Goal: Task Accomplishment & Management: Use online tool/utility

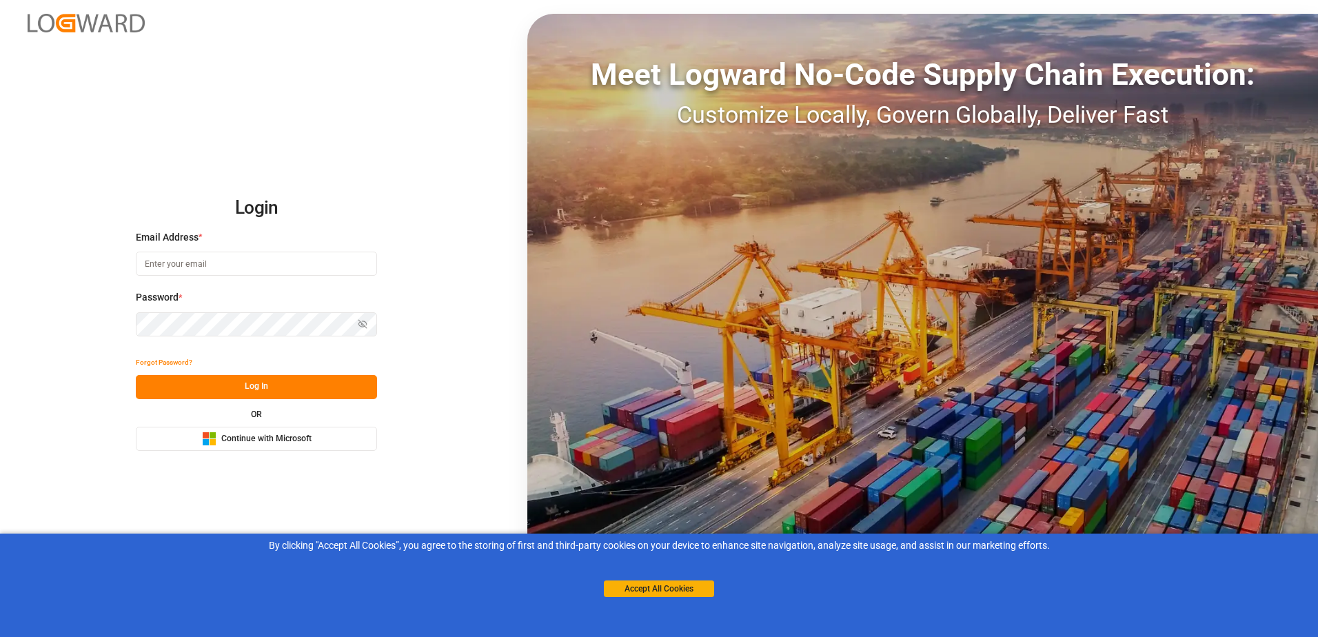
click at [214, 441] on rect at bounding box center [213, 442] width 6 height 6
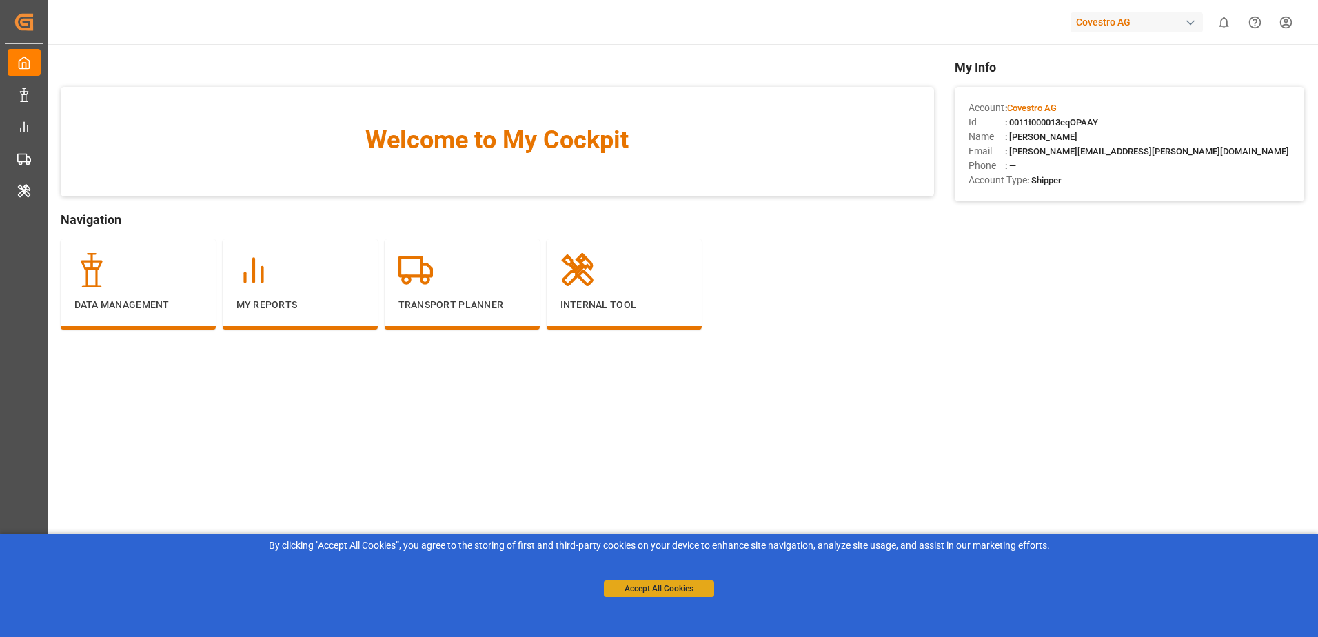
click at [629, 588] on button "Accept All Cookies" at bounding box center [659, 588] width 110 height 17
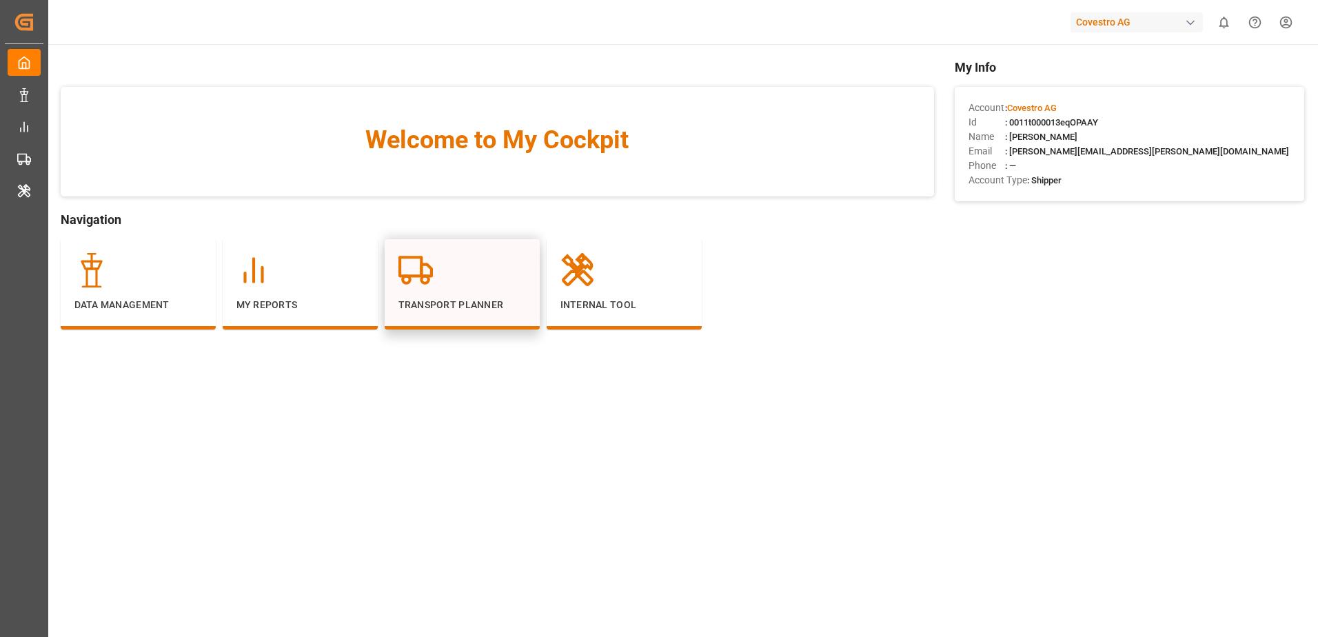
click at [482, 312] on div "Transport Planner" at bounding box center [462, 284] width 155 height 90
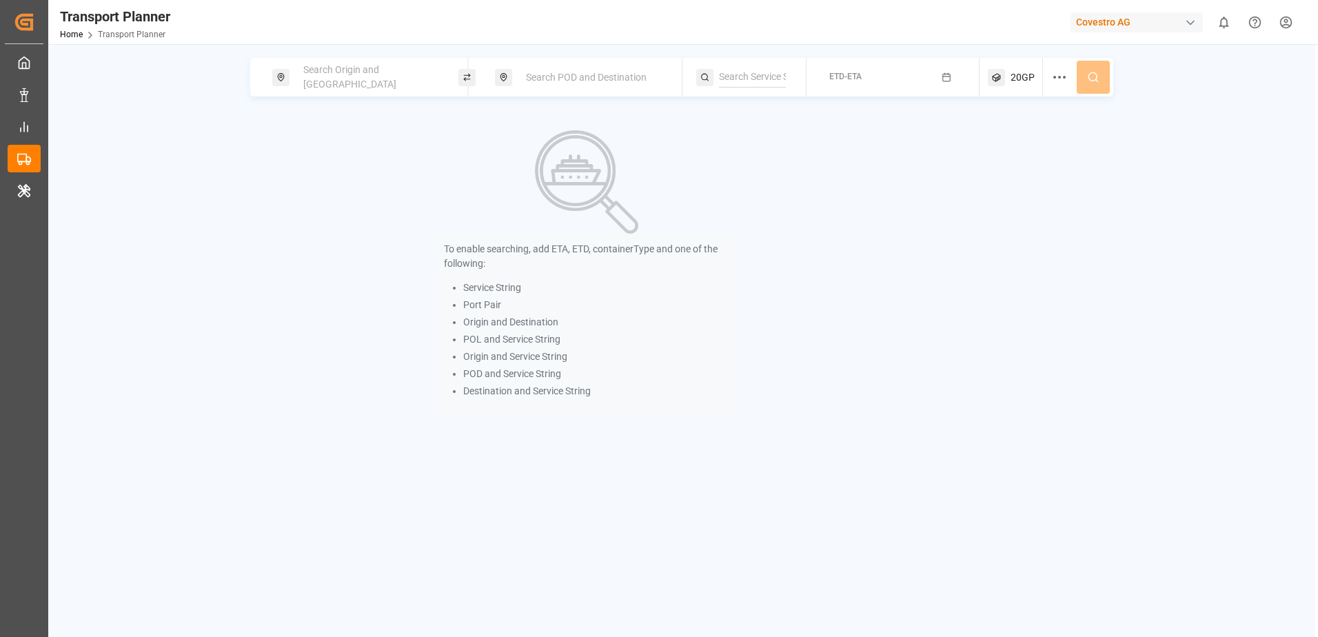
click at [358, 79] on span "Search Origin and [GEOGRAPHIC_DATA]" at bounding box center [349, 77] width 93 height 26
click at [347, 179] on input at bounding box center [357, 187] width 139 height 21
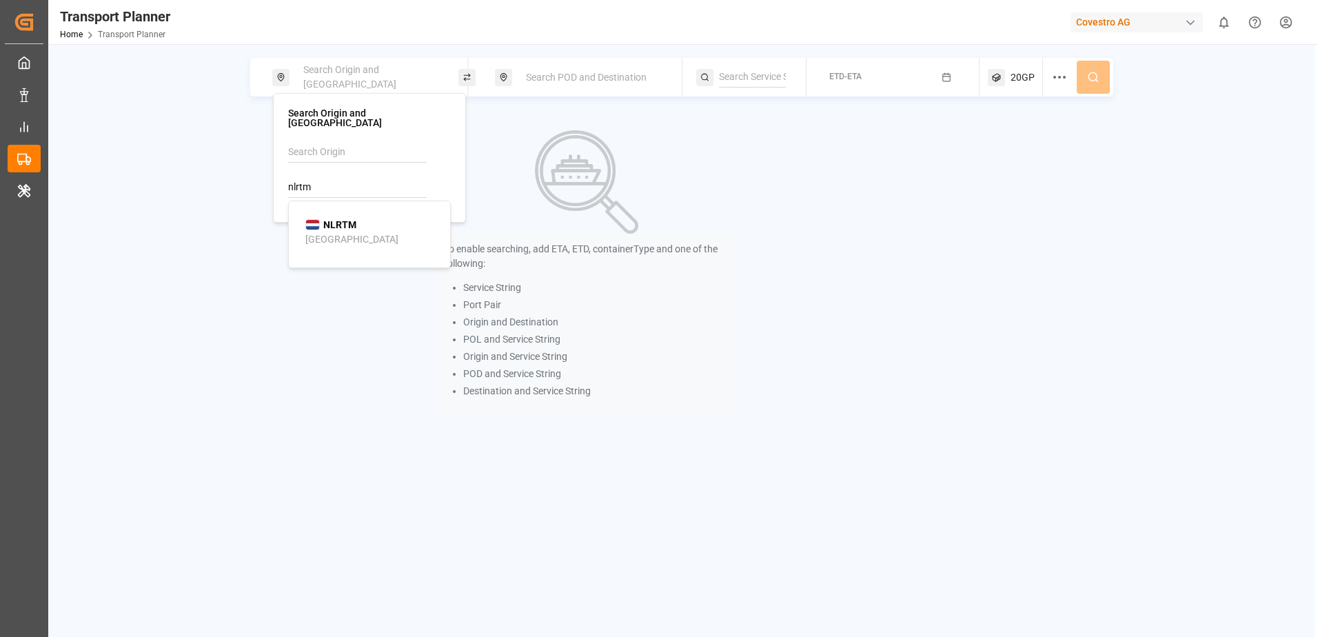
click at [357, 221] on div "NLRTM Rotterdam" at bounding box center [372, 232] width 134 height 29
type input "NLRTM"
click at [554, 79] on span "Search POD and Destination" at bounding box center [586, 77] width 121 height 11
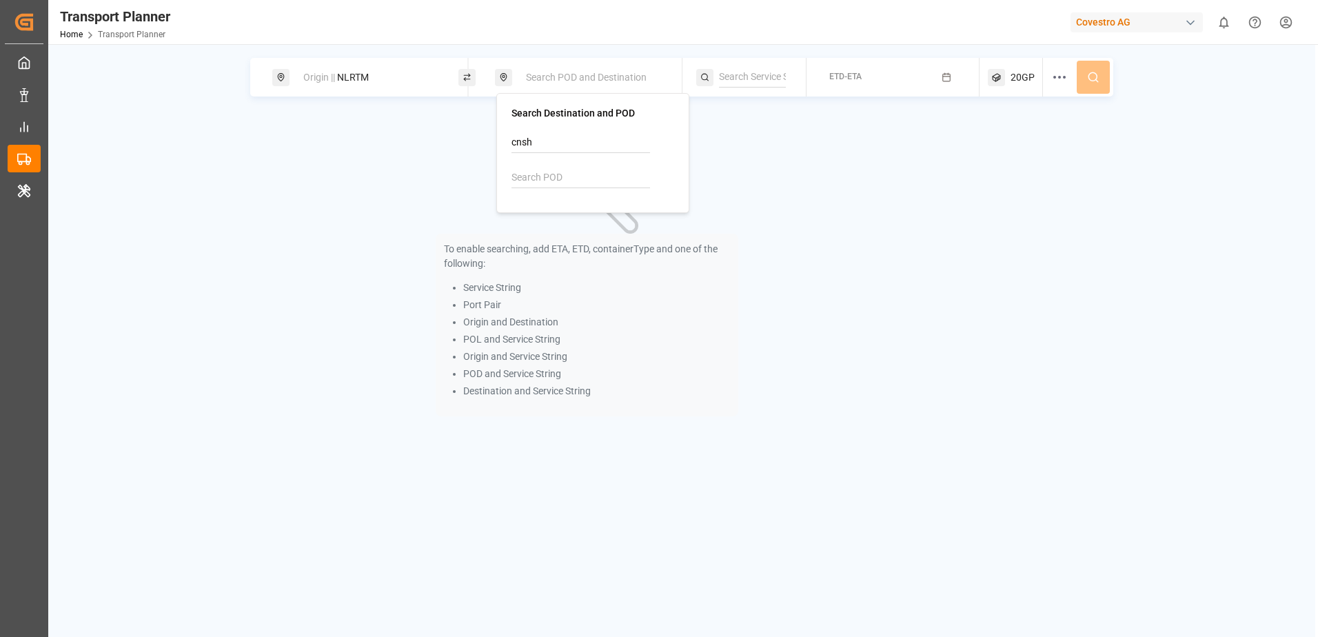
type input "cnsha"
drag, startPoint x: 581, startPoint y: 144, endPoint x: 499, endPoint y: 144, distance: 82.0
click at [499, 144] on div "Search Destination and POD cnsha Add cnsha No results found" at bounding box center [592, 153] width 193 height 120
click at [576, 169] on input at bounding box center [581, 178] width 139 height 21
click at [566, 212] on b "CNSHA" at bounding box center [563, 215] width 32 height 11
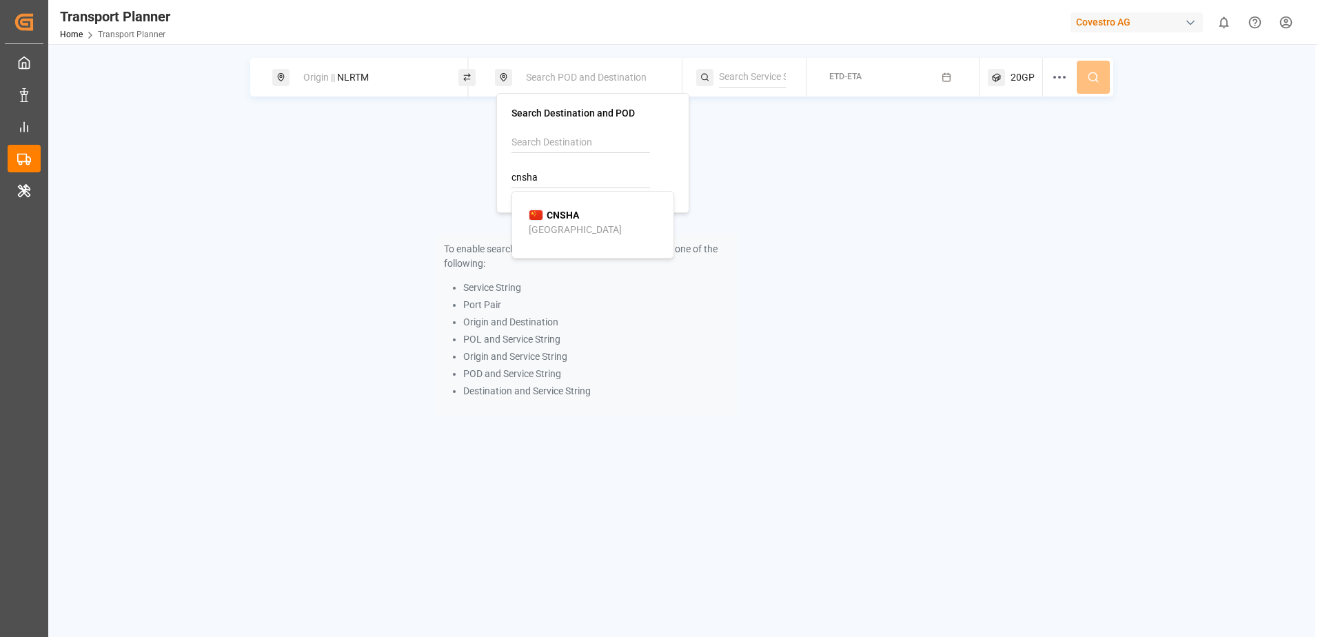
type input "CNSHA"
drag, startPoint x: 727, startPoint y: 191, endPoint x: 760, endPoint y: 156, distance: 48.3
click at [727, 190] on div "To enable searching, add ETA, ETD, containerType and one of the following: Serv…" at bounding box center [587, 273] width 303 height 319
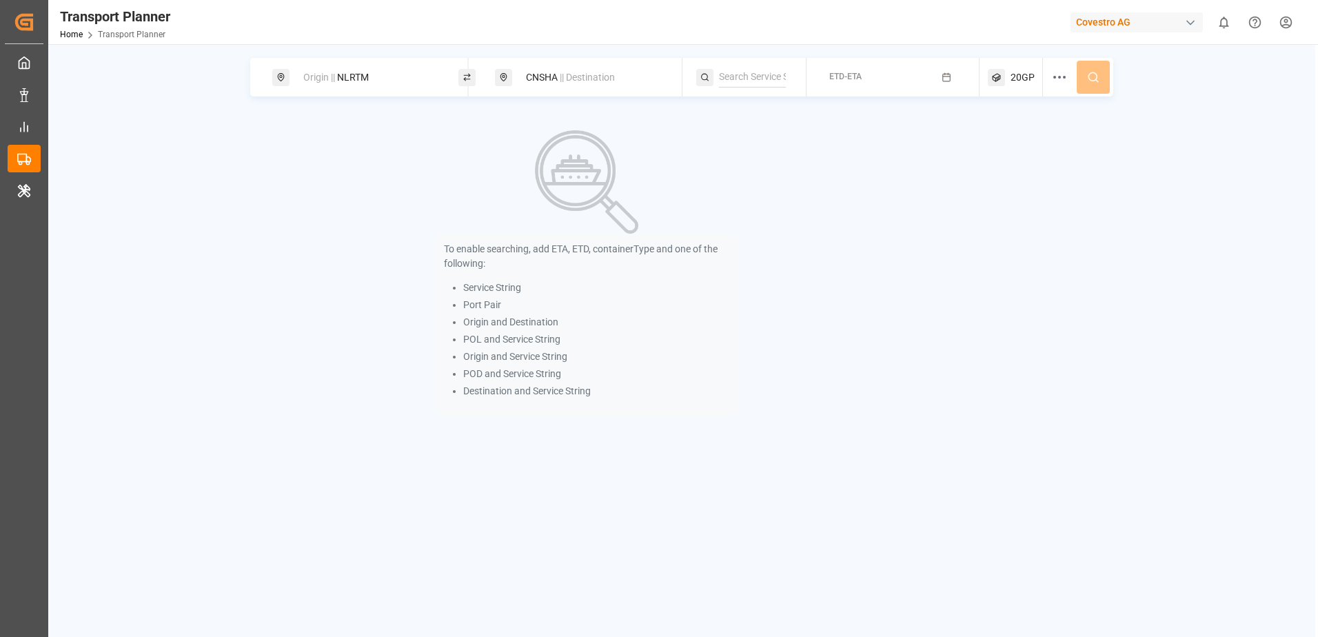
click at [837, 84] on div "ETD-ETA" at bounding box center [845, 77] width 32 height 17
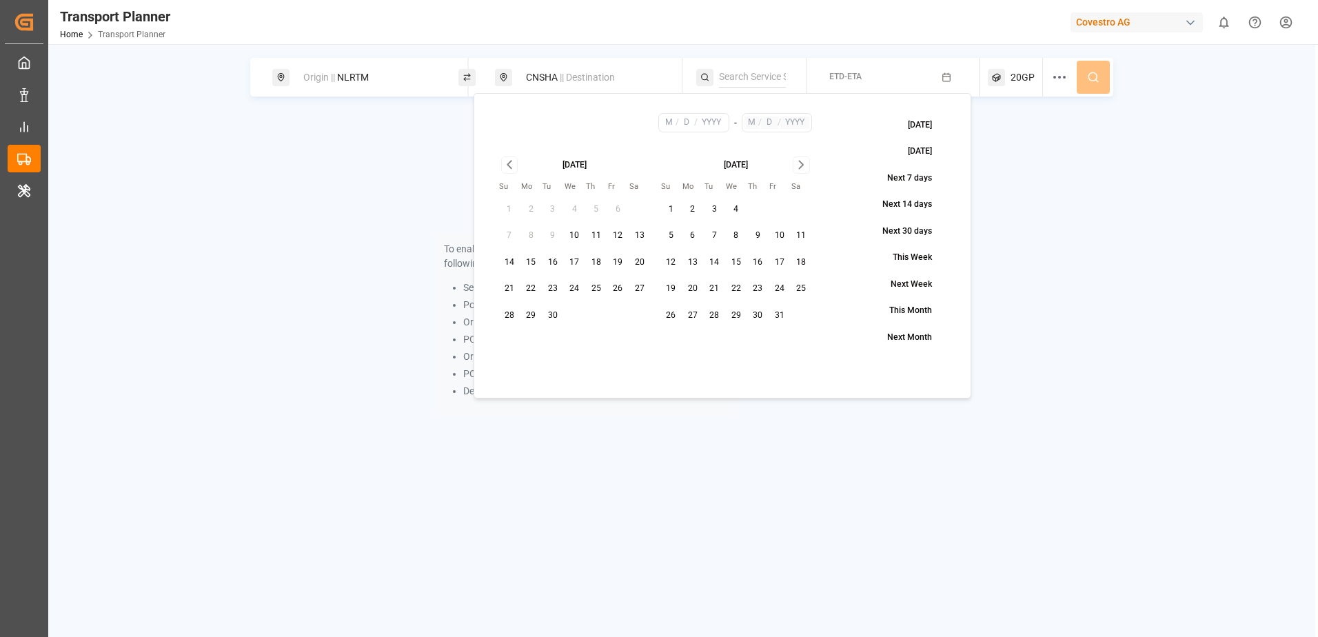
click at [508, 287] on button "21" at bounding box center [509, 289] width 22 height 22
type input "9"
type input "21"
type input "2025"
click at [801, 166] on icon "Go to next month" at bounding box center [801, 165] width 4 height 8
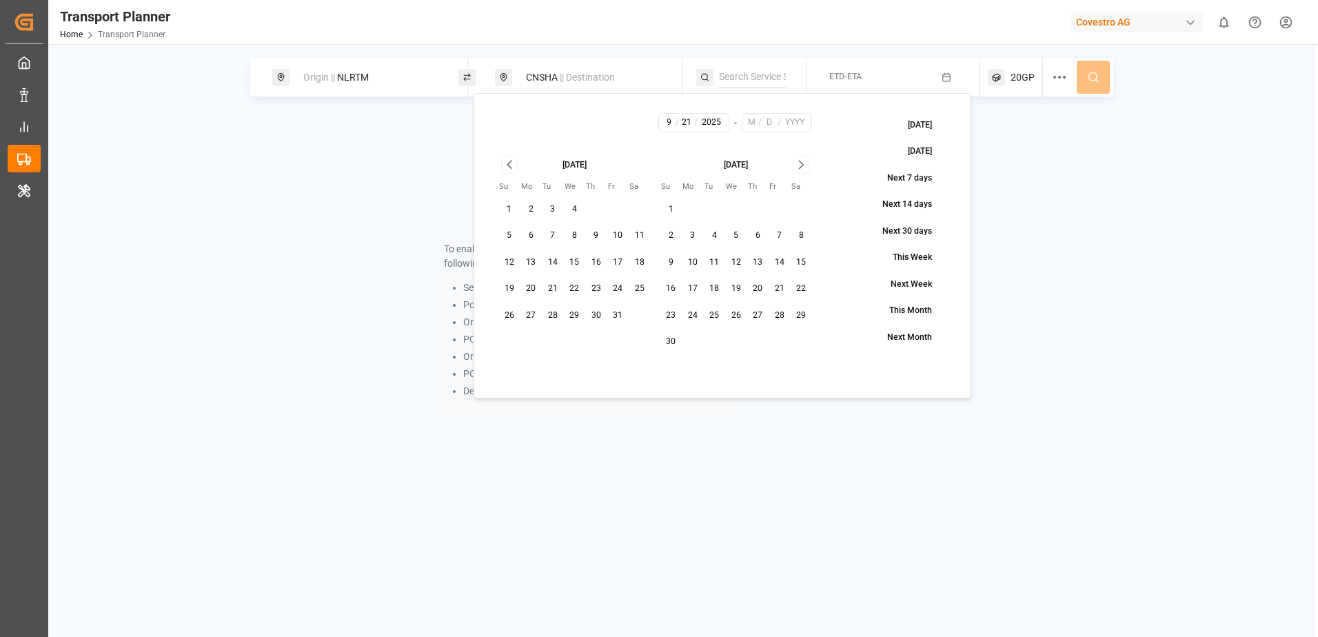
click at [802, 166] on icon "Go to next month" at bounding box center [801, 165] width 4 height 8
click at [777, 283] on button "26" at bounding box center [780, 289] width 22 height 22
type input "12"
type input "26"
type input "2025"
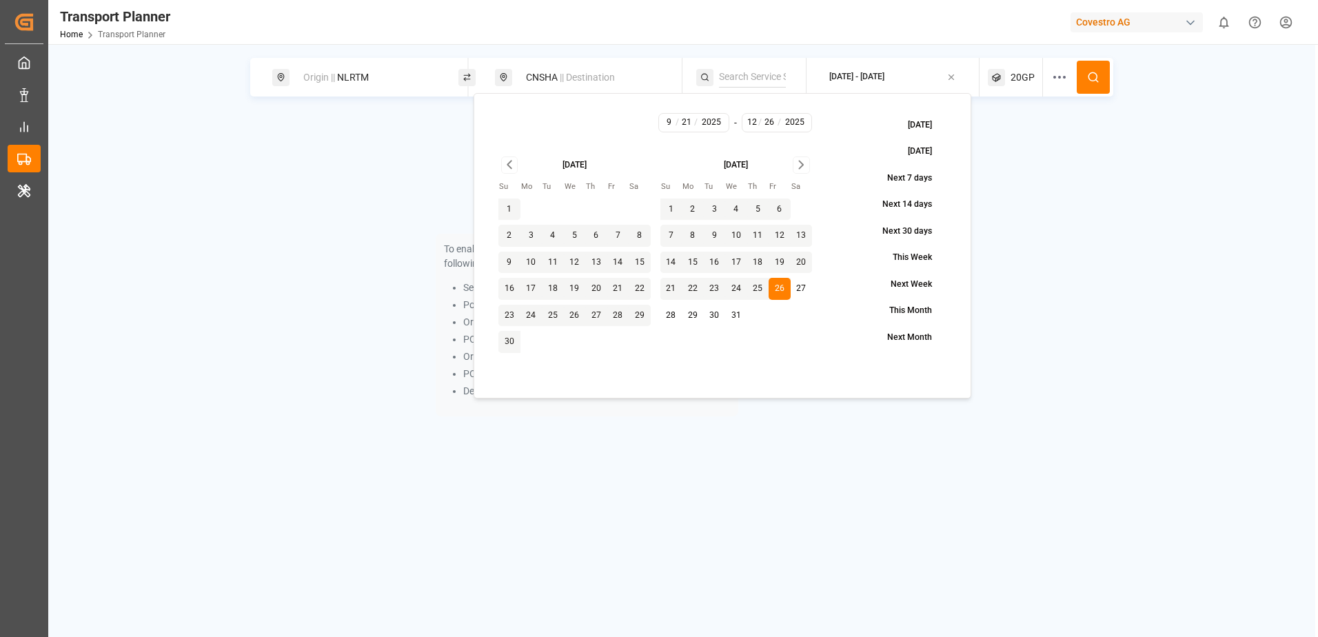
click at [1071, 228] on div "To enable searching, add ETA, ETD, containerType and one of the following: Serv…" at bounding box center [681, 273] width 863 height 319
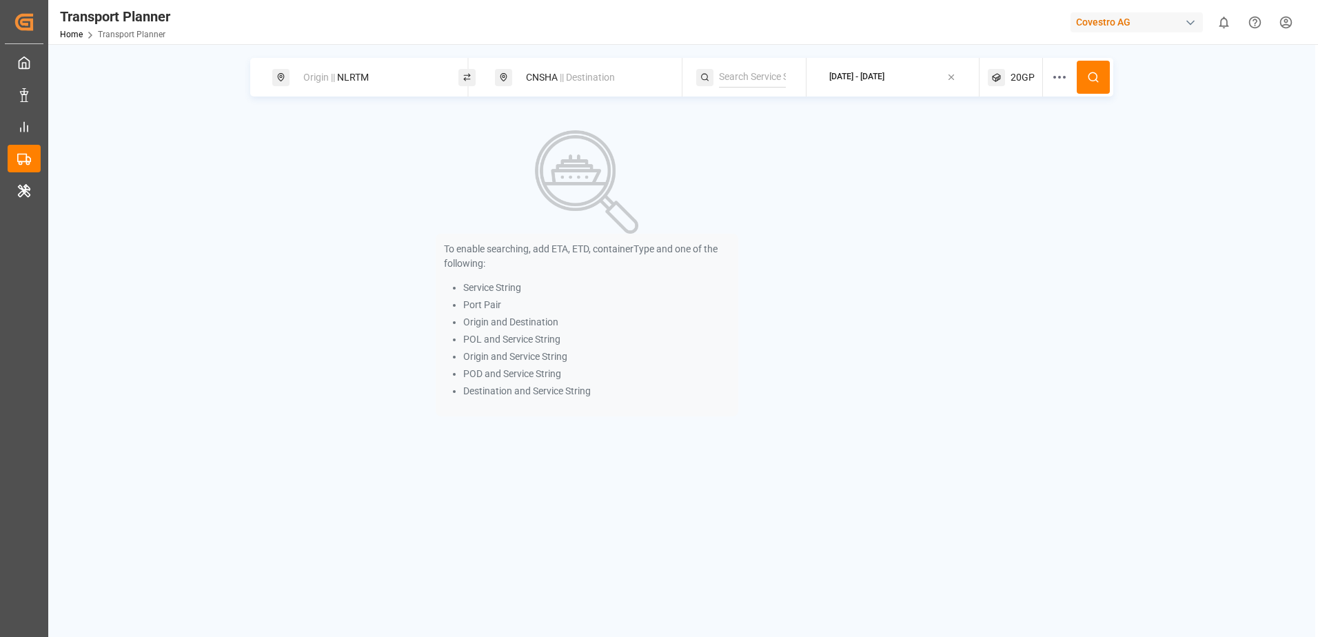
click at [1100, 80] on icon at bounding box center [1093, 77] width 12 height 12
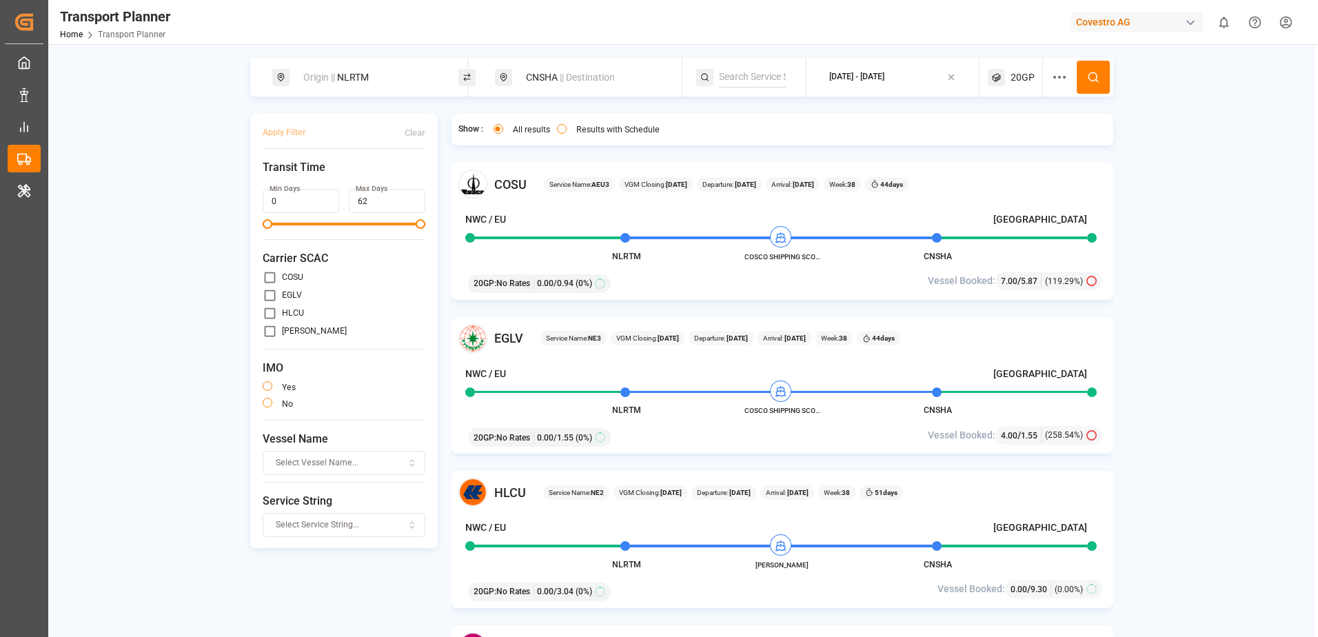
click at [268, 389] on button "button" at bounding box center [268, 386] width 10 height 10
click at [264, 405] on button "button" at bounding box center [268, 403] width 10 height 10
click at [266, 387] on button "button" at bounding box center [268, 386] width 10 height 10
click at [1093, 88] on button at bounding box center [1093, 77] width 33 height 33
click at [266, 403] on button "button" at bounding box center [268, 403] width 10 height 10
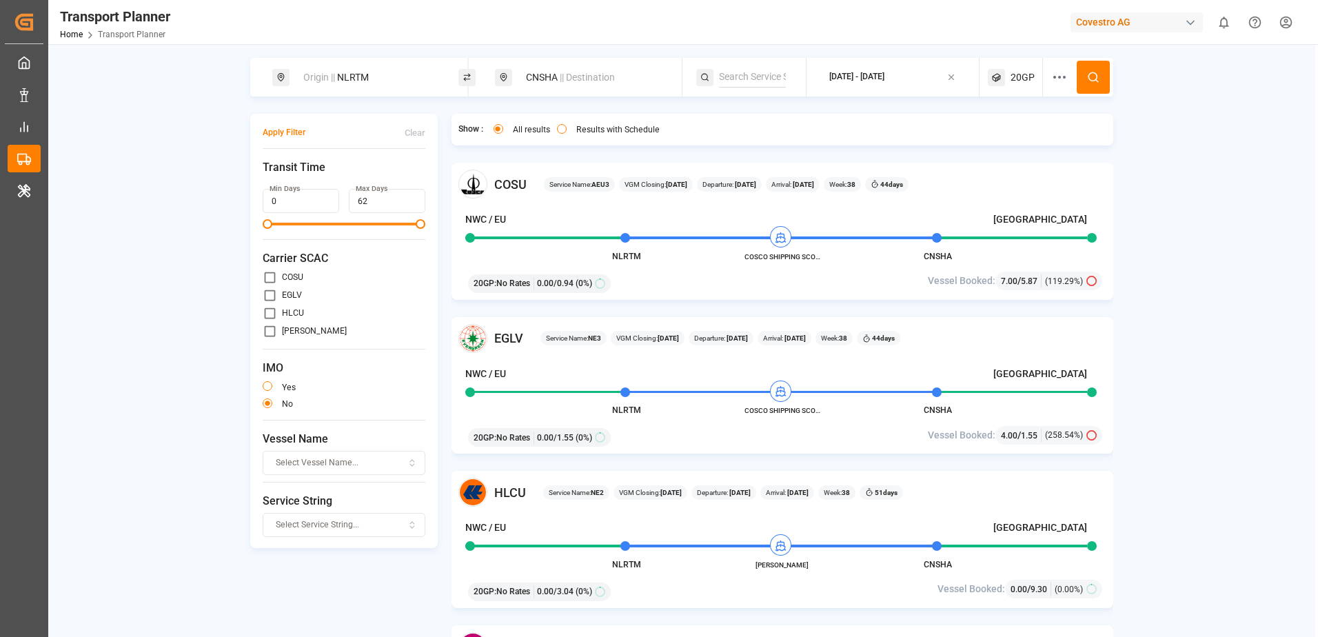
click at [281, 129] on button "Apply Filter" at bounding box center [284, 133] width 43 height 24
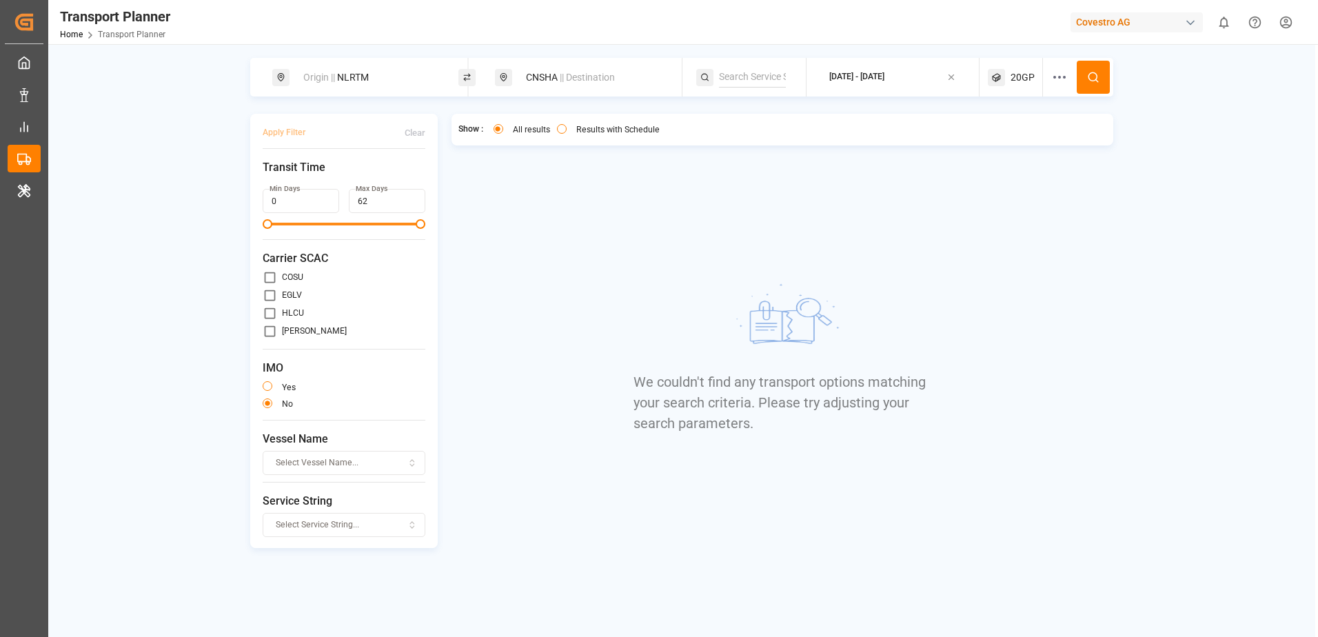
click at [266, 388] on button "button" at bounding box center [268, 386] width 10 height 10
click at [297, 131] on button "Apply Filter" at bounding box center [284, 133] width 43 height 24
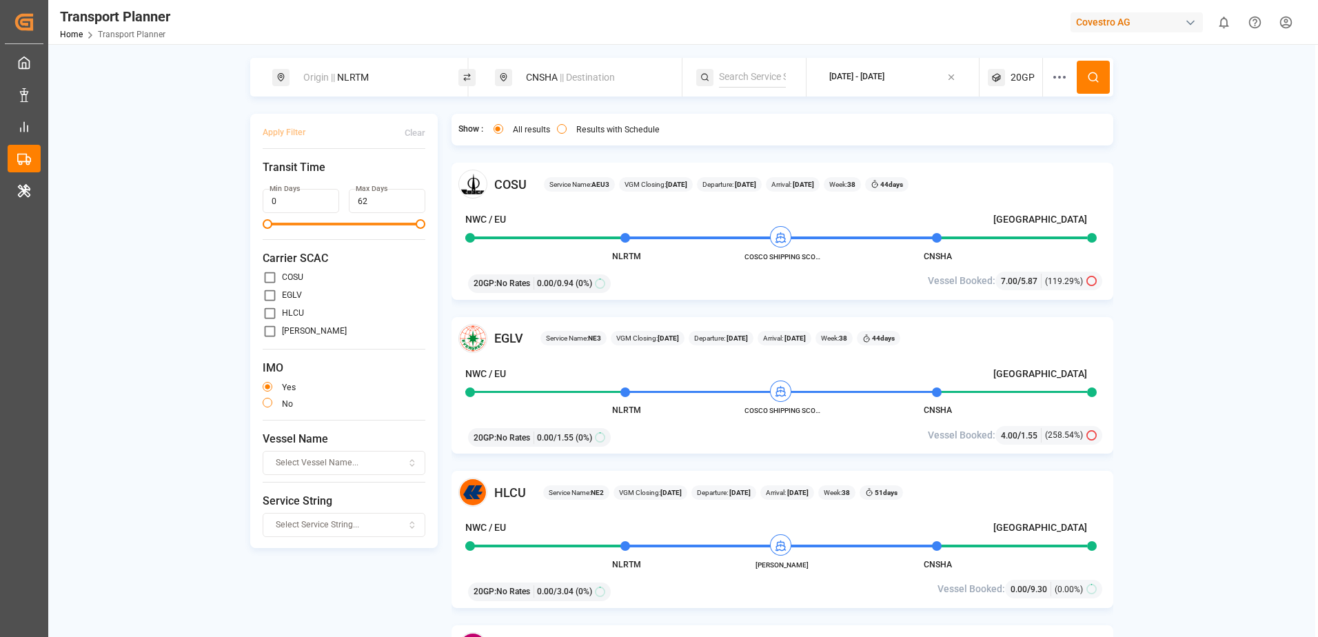
click at [267, 391] on button "button" at bounding box center [268, 387] width 10 height 10
click at [414, 134] on div "Clear" at bounding box center [415, 133] width 21 height 12
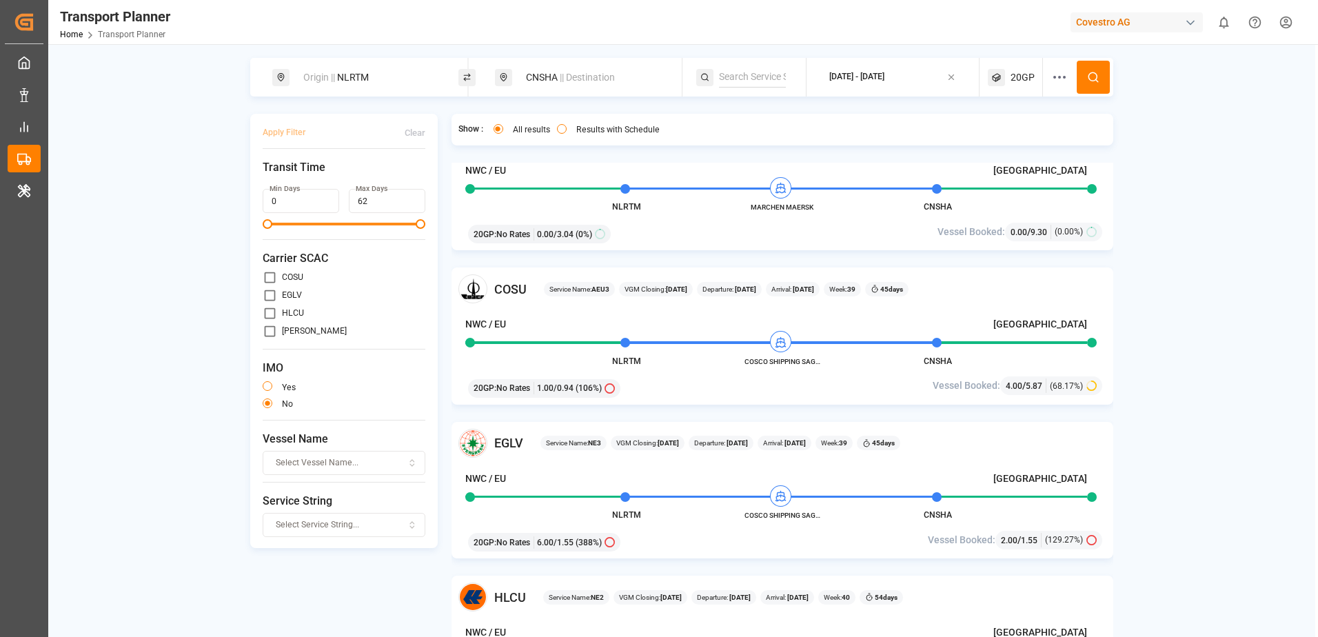
scroll to position [827, 0]
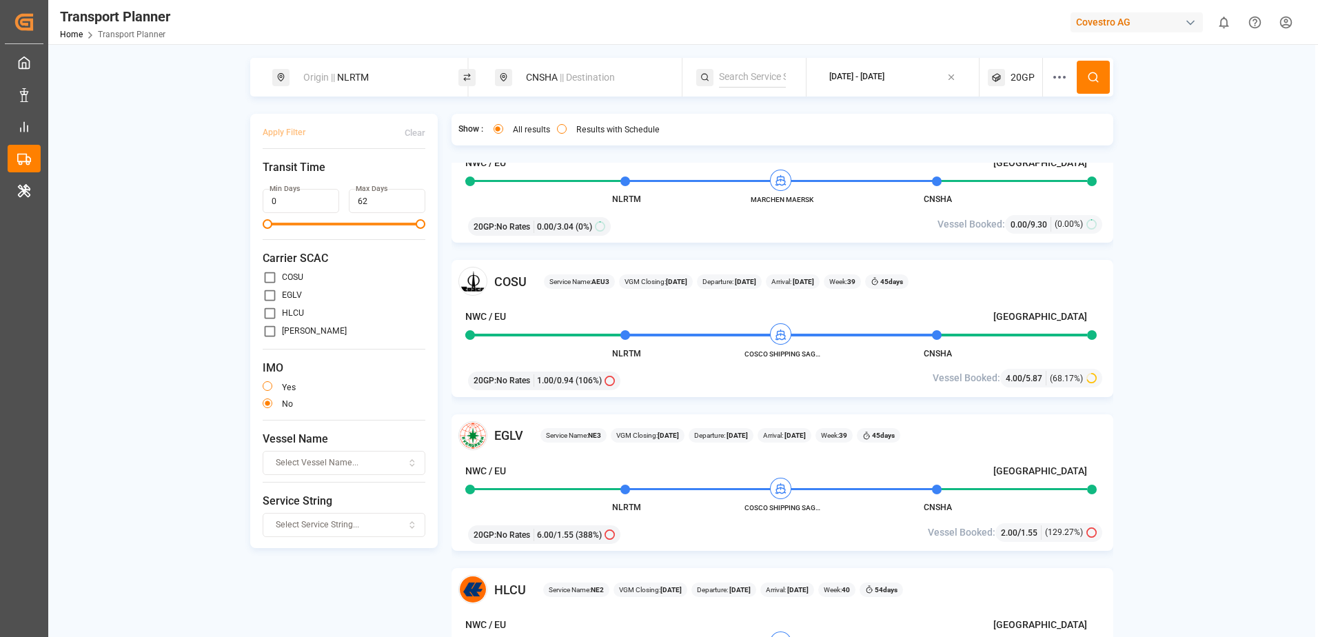
click at [392, 78] on div "Origin || NLRTM" at bounding box center [369, 78] width 149 height 26
click at [266, 405] on circle "button" at bounding box center [267, 403] width 5 height 5
click at [412, 134] on div "Clear" at bounding box center [415, 133] width 21 height 12
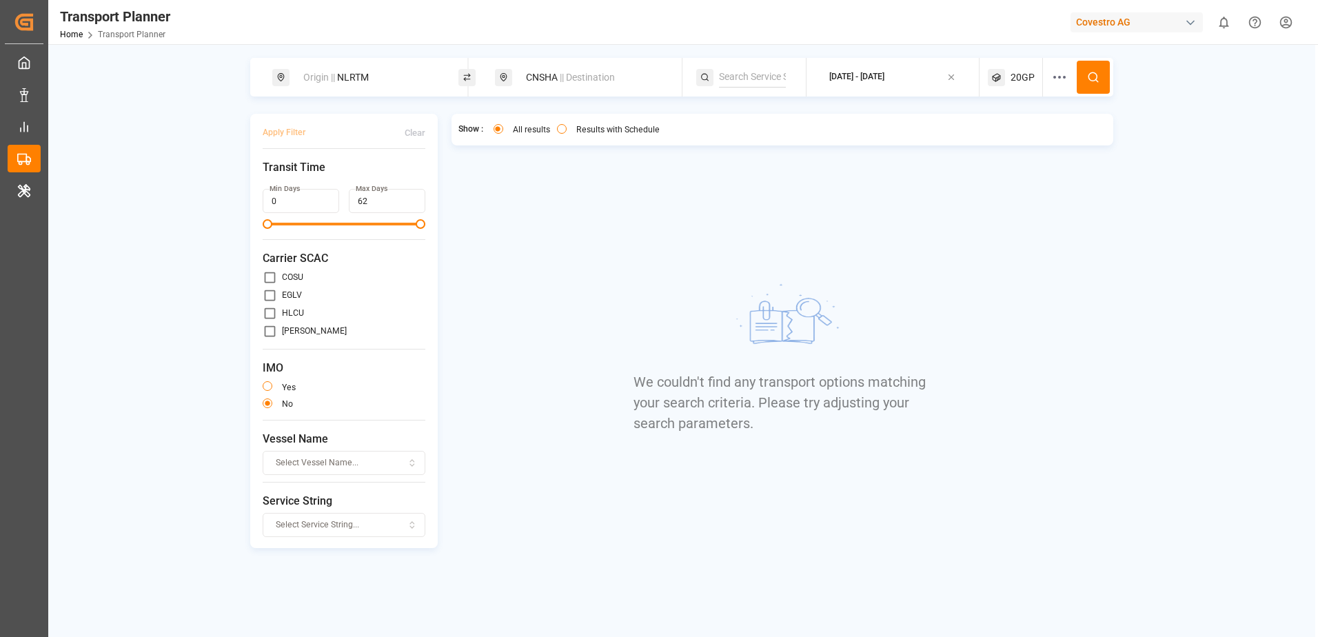
click at [412, 134] on div "Clear" at bounding box center [415, 133] width 21 height 12
click at [1094, 70] on button at bounding box center [1093, 77] width 33 height 33
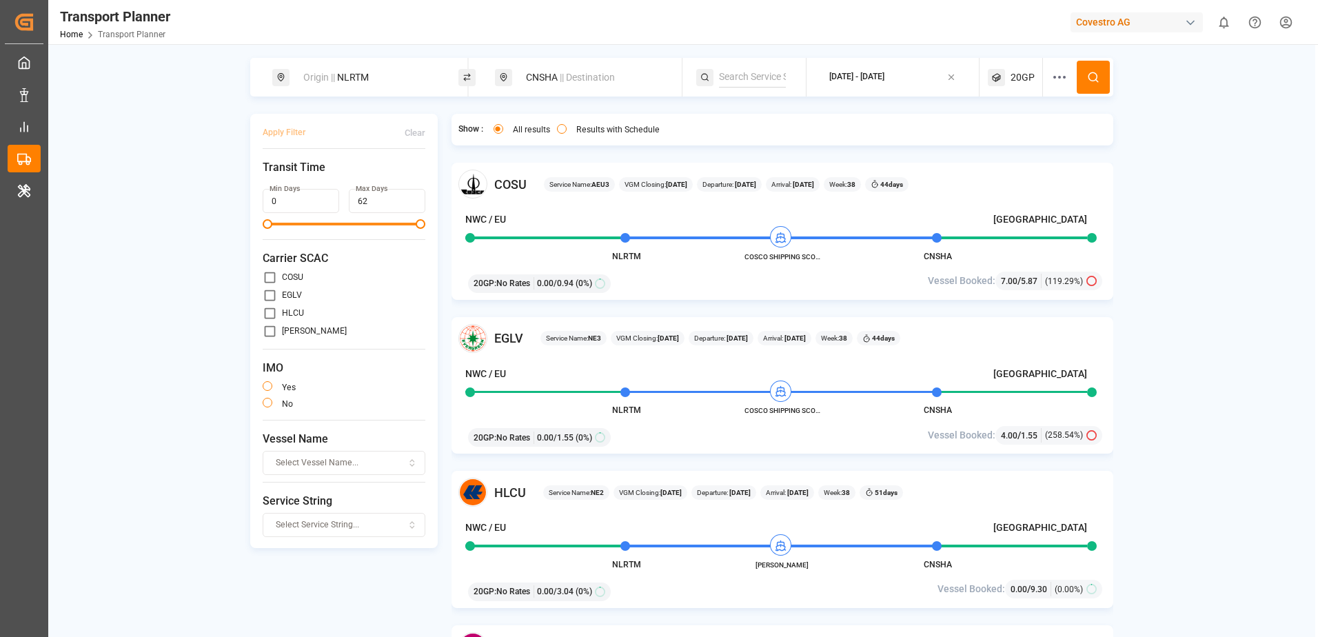
click at [376, 83] on div "Origin || NLRTM" at bounding box center [369, 78] width 149 height 26
click at [596, 79] on span "|| Destination" at bounding box center [587, 77] width 55 height 11
click at [885, 72] on div "2025-09-21 - 2025-12-26" at bounding box center [856, 77] width 55 height 12
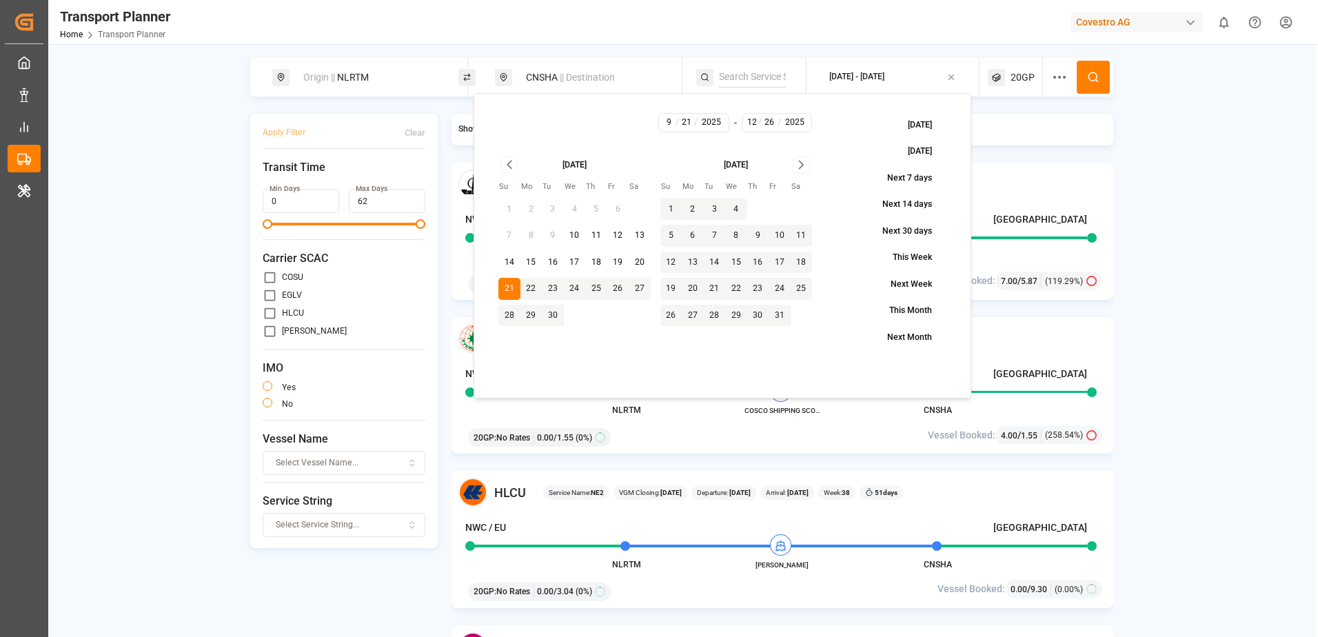
click at [793, 161] on button "Go to next month" at bounding box center [801, 164] width 17 height 17
click at [803, 161] on icon "Go to next month" at bounding box center [802, 164] width 16 height 17
click at [507, 165] on icon "Go to previous month" at bounding box center [510, 164] width 16 height 17
click at [1151, 137] on div "Origin || NLRTM CNSHA || Destination 2025-09-21 - 2025-12-26 20GP Apply Filter …" at bounding box center [681, 365] width 1267 height 614
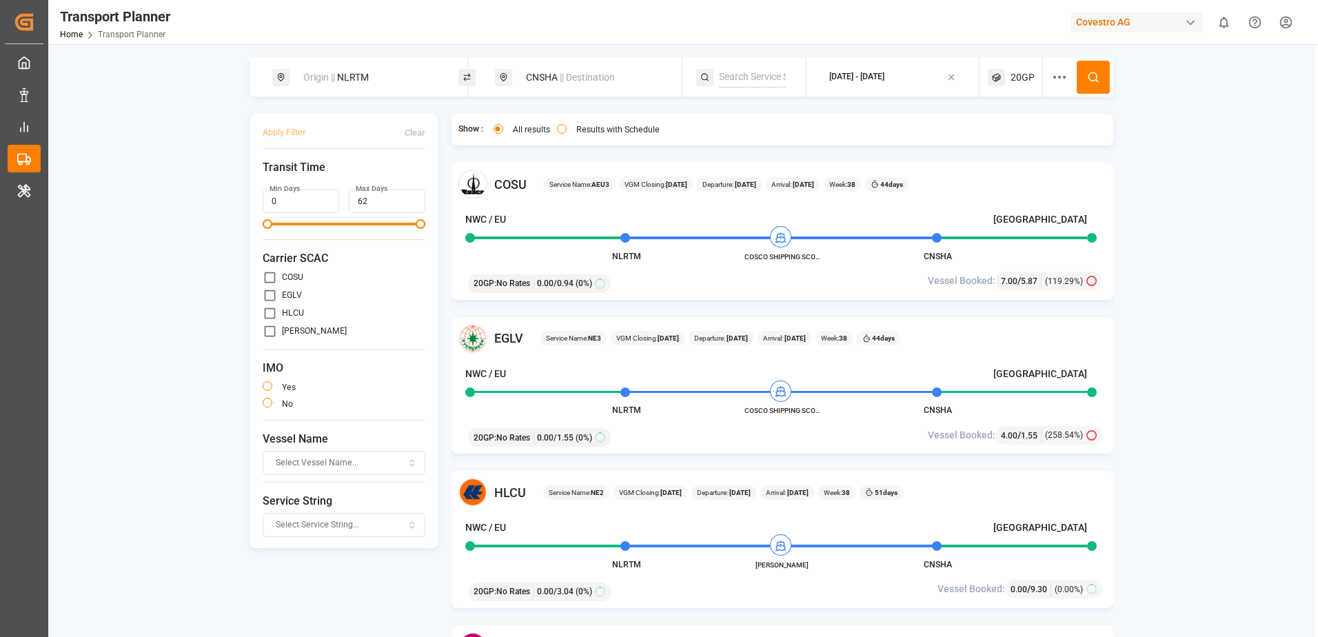
click at [1027, 78] on span "20GP" at bounding box center [1023, 77] width 24 height 14
click at [1029, 150] on div "20GP" at bounding box center [996, 144] width 69 height 14
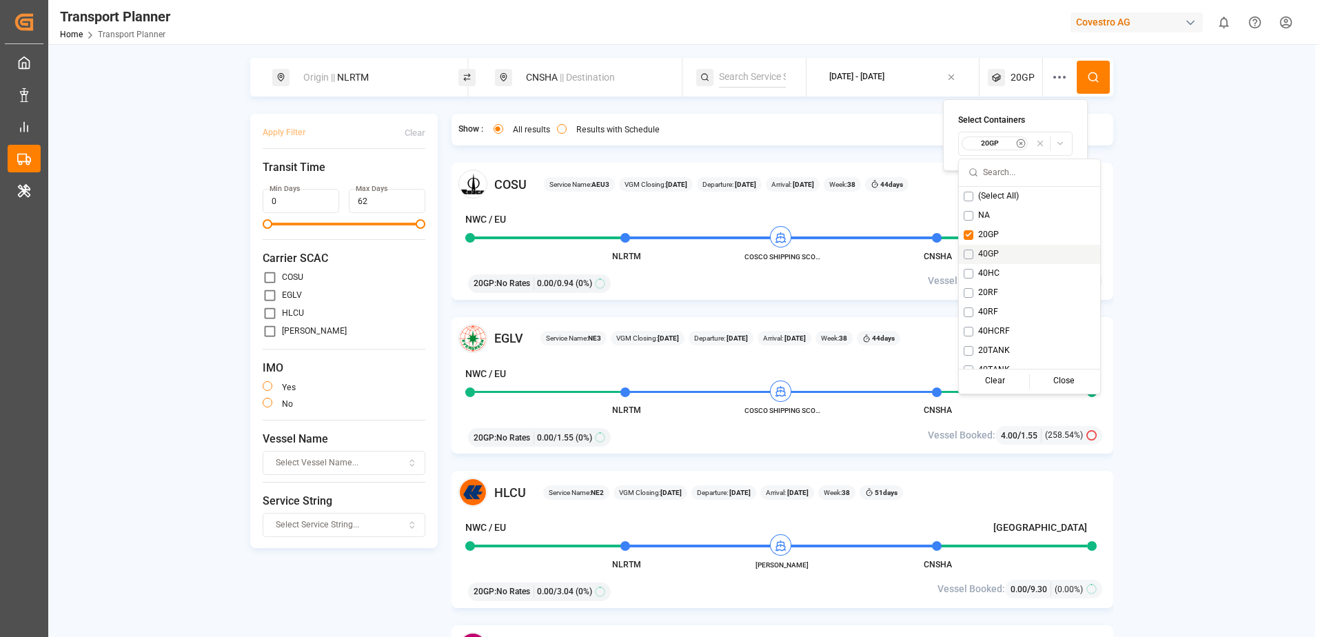
click at [1158, 200] on div "Origin || NLRTM CNSHA || Destination 2025-09-21 - 2025-12-26 20GP Apply Filter …" at bounding box center [681, 365] width 1267 height 614
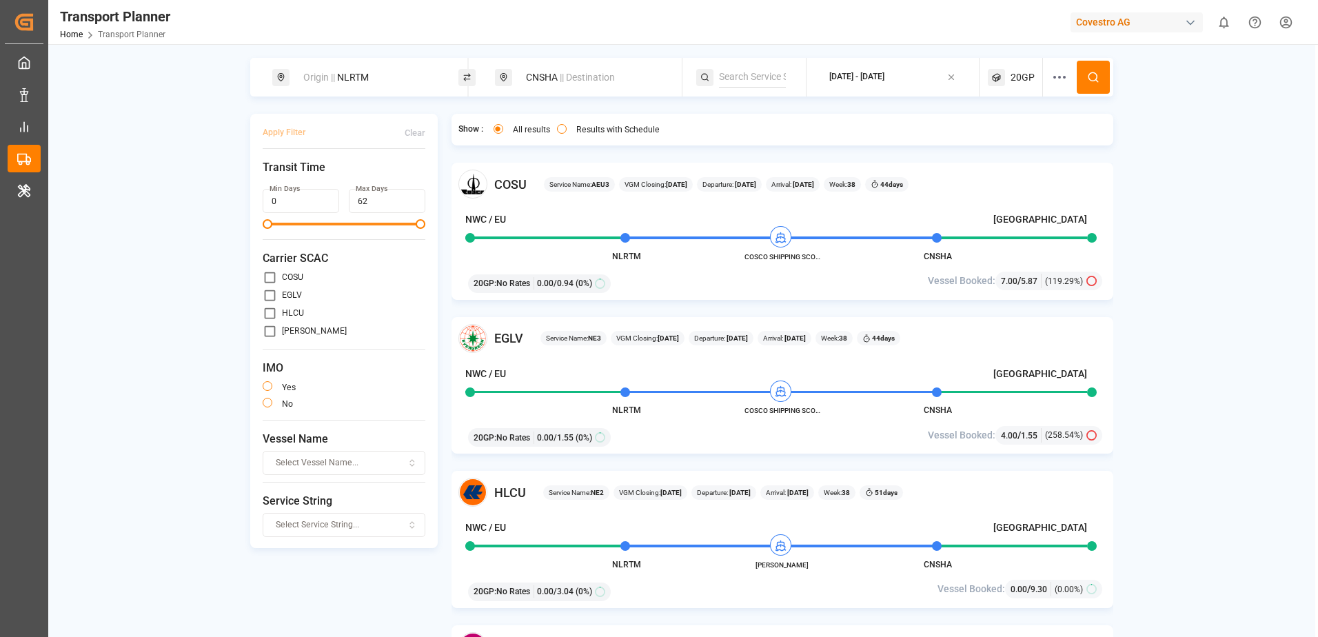
click at [1084, 82] on button at bounding box center [1093, 77] width 33 height 33
click at [1093, 81] on icon at bounding box center [1093, 77] width 12 height 12
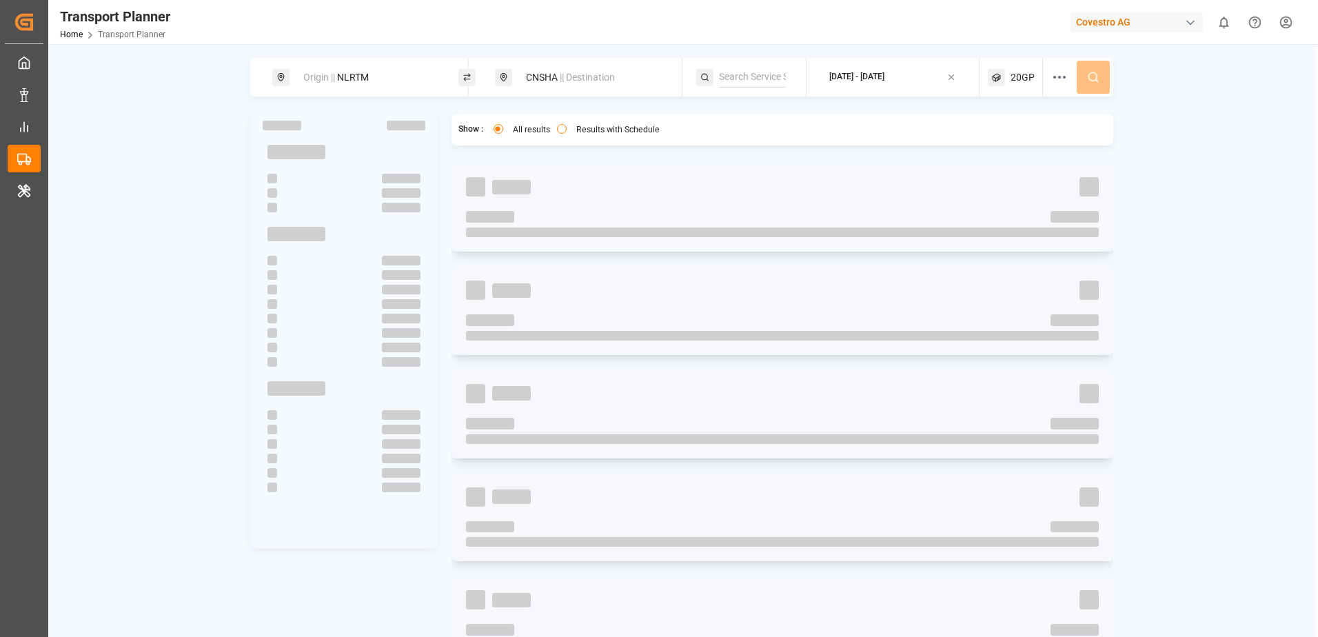
drag, startPoint x: 1093, startPoint y: 81, endPoint x: 762, endPoint y: 138, distance: 335.0
click at [762, 138] on div "Show : All results Results with Schedule" at bounding box center [620, 130] width 324 height 18
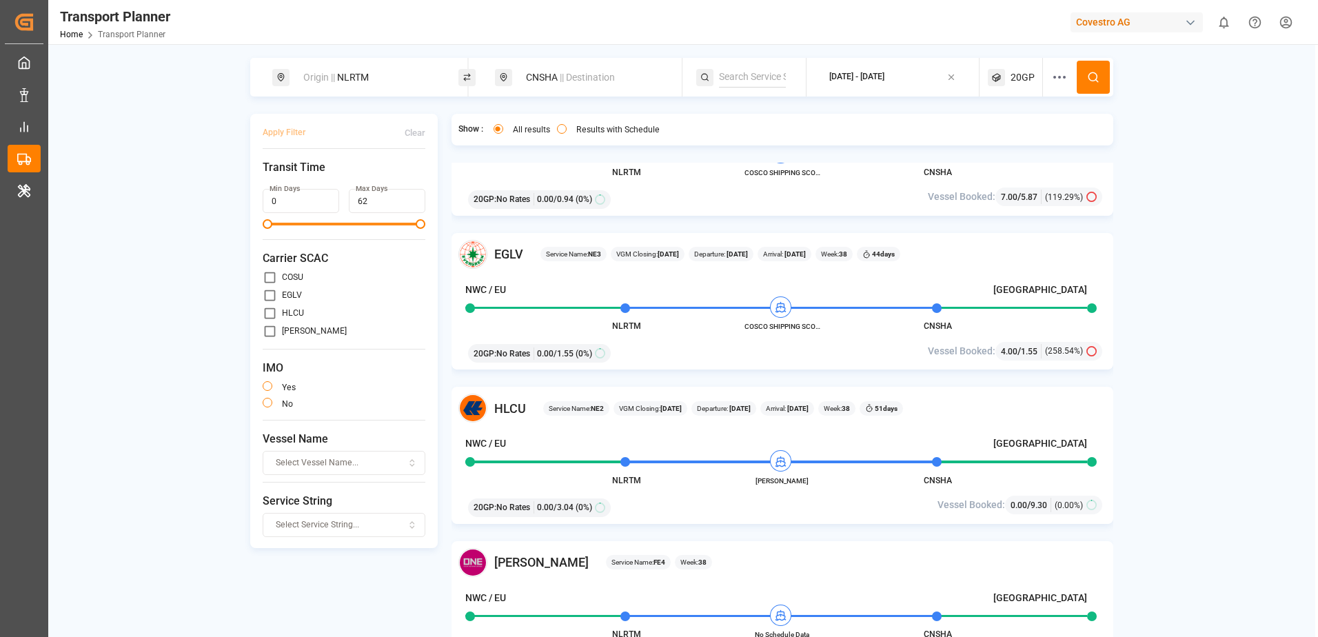
scroll to position [0, 0]
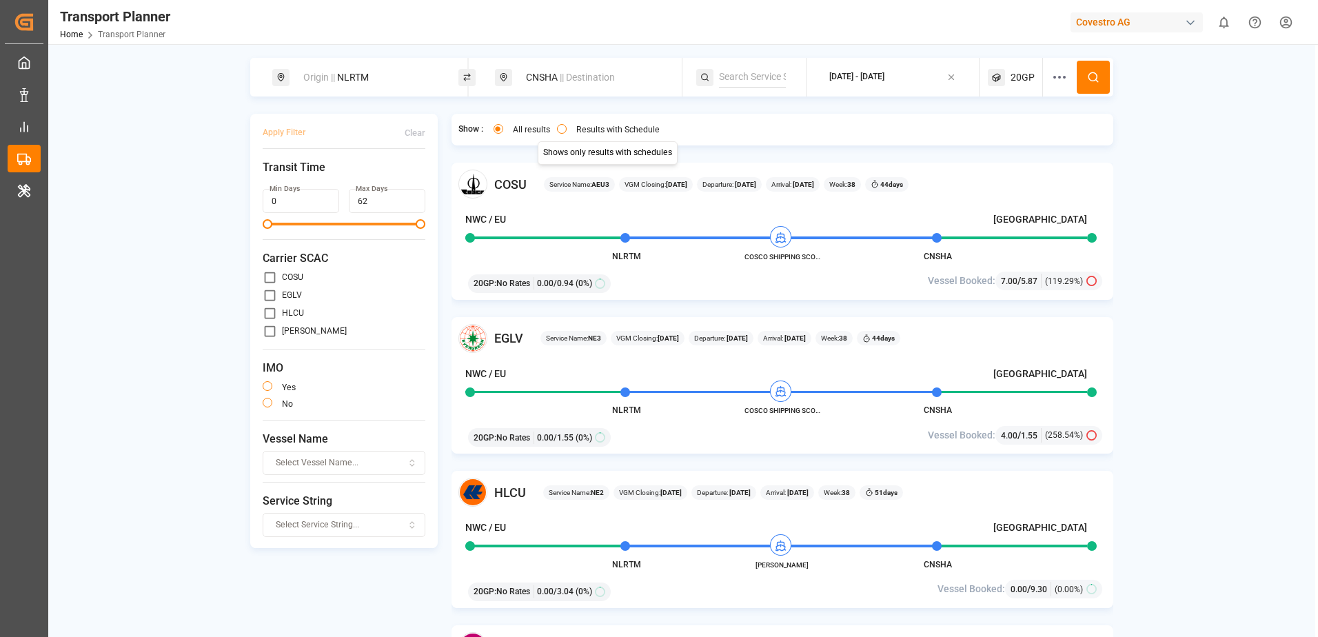
click at [563, 130] on button "Results with Schedule" at bounding box center [562, 129] width 10 height 10
click at [500, 128] on button "All results" at bounding box center [499, 129] width 10 height 10
click at [559, 130] on button "Results with Schedule" at bounding box center [562, 129] width 10 height 10
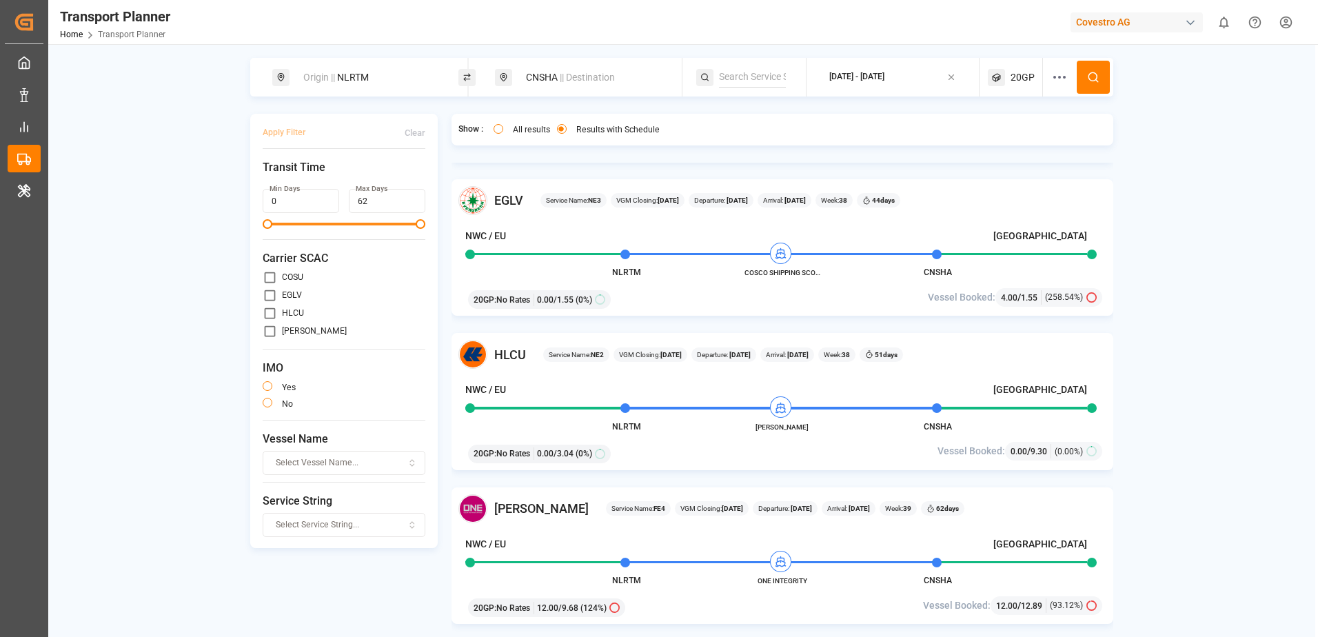
scroll to position [276, 0]
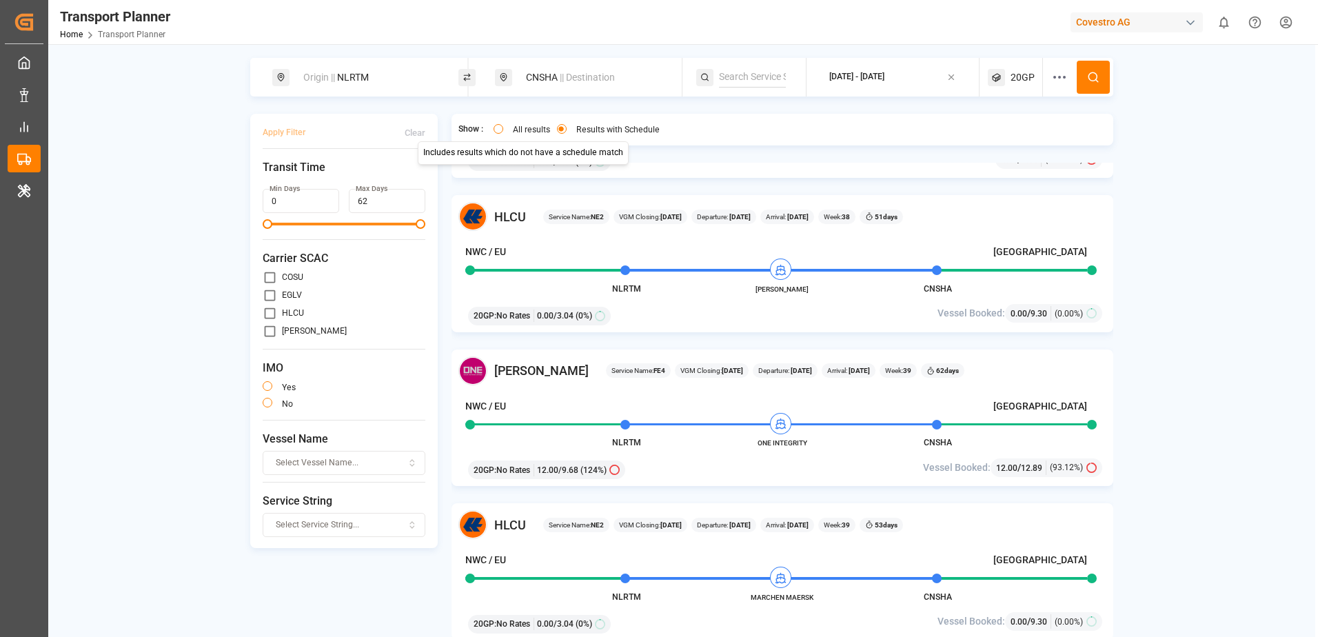
click at [498, 125] on button "All results" at bounding box center [499, 129] width 10 height 10
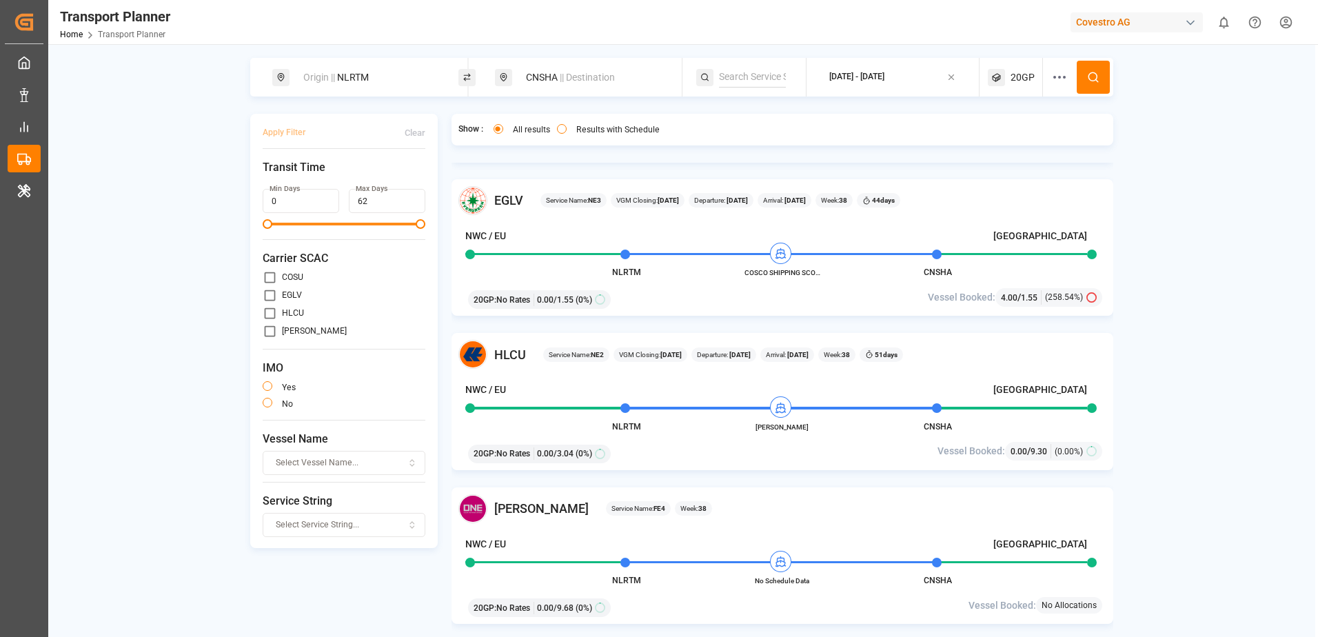
scroll to position [0, 0]
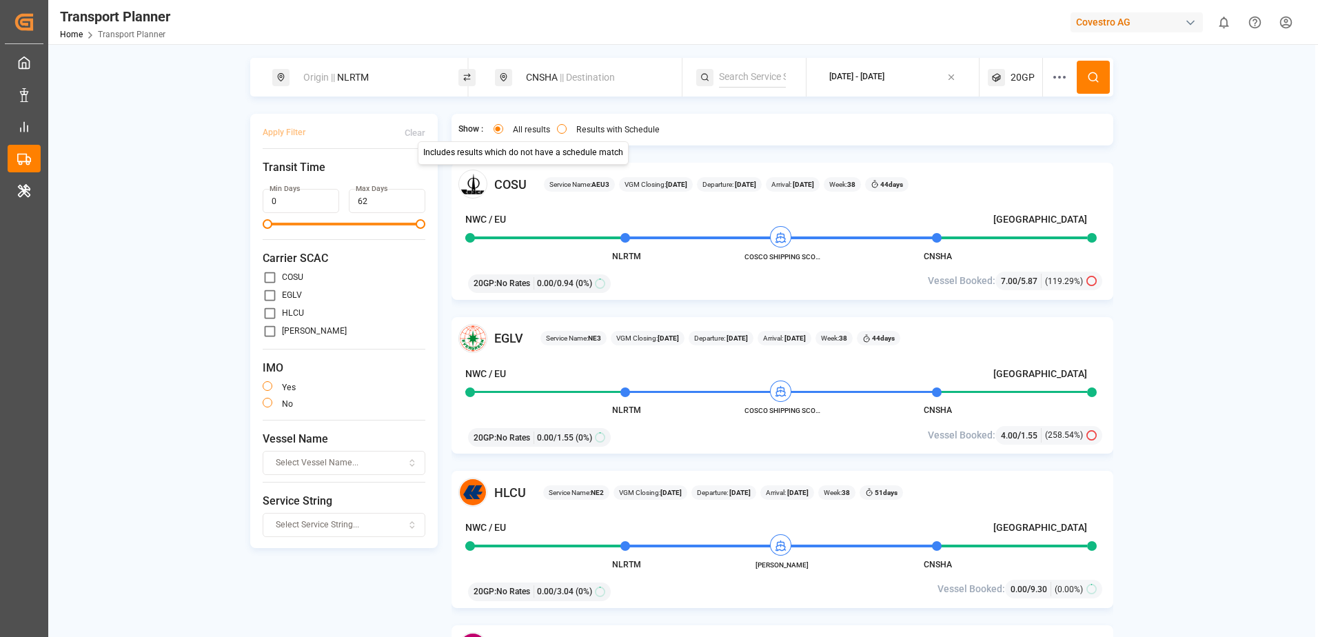
click at [402, 81] on div "Origin || NLRTM" at bounding box center [369, 78] width 149 height 26
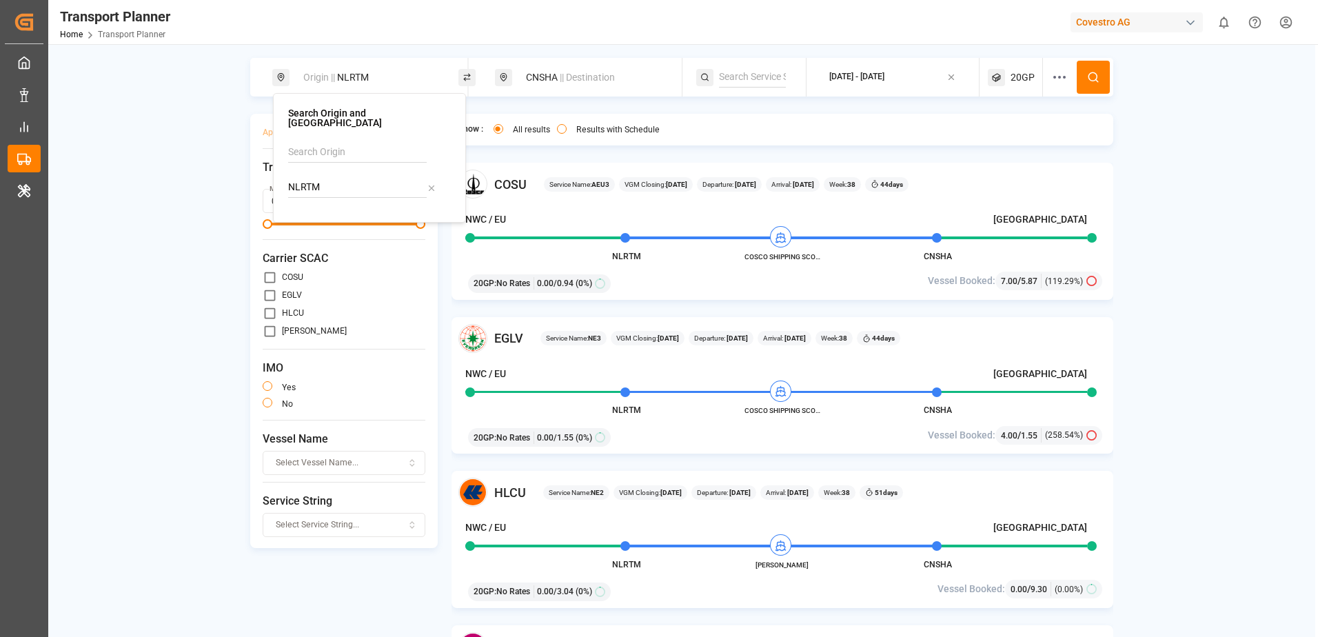
click at [374, 178] on input "NLRTM" at bounding box center [357, 187] width 139 height 21
click at [183, 217] on div "Origin || NLRTM CNSHA || Destination 2025-09-21 - 2025-12-26 20GP Apply Filter …" at bounding box center [681, 365] width 1267 height 614
click at [392, 77] on div "Origin || NLRTM" at bounding box center [369, 78] width 149 height 26
click at [366, 177] on input "NLRTM" at bounding box center [357, 187] width 139 height 21
click at [1087, 79] on button at bounding box center [1093, 77] width 33 height 33
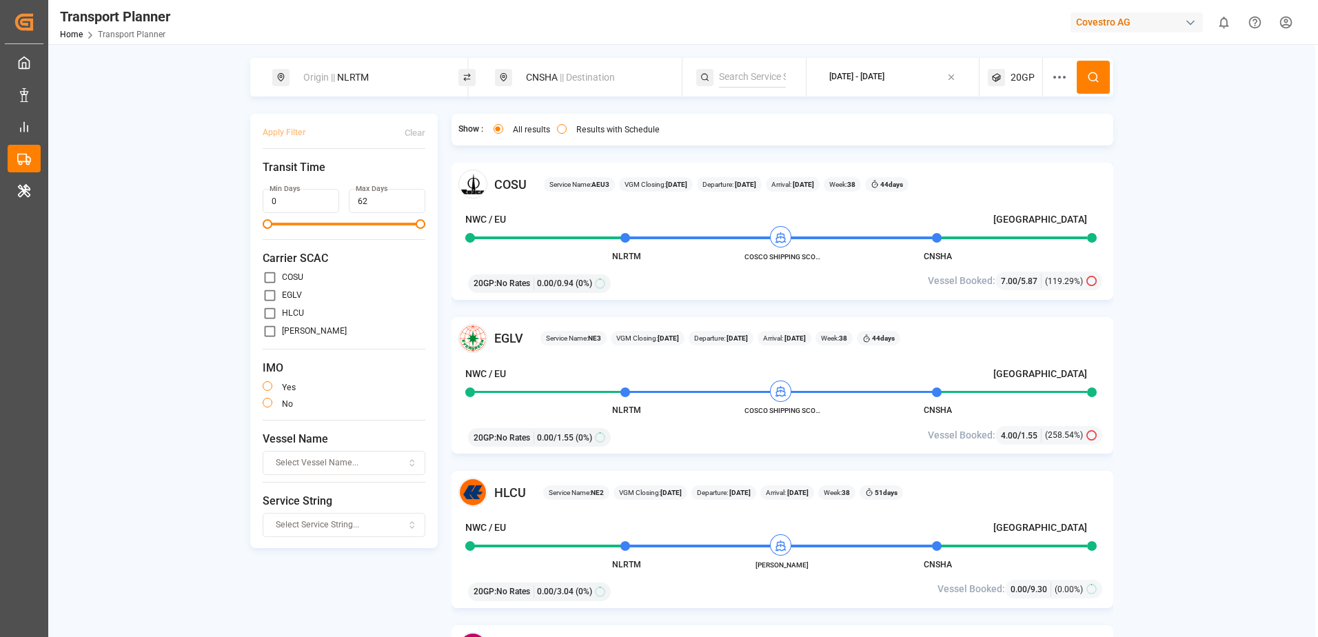
click at [1033, 83] on span "20GP" at bounding box center [1023, 77] width 24 height 14
click at [1031, 150] on div "button" at bounding box center [1050, 144] width 39 height 14
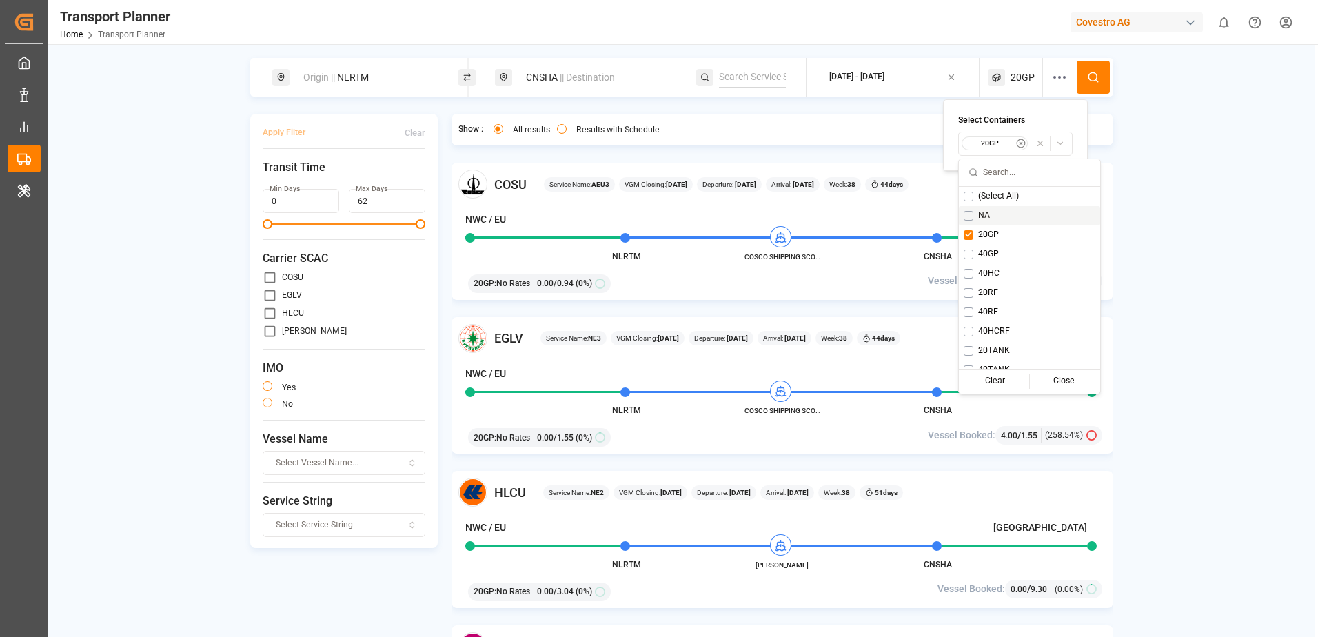
click at [523, 91] on div "CNSHA || Destination" at bounding box center [588, 77] width 186 height 39
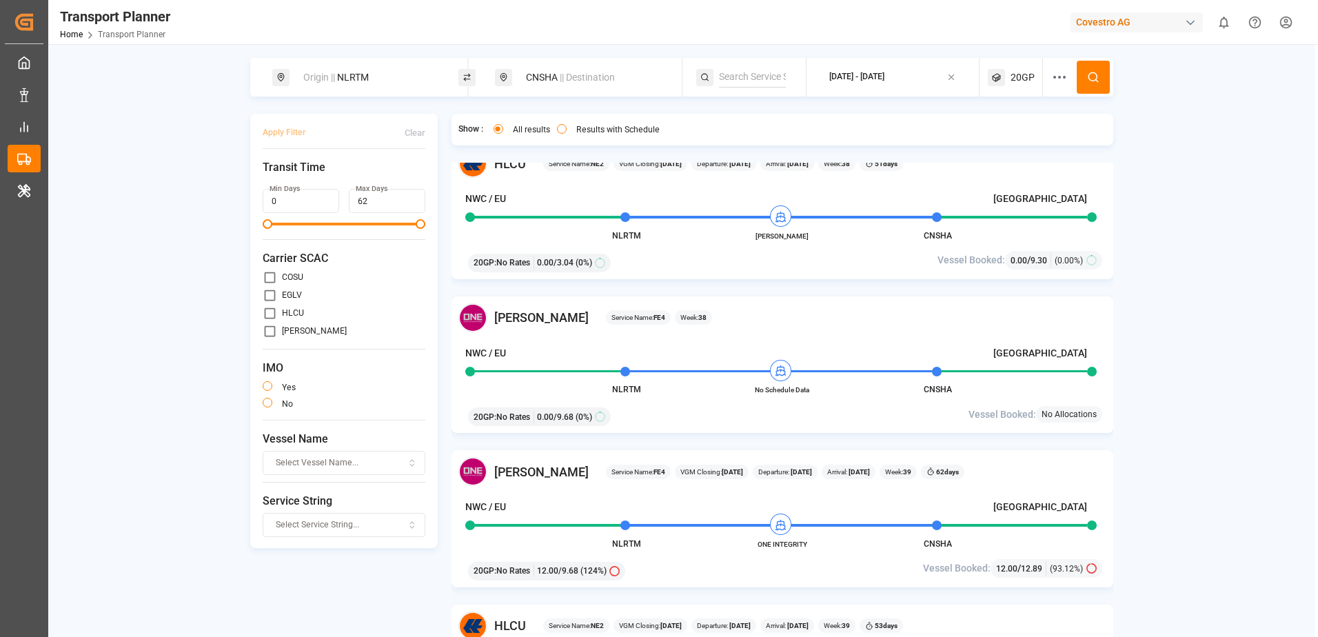
scroll to position [414, 0]
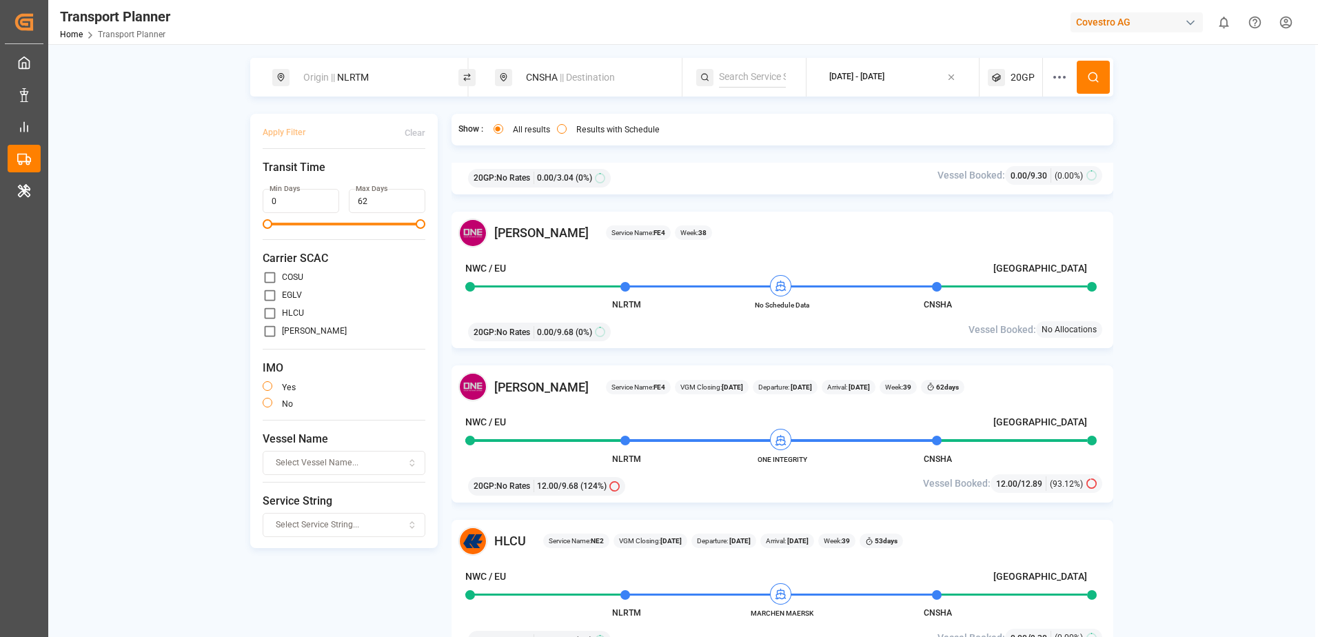
click at [532, 76] on div "CNSHA || Destination" at bounding box center [592, 78] width 149 height 26
click at [563, 174] on input "CNSHA" at bounding box center [581, 178] width 139 height 21
type input "C"
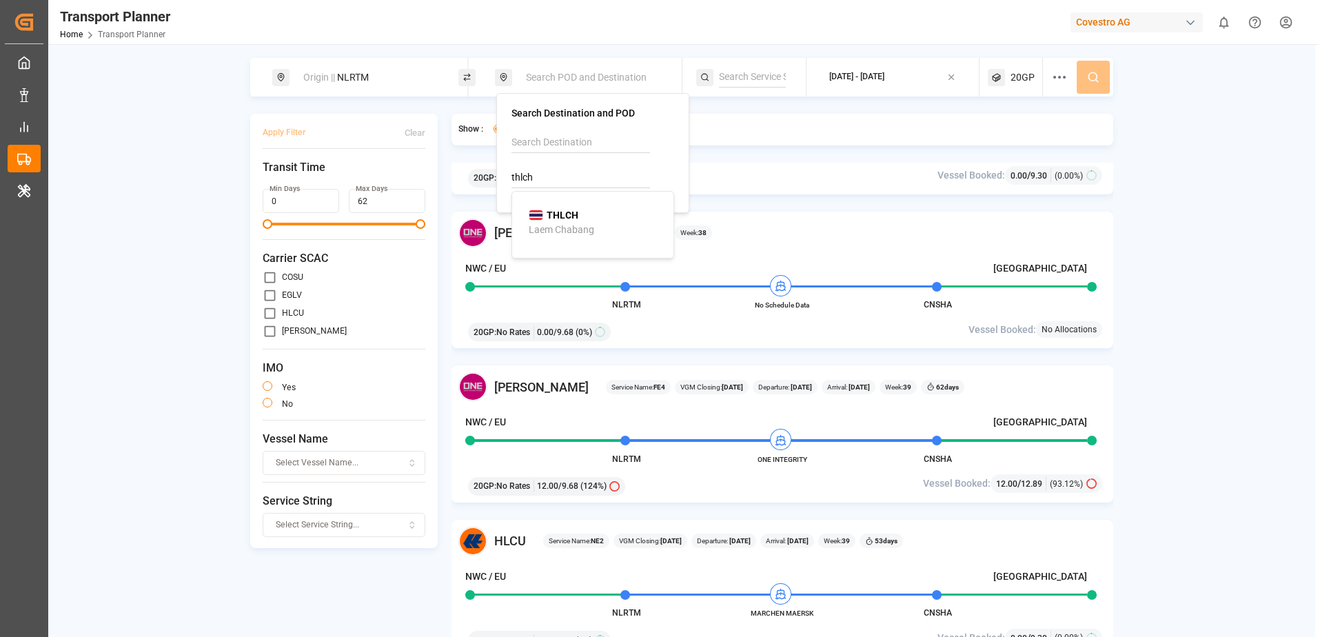
click at [569, 223] on div "Laem Chabang" at bounding box center [561, 230] width 65 height 14
type input "THLCH"
click at [1130, 113] on div "Origin || NLRTM THLCH || Destination 2025-09-21 - 2025-12-26 20GP Apply Filter …" at bounding box center [681, 365] width 1267 height 614
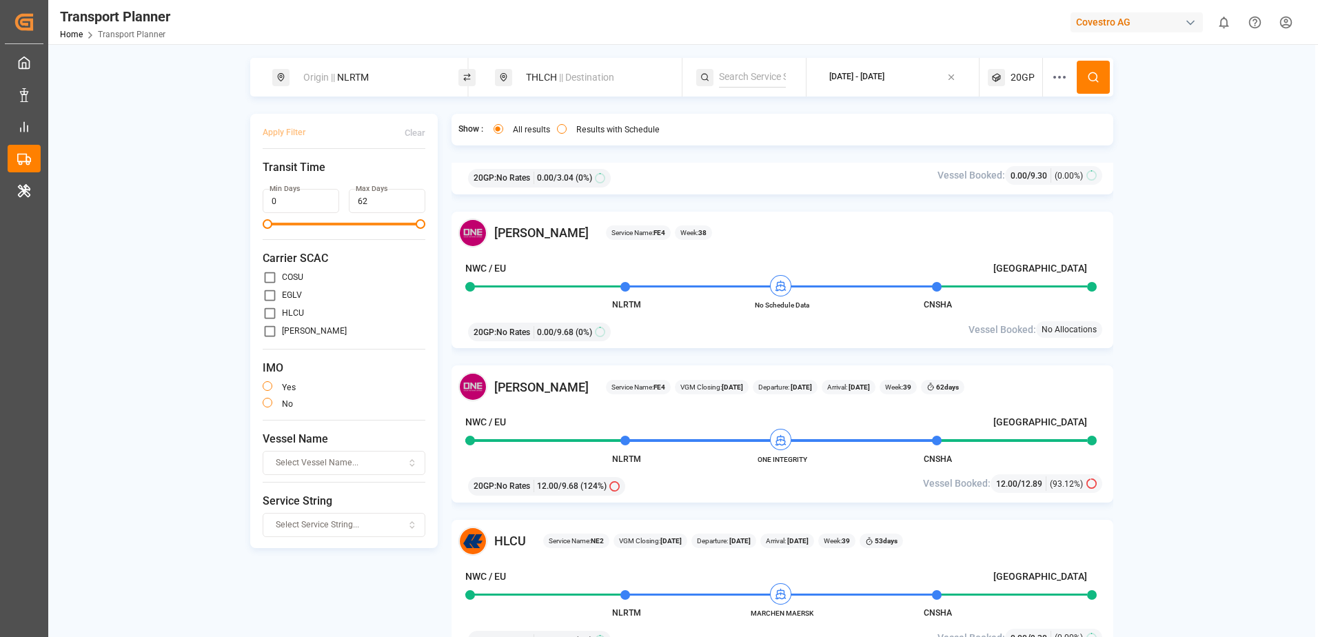
click at [1021, 77] on span "20GP" at bounding box center [1023, 77] width 24 height 14
click at [1064, 75] on icon at bounding box center [1059, 77] width 17 height 17
click at [1111, 245] on icon "button" at bounding box center [1114, 245] width 17 height 10
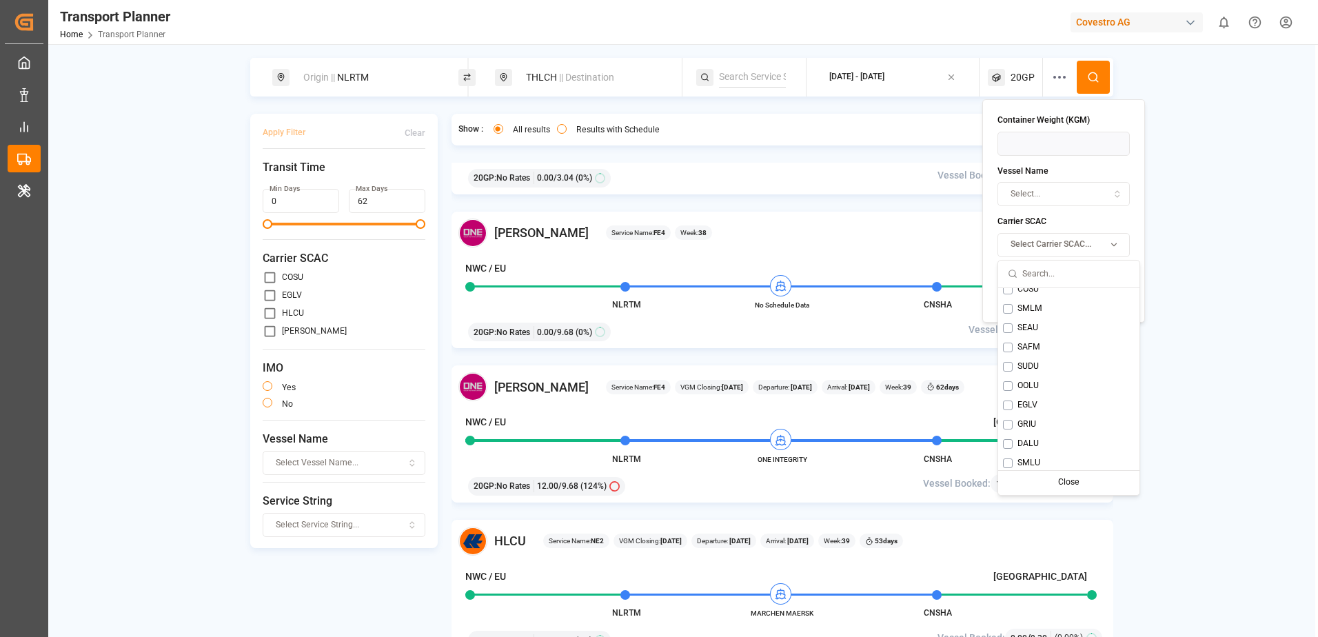
scroll to position [6, 0]
click at [1149, 373] on div "Origin || NLRTM THLCH || Destination 2025-09-21 - 2025-12-26 20GP Apply Filter …" at bounding box center [681, 365] width 1267 height 614
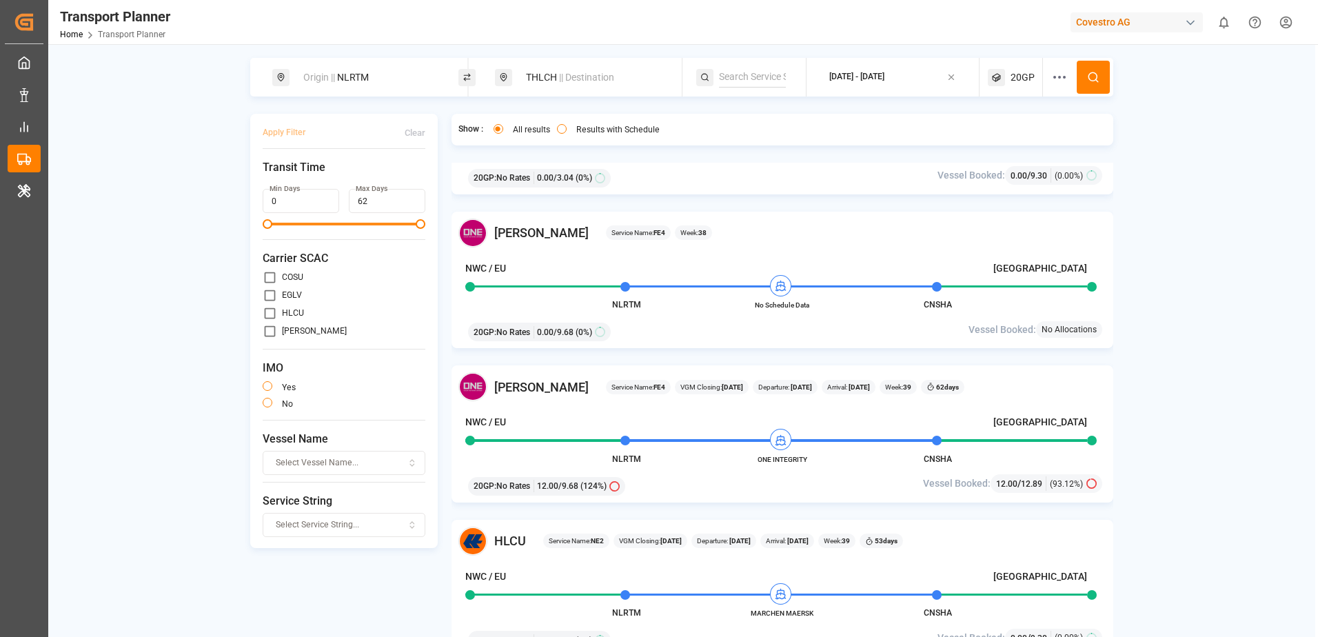
click at [1094, 72] on icon at bounding box center [1093, 77] width 12 height 12
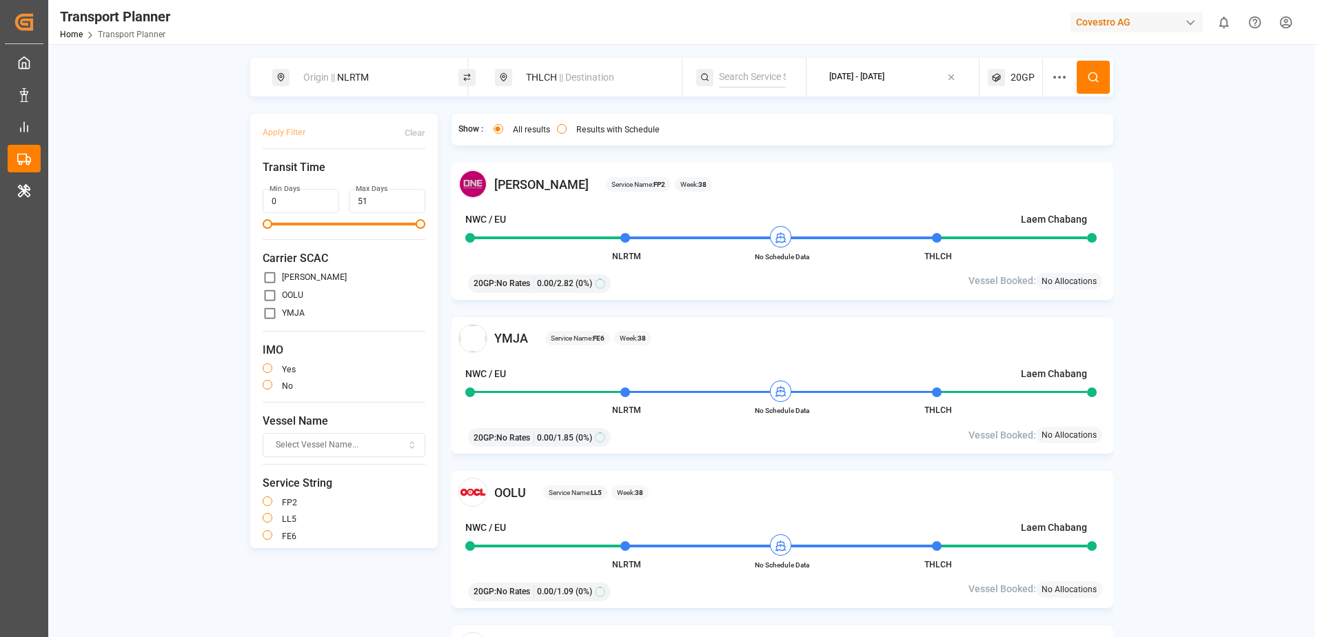
click at [270, 314] on input "primary checkbox" at bounding box center [270, 313] width 14 height 14
checkbox input "true"
click at [280, 127] on button "Apply Filter" at bounding box center [284, 133] width 43 height 24
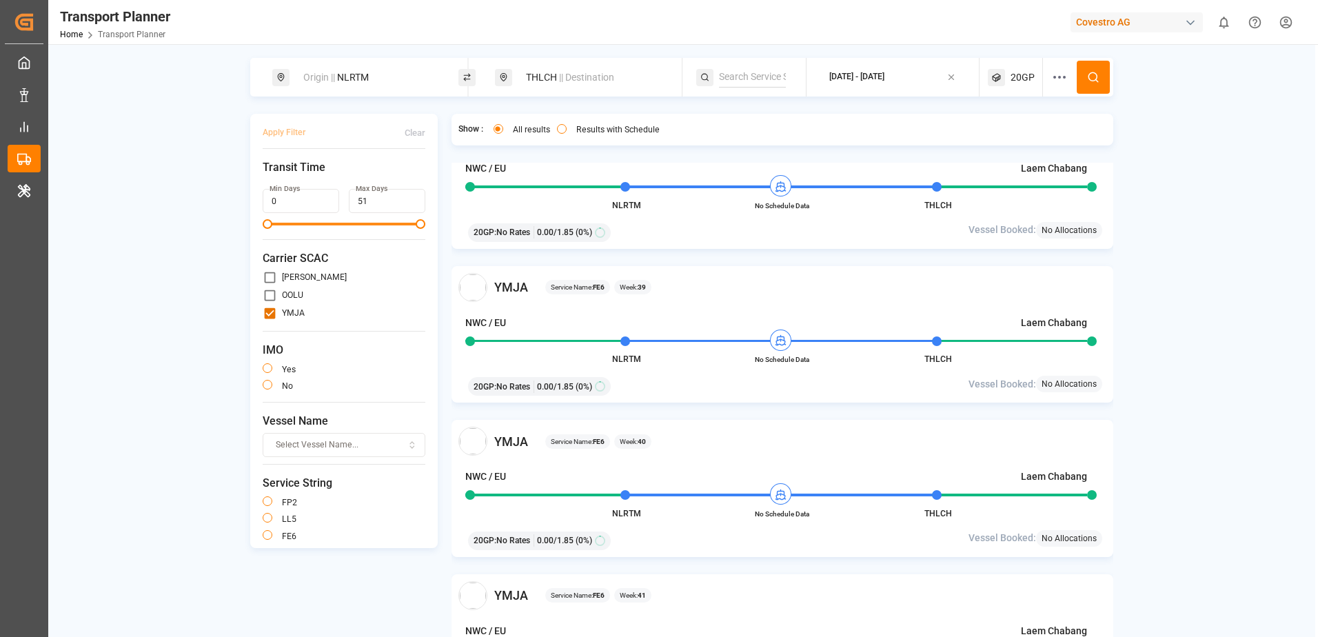
scroll to position [0, 0]
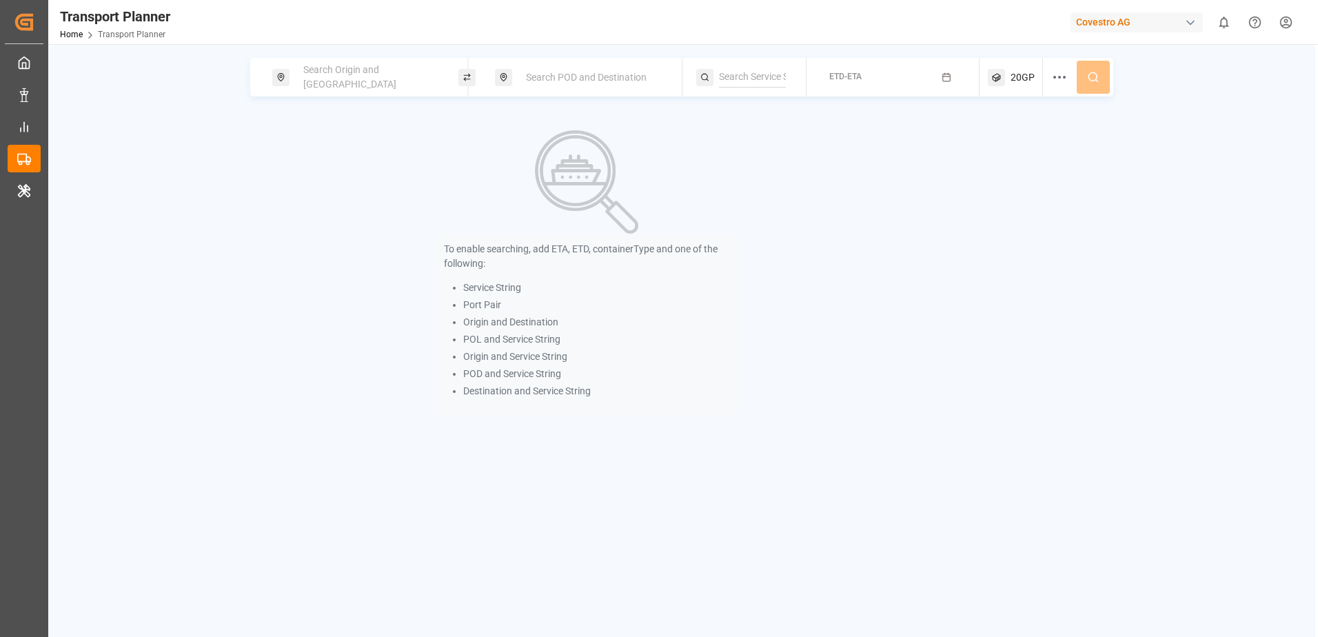
click at [311, 70] on div "Search Origin and [GEOGRAPHIC_DATA]" at bounding box center [369, 77] width 149 height 40
click at [336, 185] on span "NWC / EU" at bounding box center [325, 189] width 41 height 11
type input "NWC / EU"
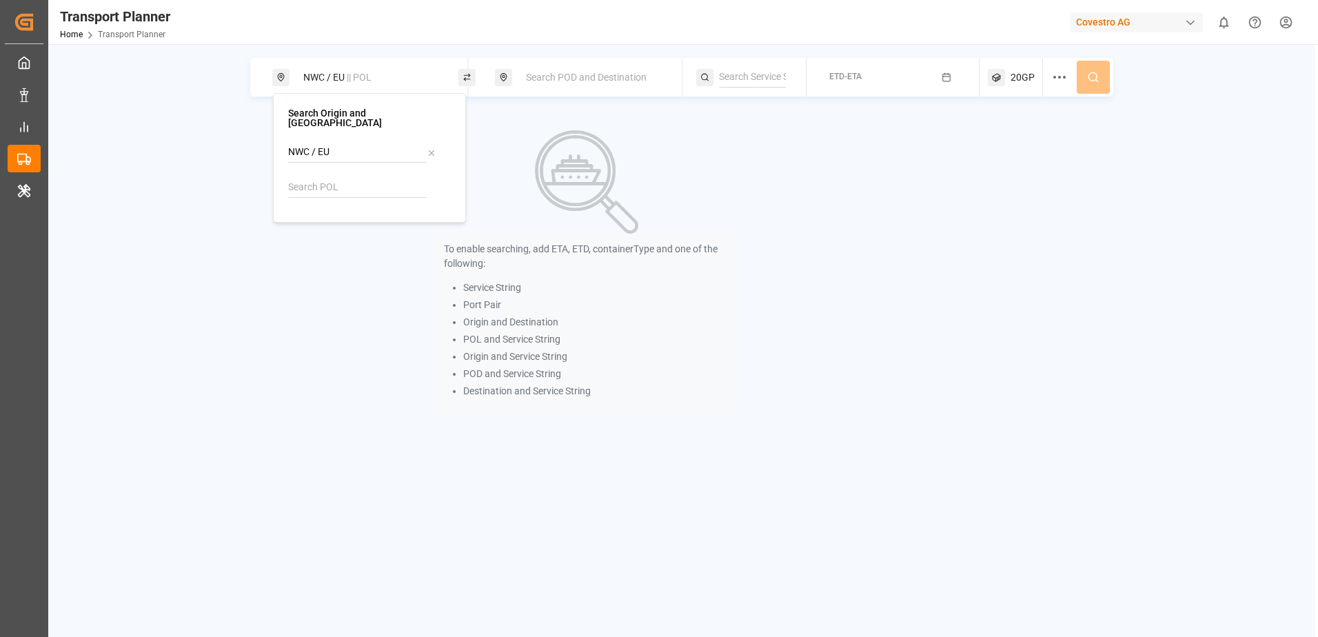
click at [559, 82] on span "Search POD and Destination" at bounding box center [586, 77] width 121 height 11
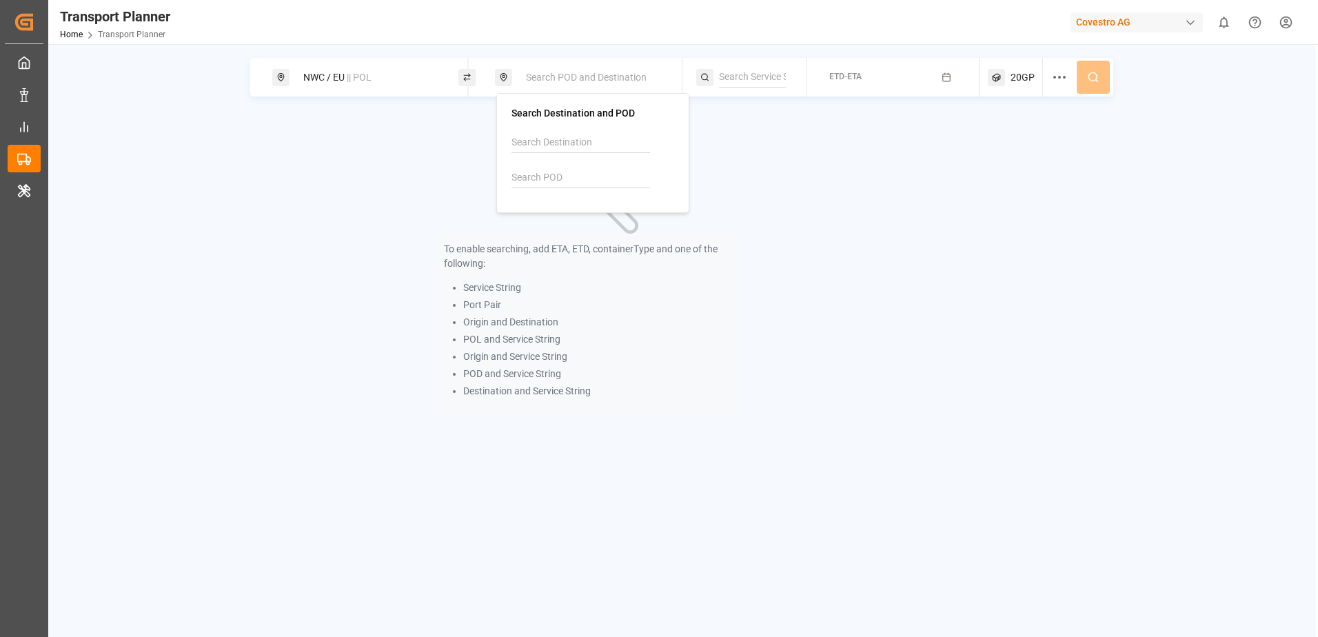
click at [556, 187] on input at bounding box center [581, 178] width 139 height 21
click at [568, 230] on div "[GEOGRAPHIC_DATA]" at bounding box center [575, 230] width 93 height 14
type input "CNSHA"
click at [822, 151] on div "To enable searching, add ETA, ETD, containerType and one of the following: Serv…" at bounding box center [587, 273] width 674 height 319
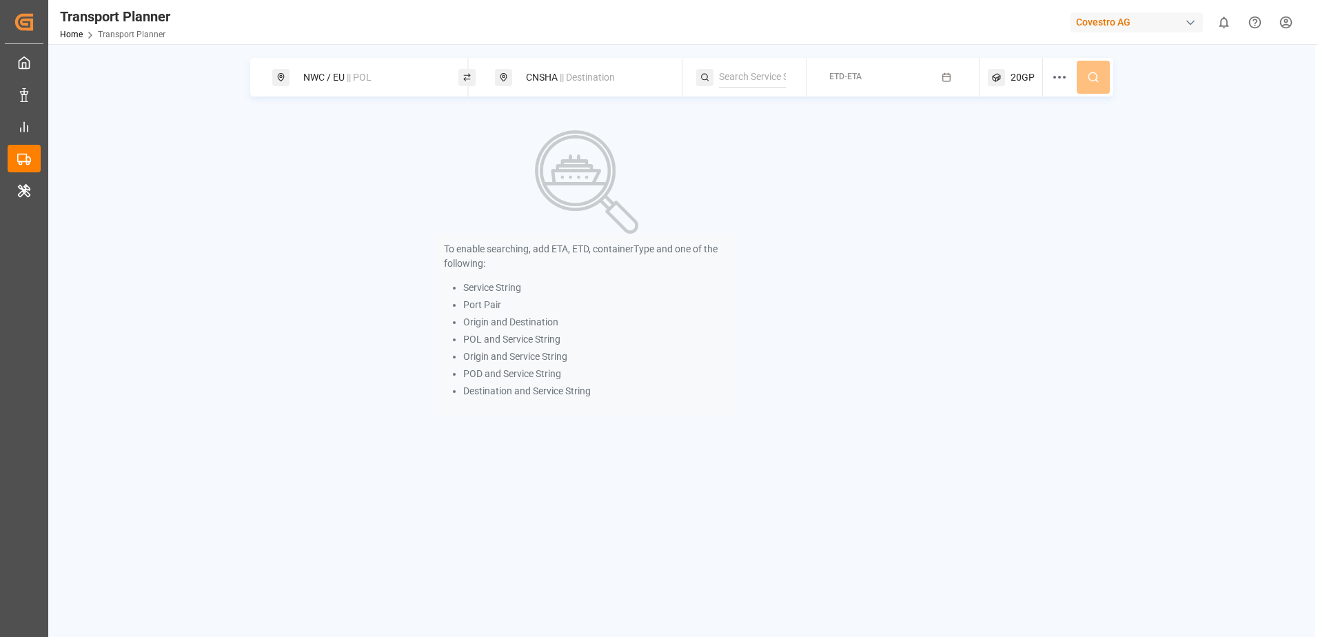
click at [940, 81] on button "ETD-ETA" at bounding box center [893, 77] width 156 height 27
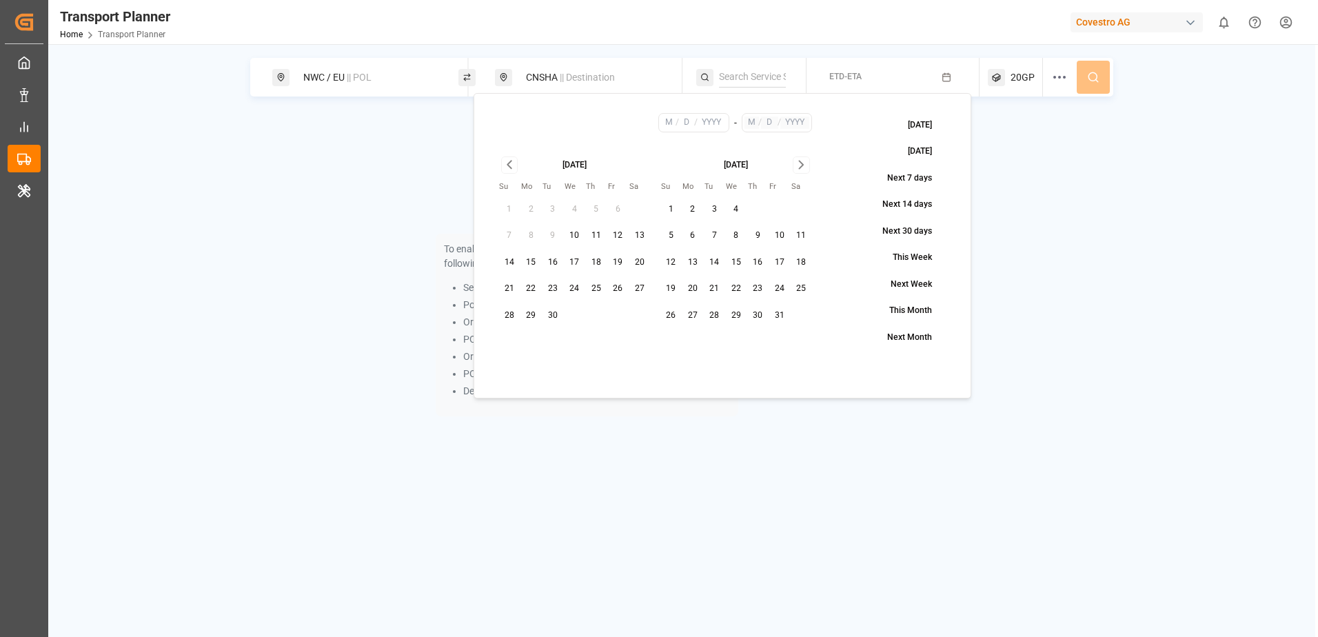
click at [512, 281] on button "21" at bounding box center [509, 289] width 22 height 22
type input "9"
type input "21"
type input "2025"
click at [799, 168] on icon "Go to next month" at bounding box center [802, 164] width 16 height 17
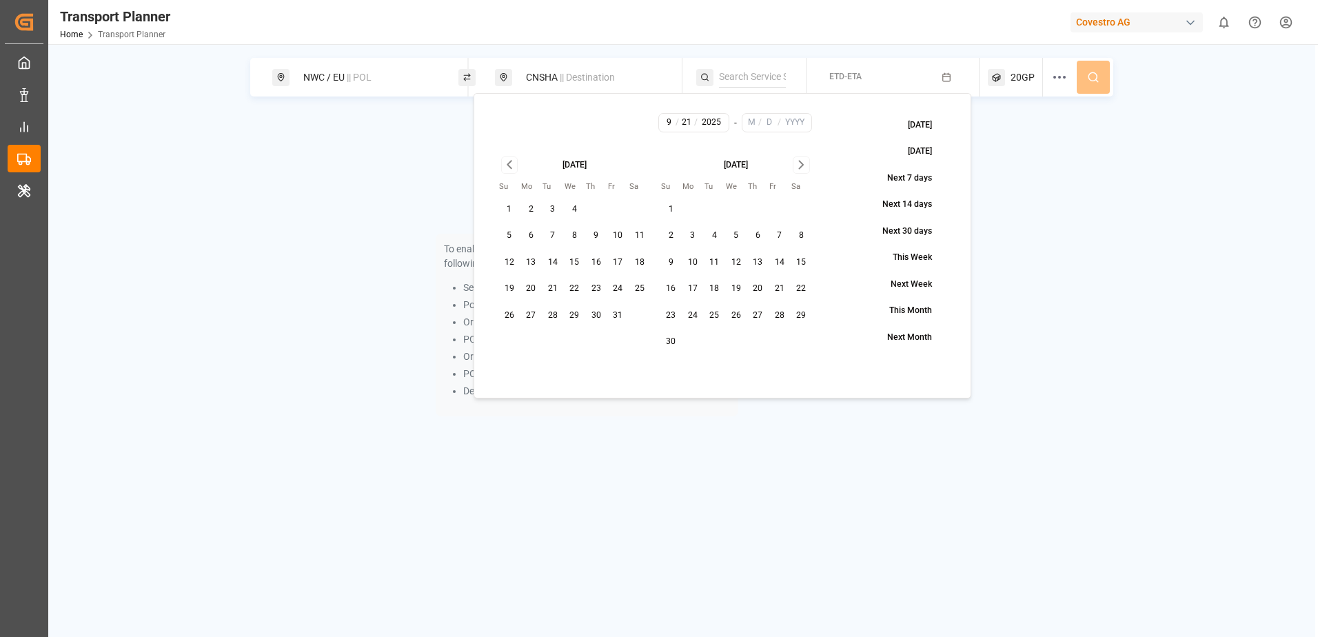
click at [799, 168] on icon "Go to next month" at bounding box center [802, 164] width 16 height 17
click at [774, 283] on button "26" at bounding box center [780, 289] width 22 height 22
type input "12"
type input "26"
type input "2025"
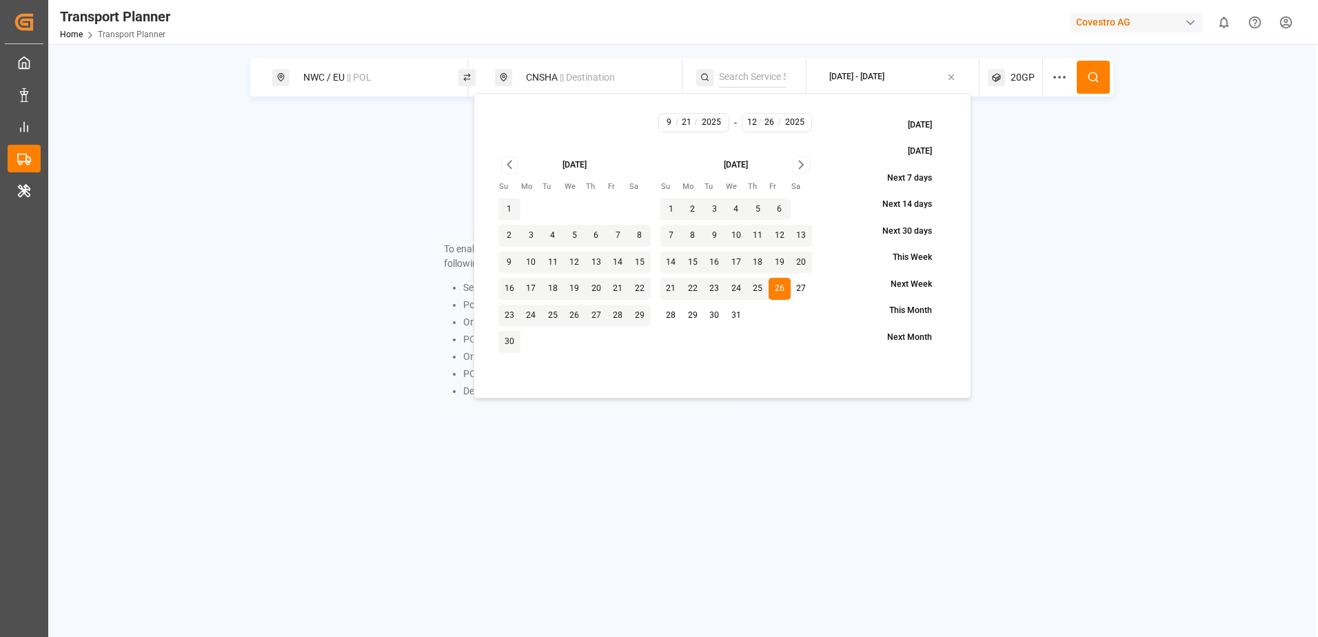
click at [1047, 174] on div "To enable searching, add ETA, ETD, containerType and one of the following: Serv…" at bounding box center [681, 273] width 863 height 319
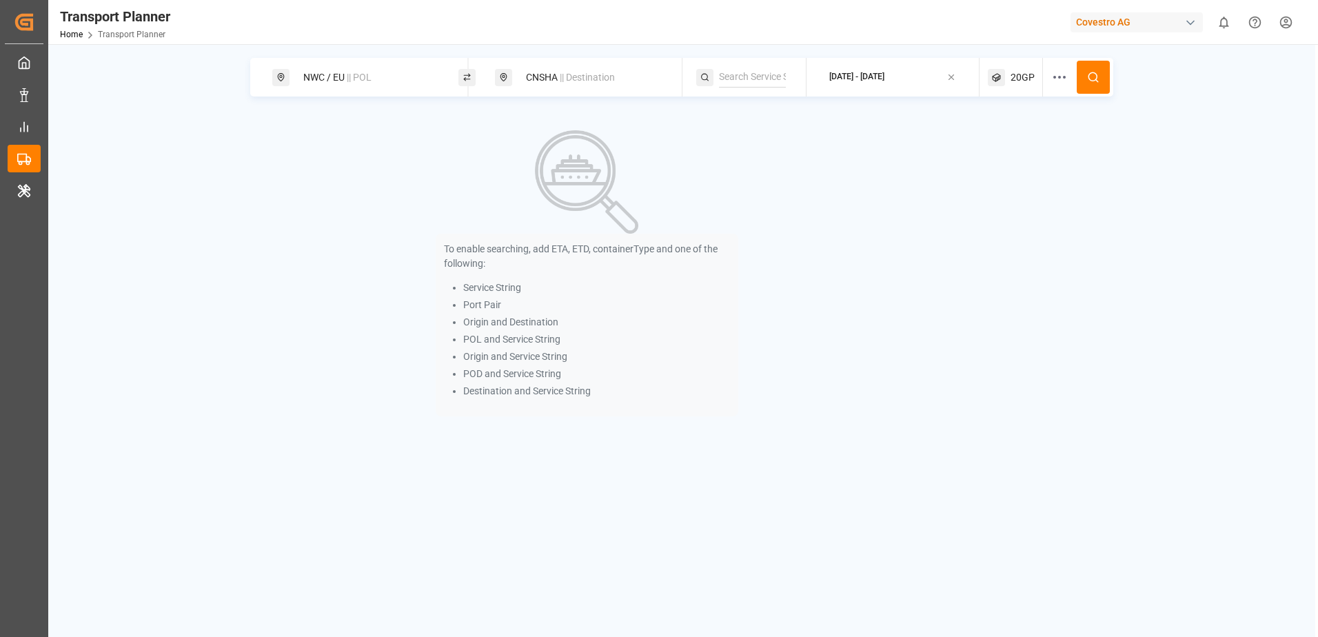
click at [1085, 79] on button at bounding box center [1093, 77] width 33 height 33
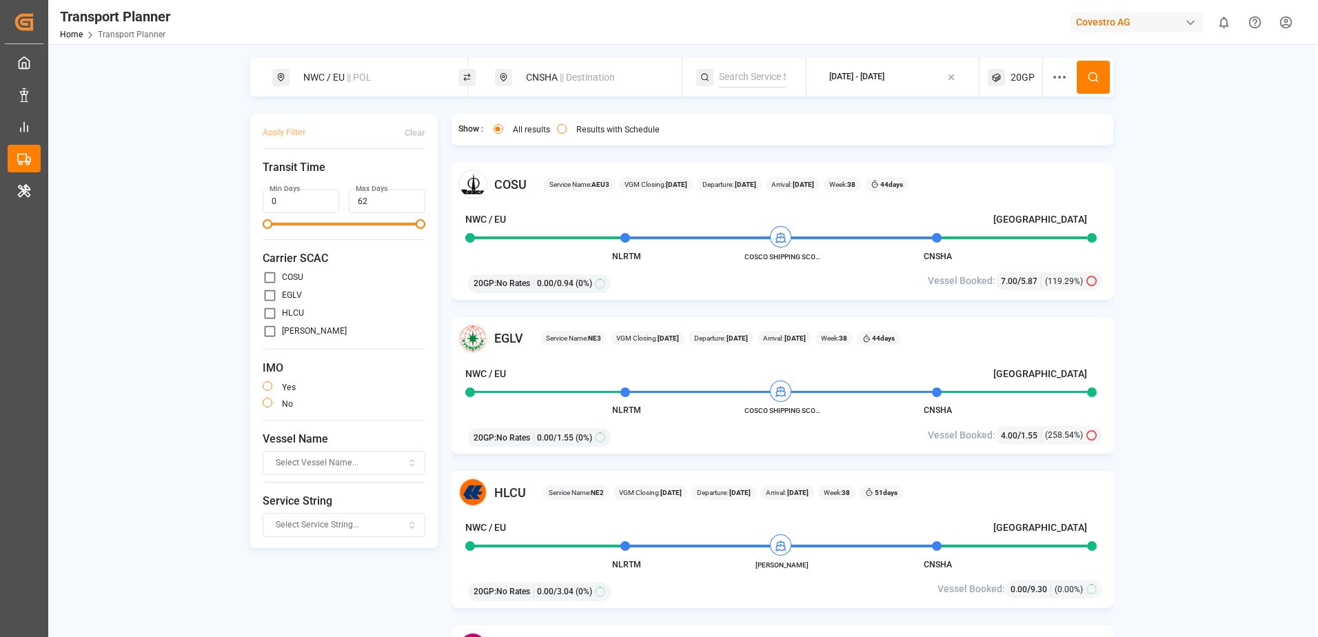
click at [389, 80] on div "NWC / EU || POL" at bounding box center [369, 78] width 149 height 26
click at [735, 139] on div "Show : All results Results with Schedule" at bounding box center [620, 130] width 324 height 18
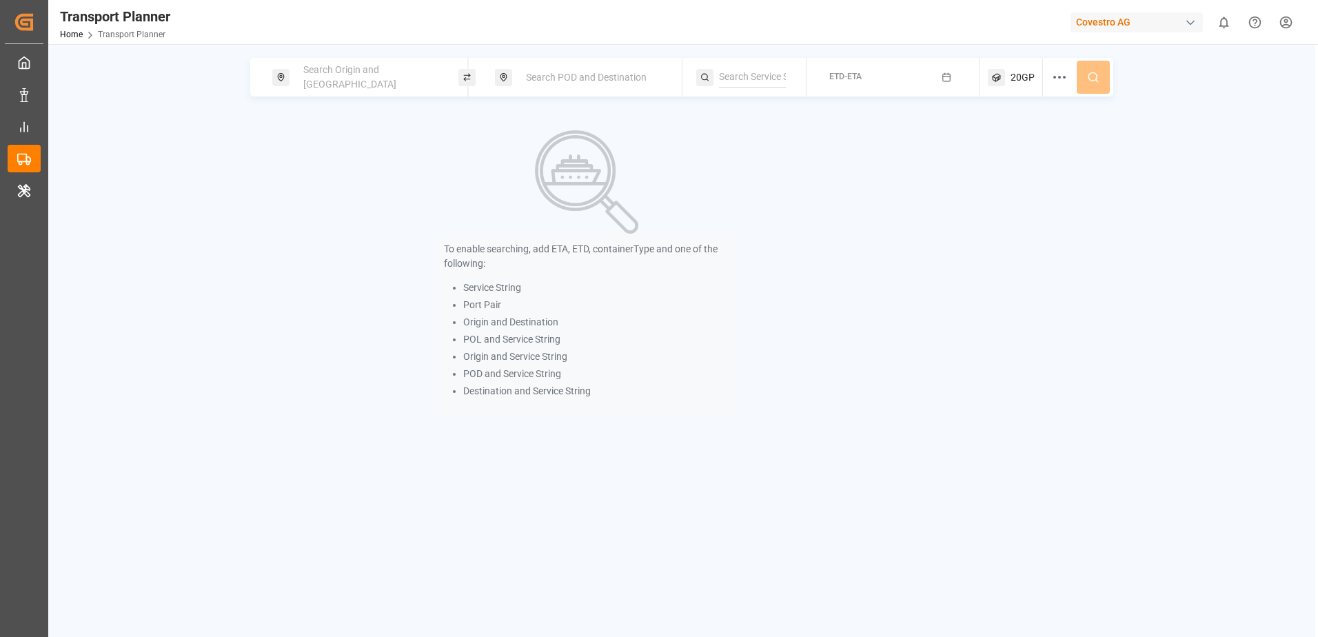
click at [344, 72] on span "Search Origin and [GEOGRAPHIC_DATA]" at bounding box center [349, 77] width 93 height 26
click at [351, 144] on input at bounding box center [357, 152] width 139 height 21
click at [357, 183] on div "NWC / EU" at bounding box center [372, 190] width 134 height 14
type input "NWC / EU"
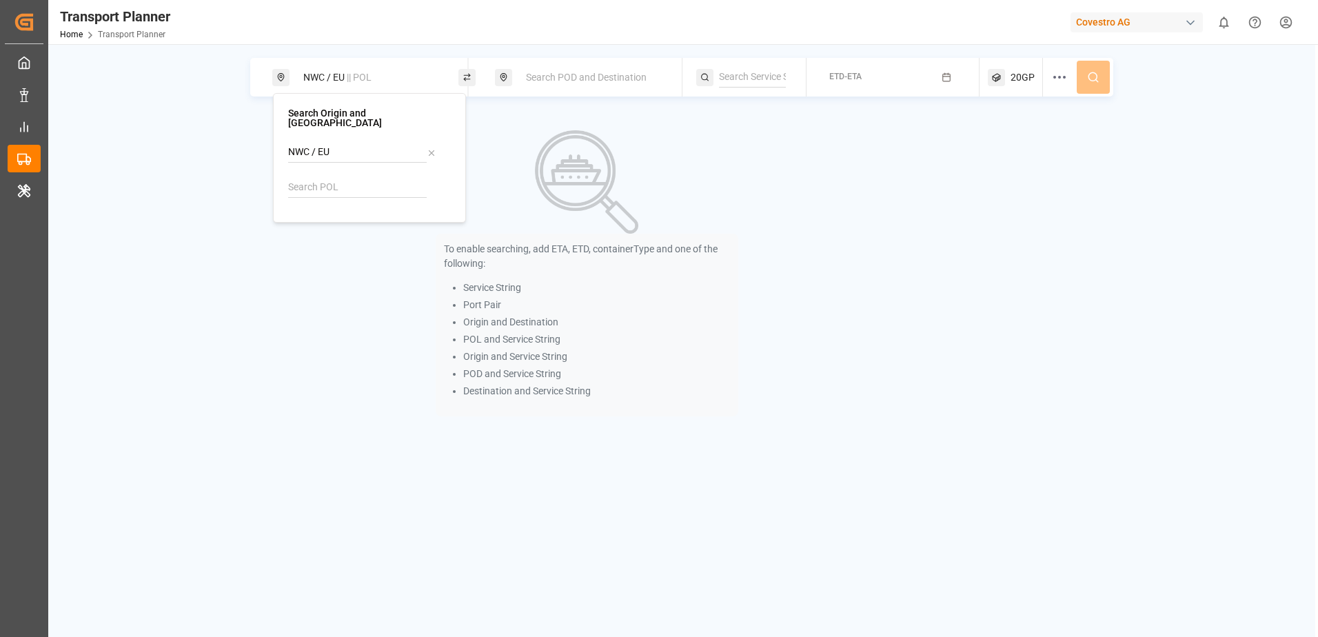
click at [576, 77] on span "Search POD and Destination" at bounding box center [586, 77] width 121 height 11
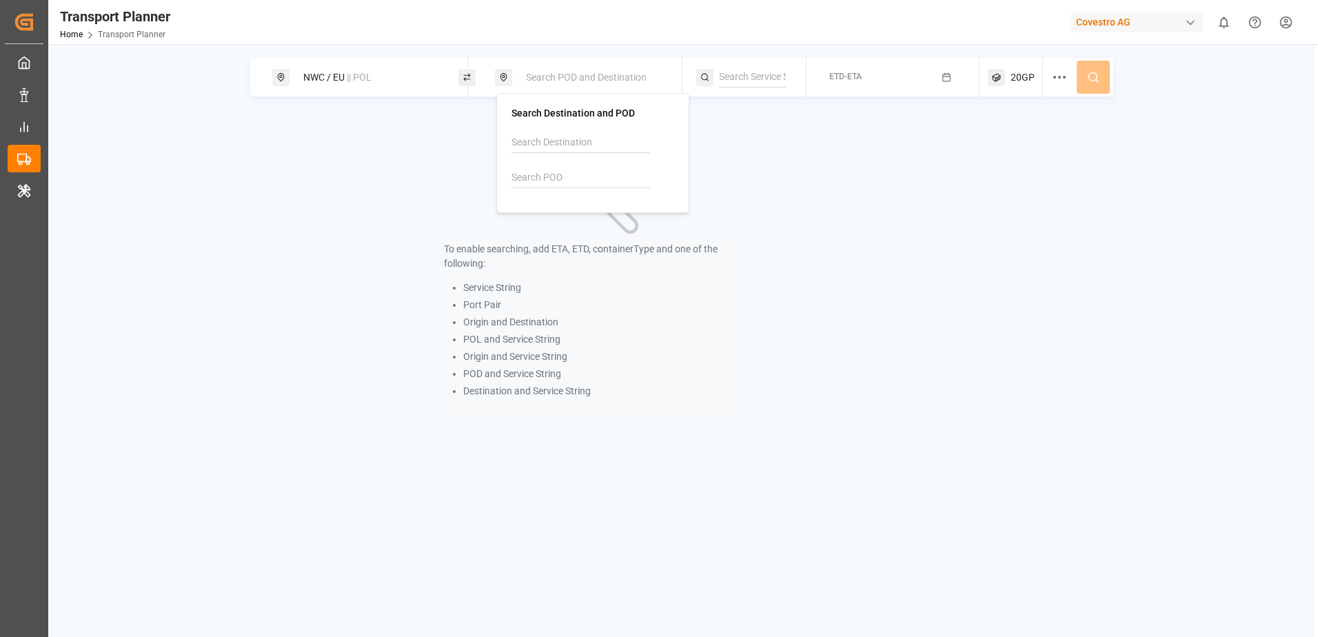
click at [565, 175] on input at bounding box center [581, 178] width 139 height 21
click at [580, 213] on div "CNSHA Shanghai" at bounding box center [596, 222] width 134 height 29
type input "CNSHA"
click at [840, 72] on span "ETD-ETA" at bounding box center [845, 77] width 32 height 10
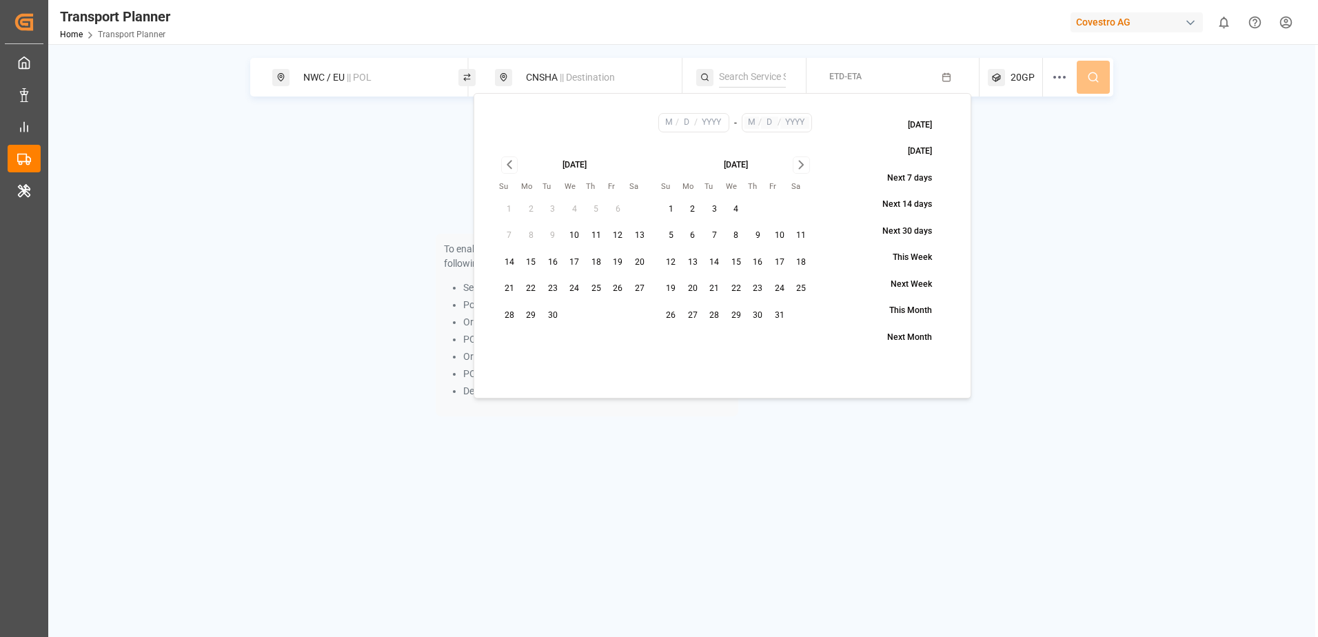
click at [511, 263] on button "14" at bounding box center [509, 263] width 22 height 22
type input "9"
type input "14"
type input "2025"
click at [802, 164] on icon "Go to next month" at bounding box center [801, 165] width 4 height 8
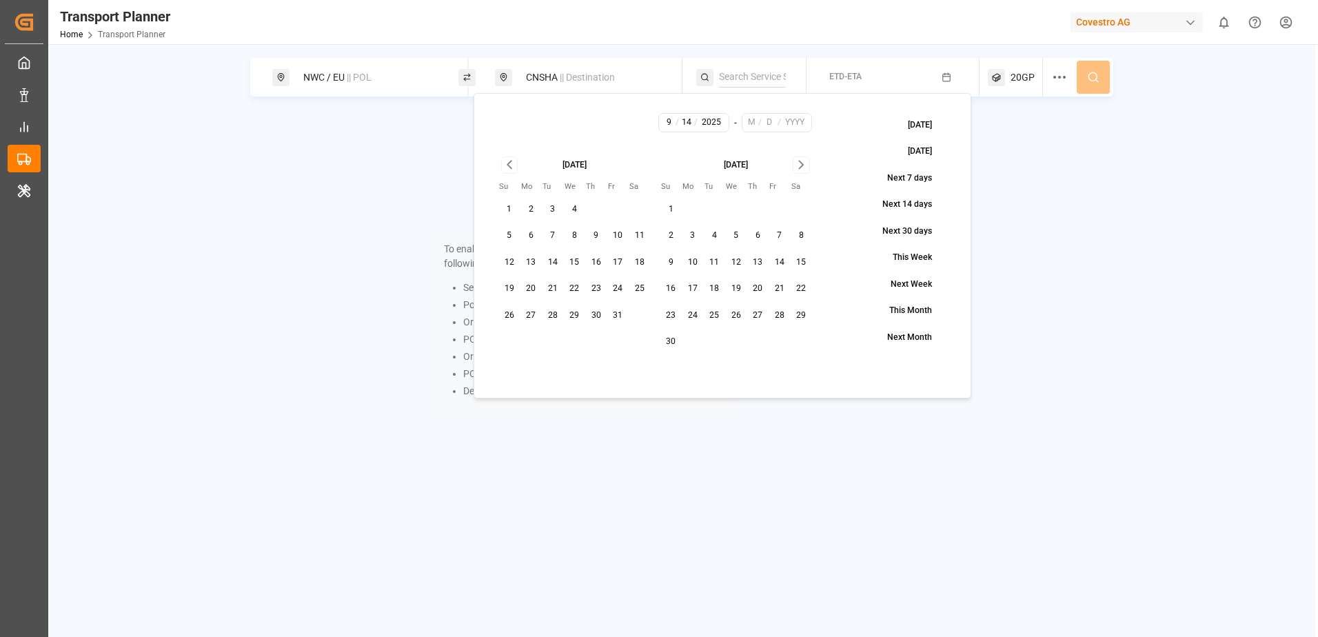
click at [802, 164] on icon "Go to next month" at bounding box center [801, 165] width 4 height 8
click at [667, 236] on button "4" at bounding box center [671, 236] width 22 height 22
type input "1"
type input "4"
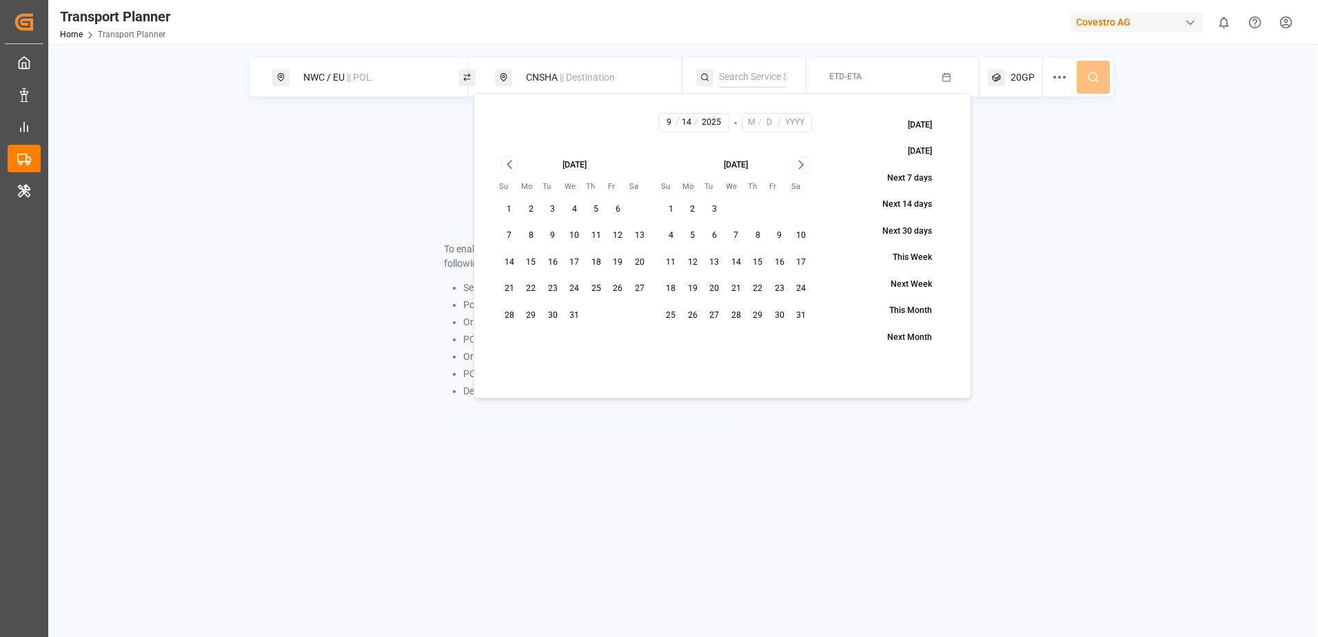
type input "2026"
click at [1013, 175] on div "To enable searching, add ETA, ETD, containerType and one of the following: Serv…" at bounding box center [681, 273] width 863 height 319
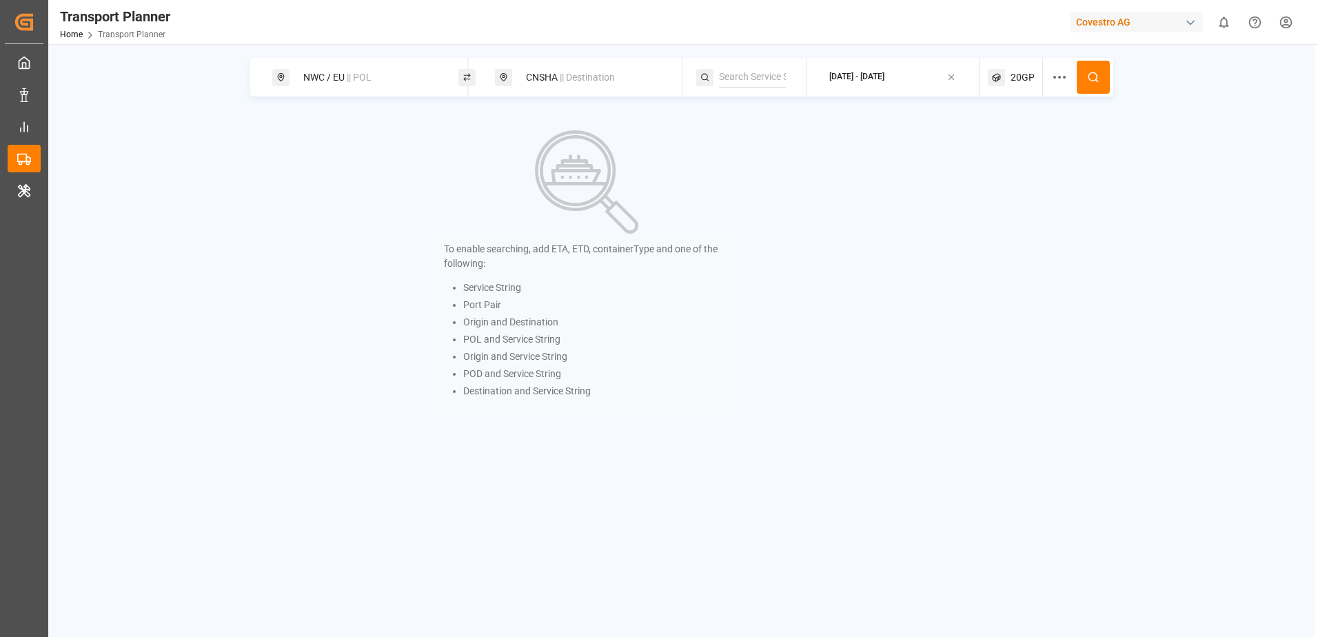
click at [1093, 75] on icon at bounding box center [1093, 77] width 12 height 12
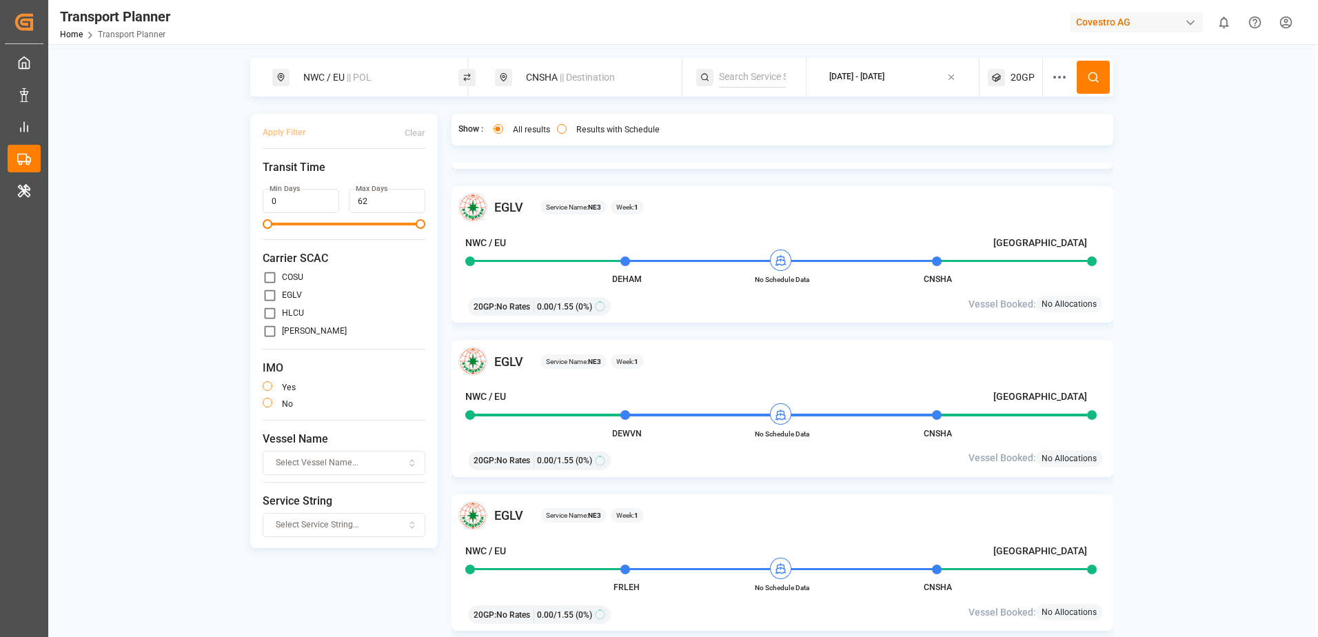
scroll to position [201, 0]
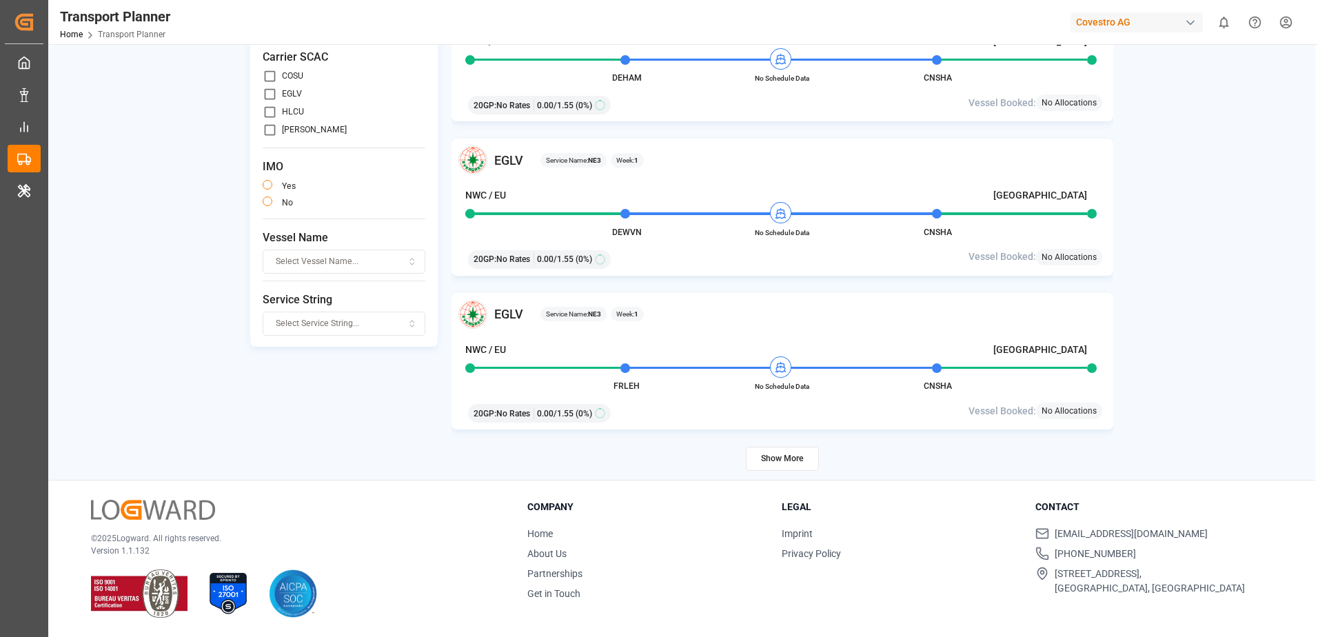
click at [797, 456] on button "Show More" at bounding box center [782, 459] width 73 height 24
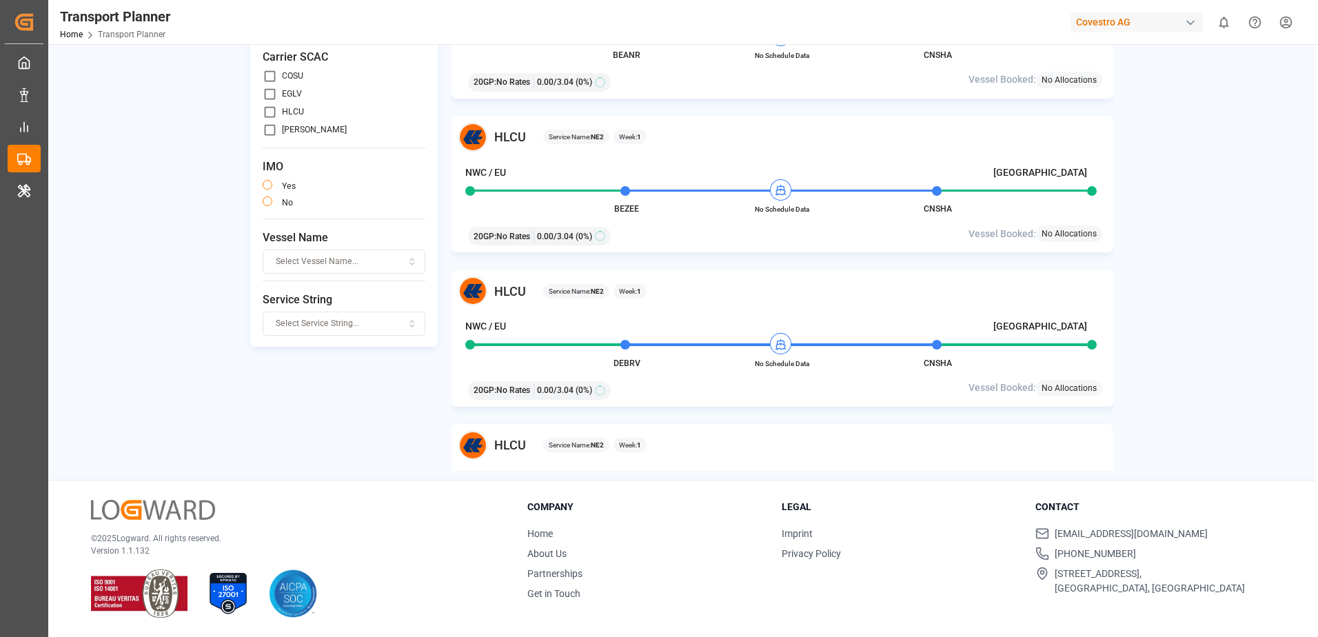
scroll to position [0, 0]
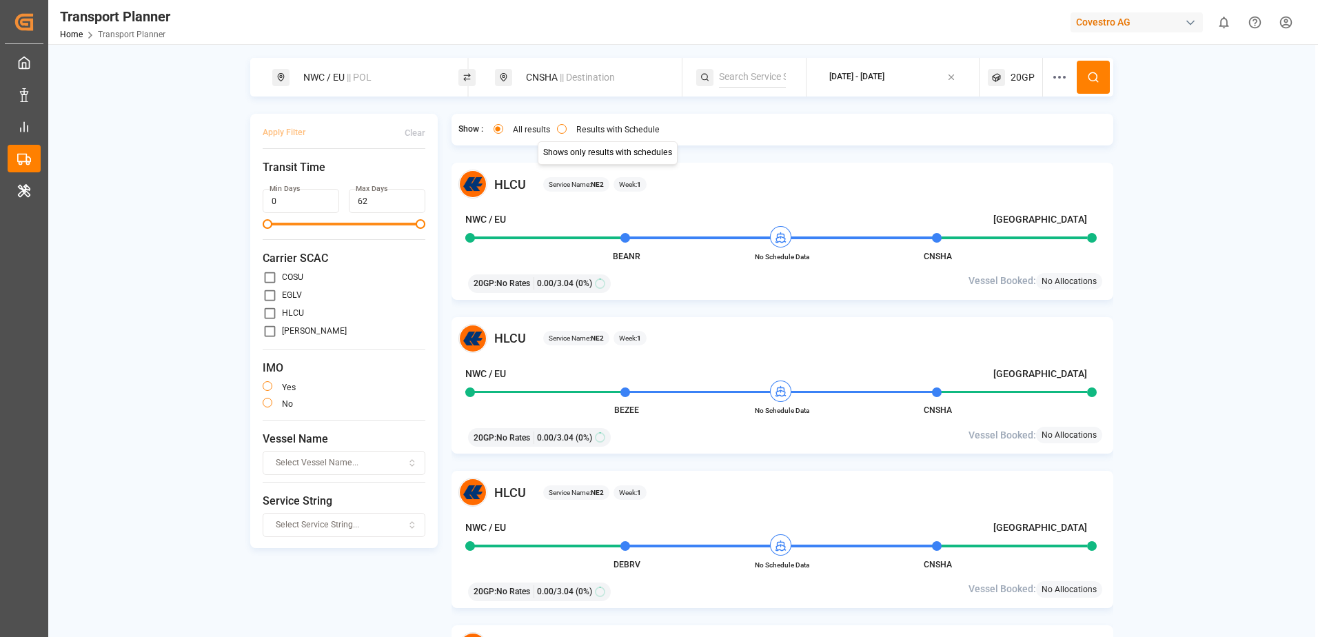
click at [560, 127] on button "Results with Schedule" at bounding box center [562, 129] width 10 height 10
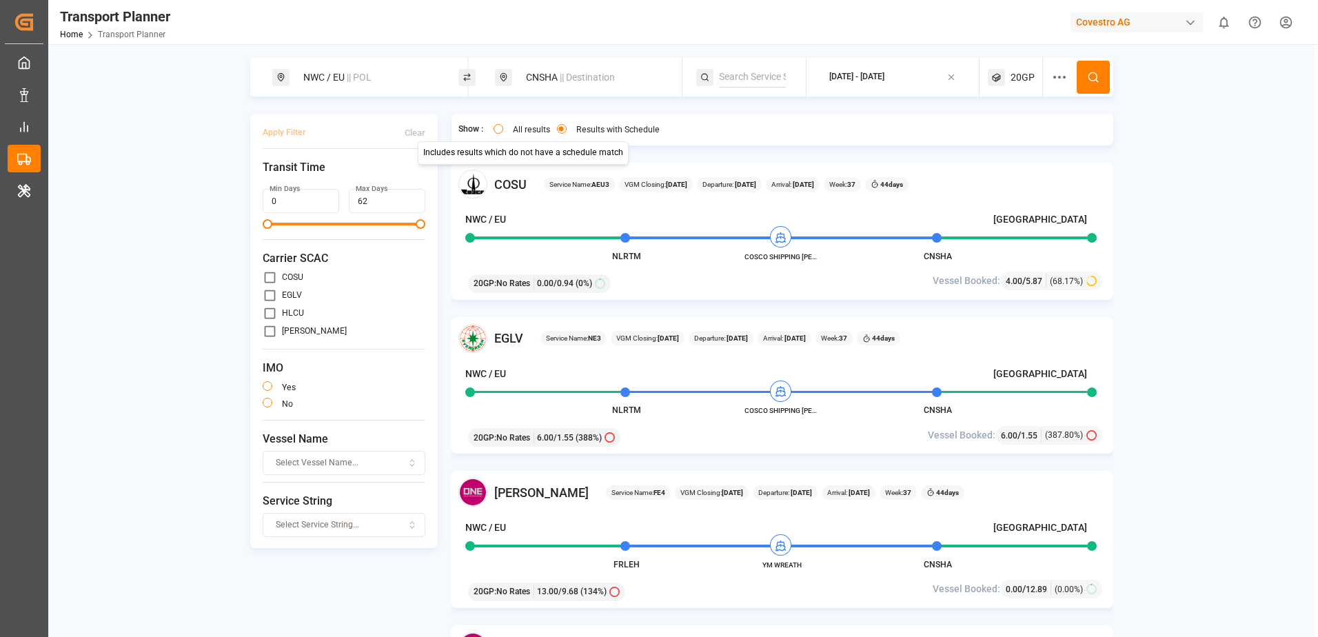
click at [498, 132] on button "All results" at bounding box center [499, 129] width 10 height 10
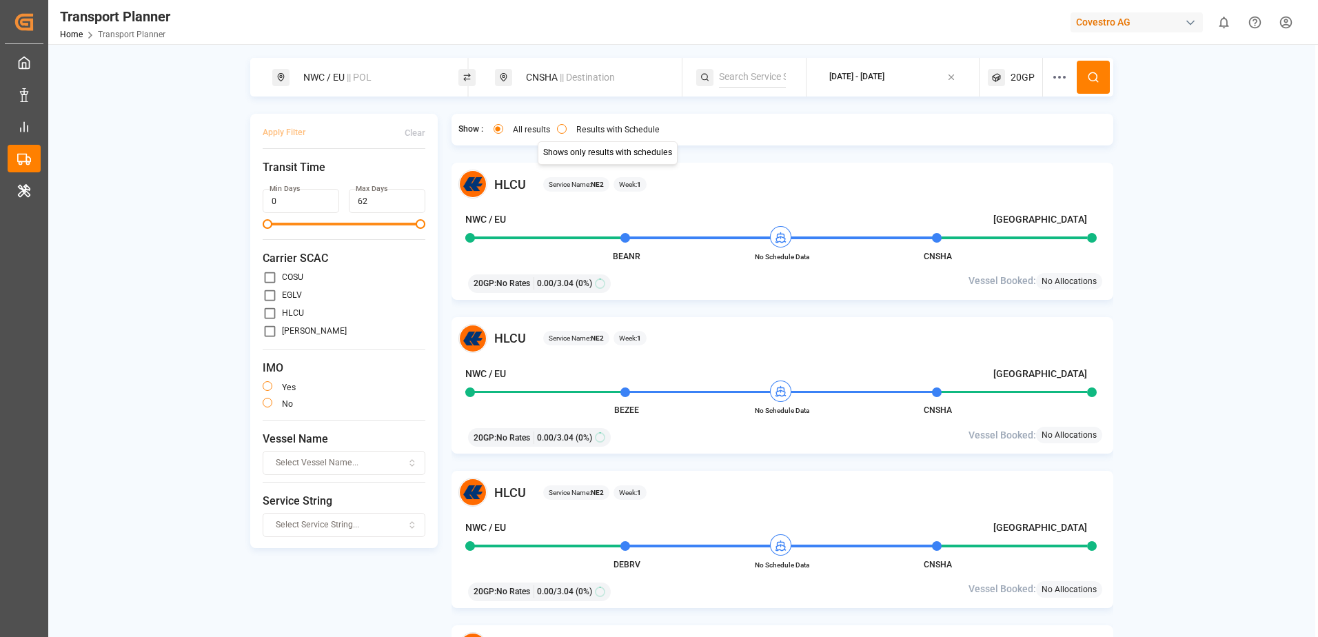
click at [885, 81] on div "2025-09-14 - 2026-01-04" at bounding box center [856, 77] width 55 height 12
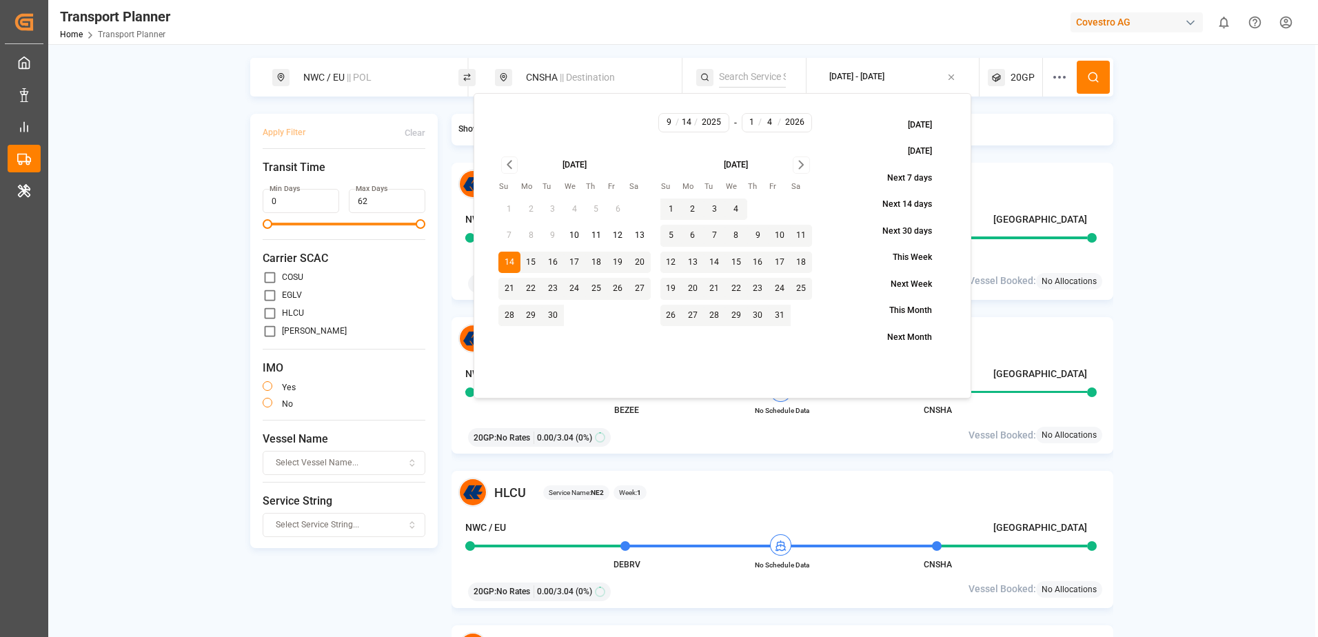
click at [1050, 157] on div "Show : All results Results with Schedule HLCU Service Name: NE2 Week: 1 NWC / E…" at bounding box center [783, 393] width 663 height 558
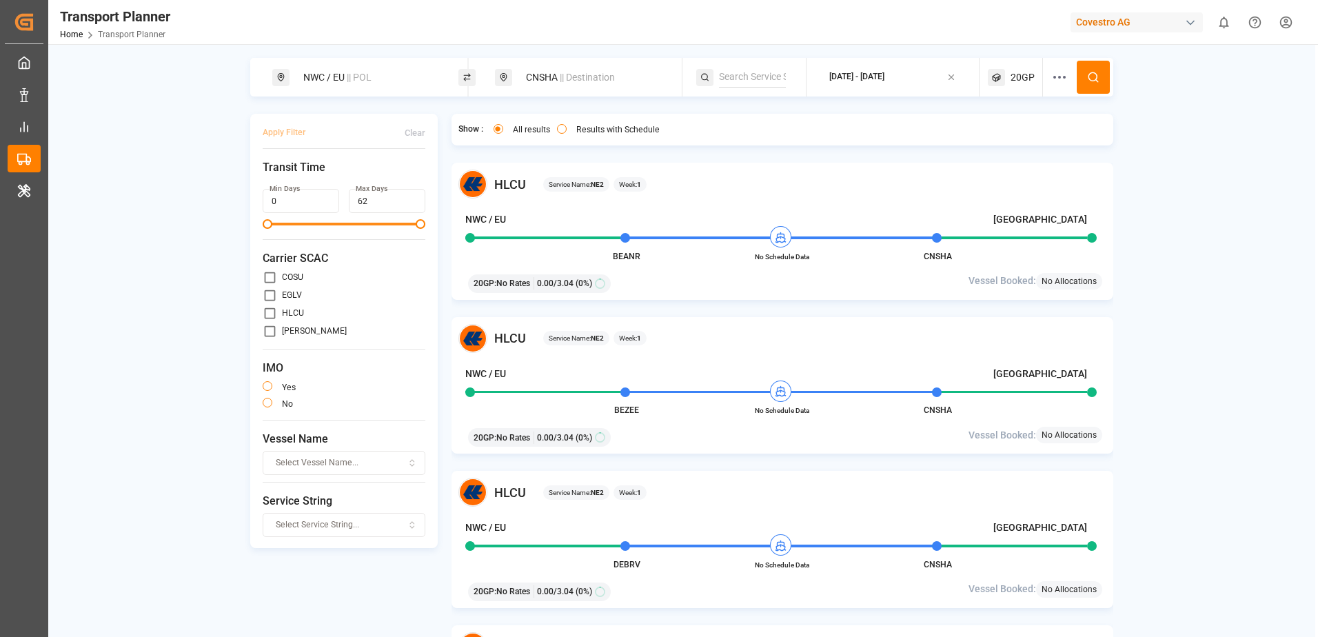
click at [885, 75] on div "2025-09-14 - 2026-01-04" at bounding box center [856, 77] width 55 height 12
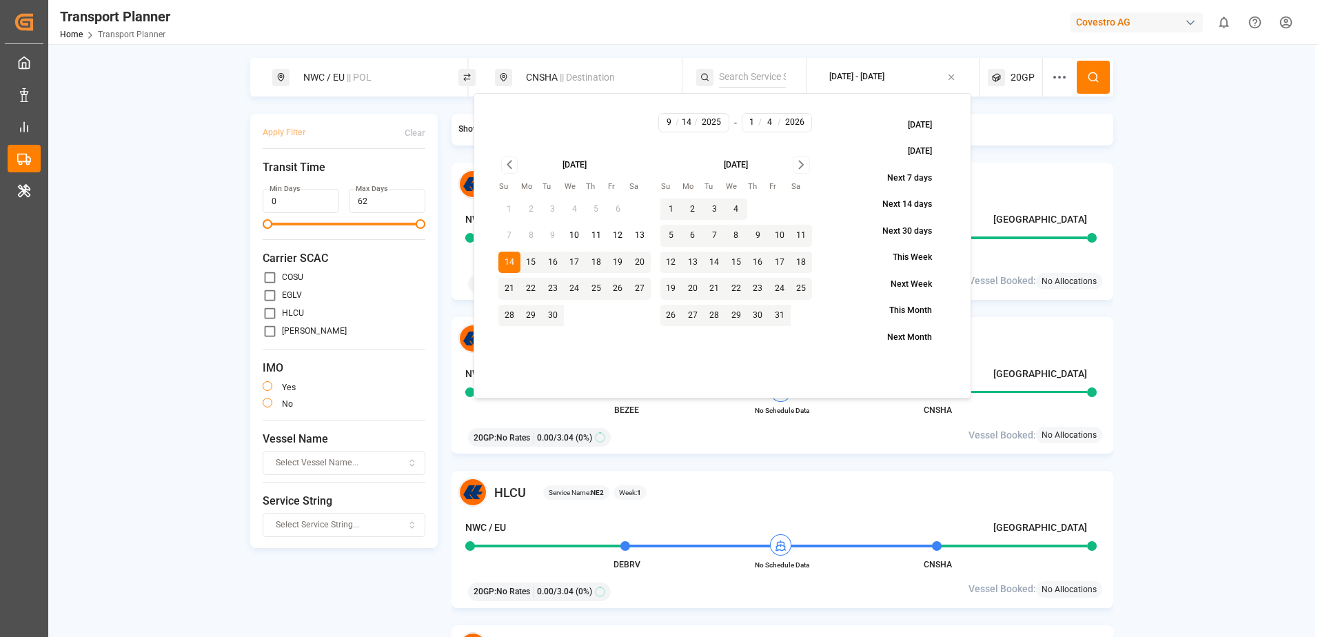
click at [804, 165] on icon "Go to next month" at bounding box center [802, 164] width 16 height 17
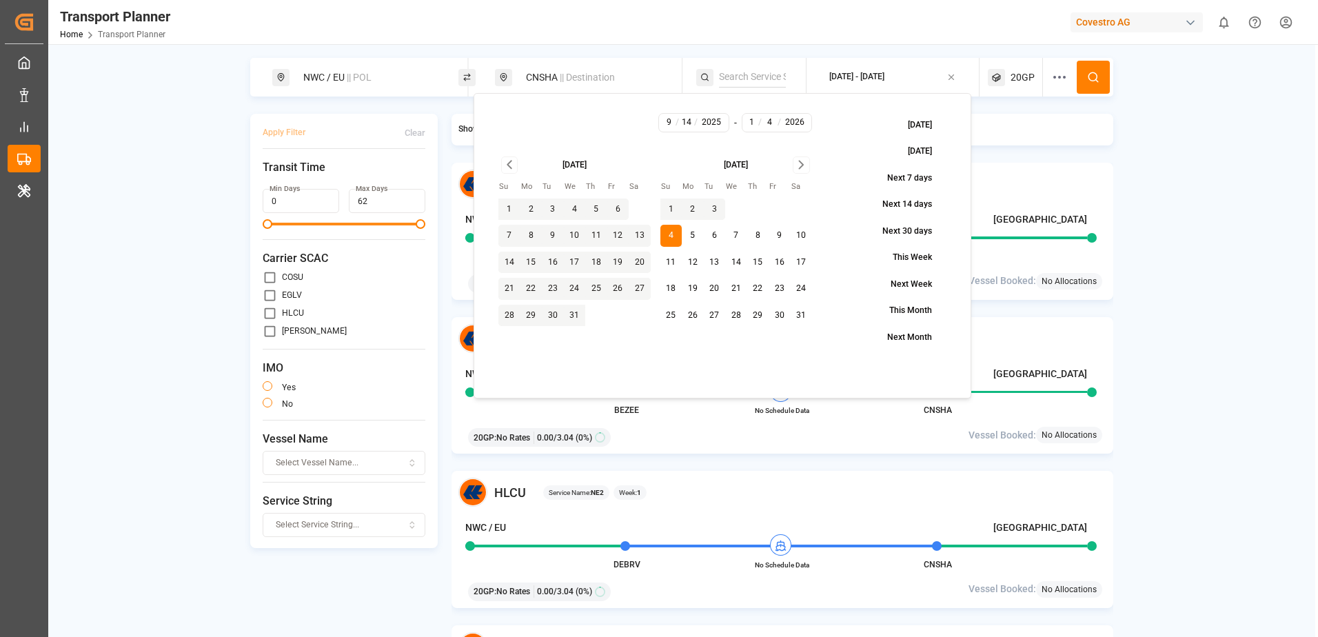
click at [1100, 176] on div "HLCU Service Name: NE2 Week: 1" at bounding box center [782, 184] width 649 height 29
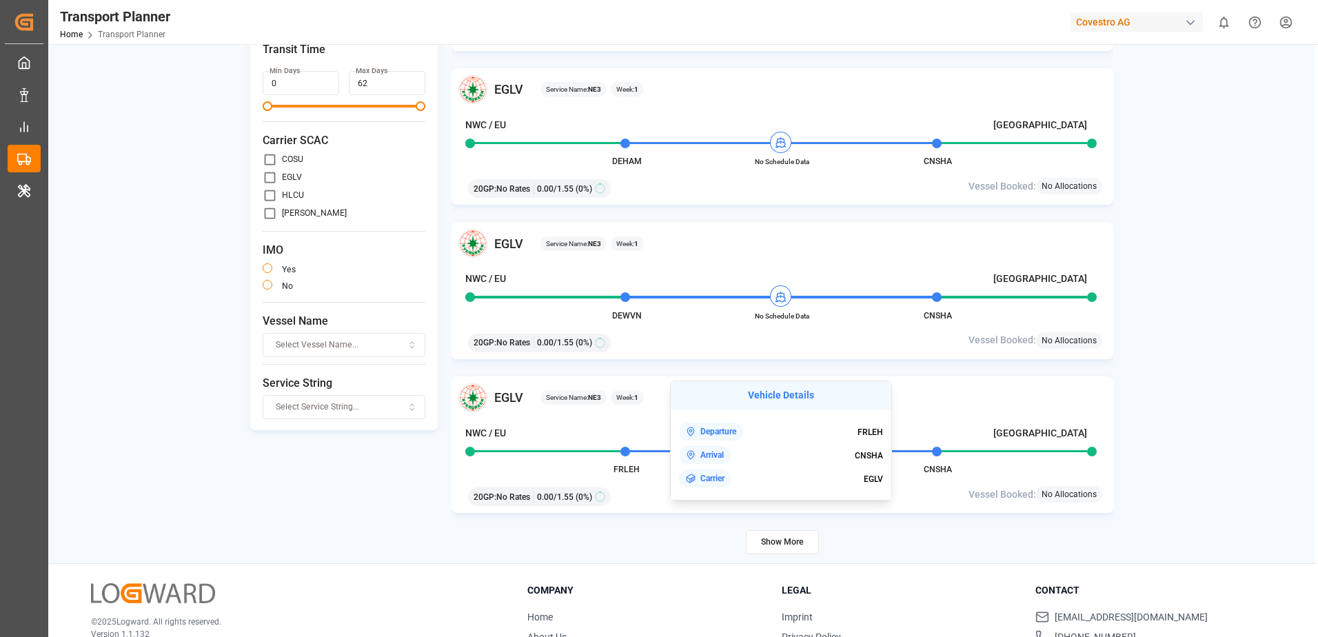
scroll to position [201, 0]
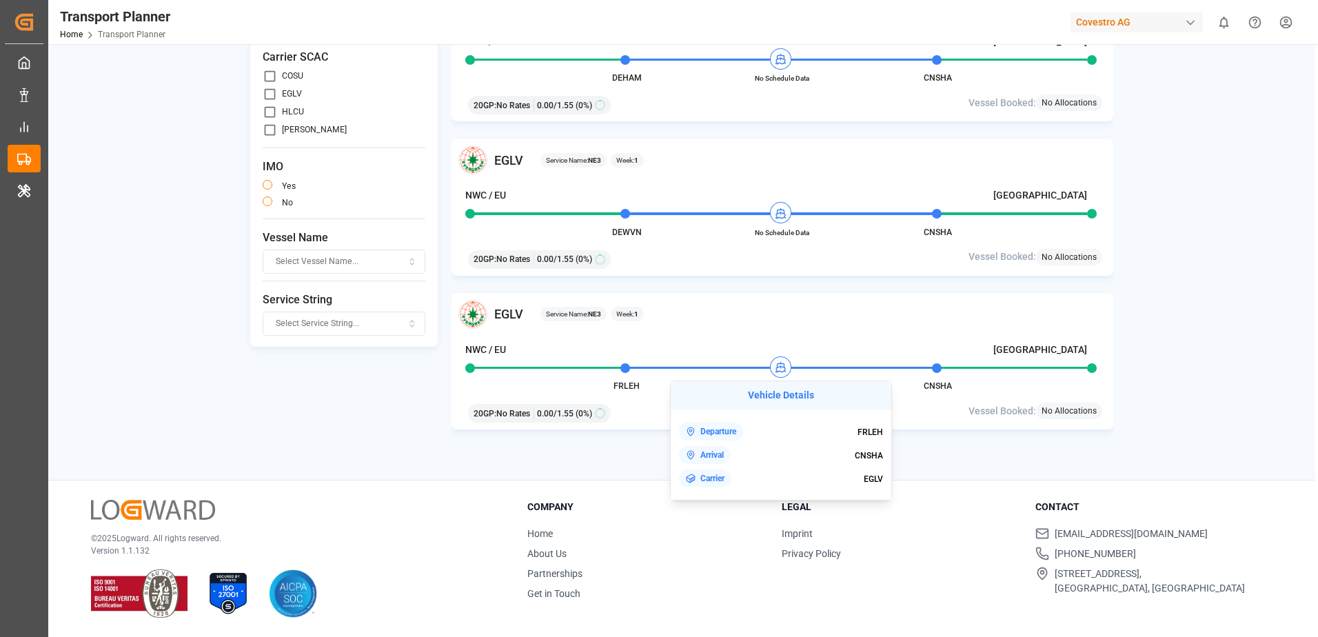
drag, startPoint x: 627, startPoint y: 459, endPoint x: 656, endPoint y: 463, distance: 29.8
click at [627, 459] on div "Show More" at bounding box center [783, 459] width 663 height 24
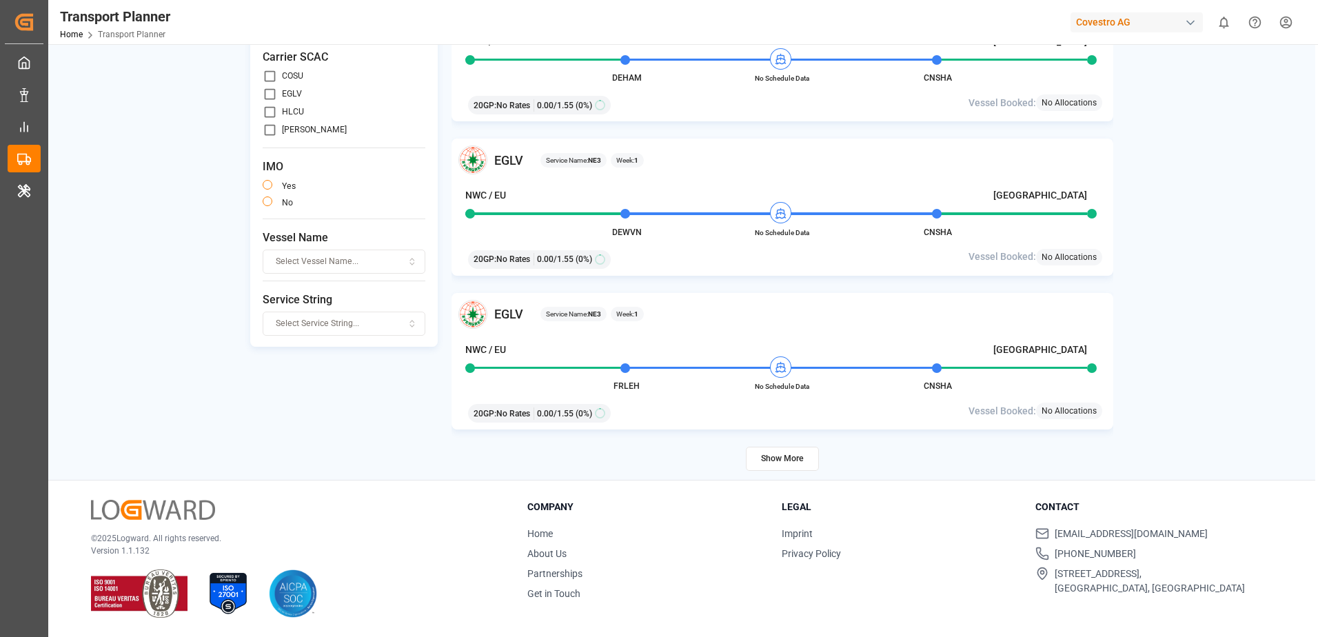
click at [786, 462] on button "Show More" at bounding box center [782, 459] width 73 height 24
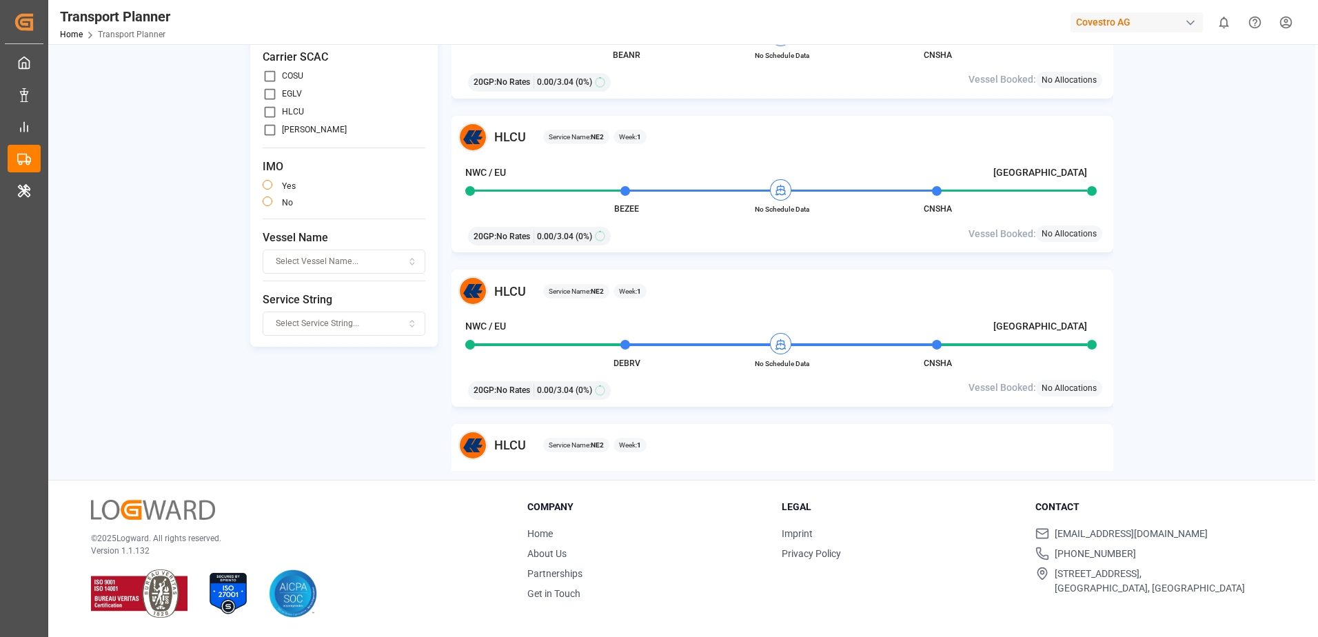
scroll to position [0, 0]
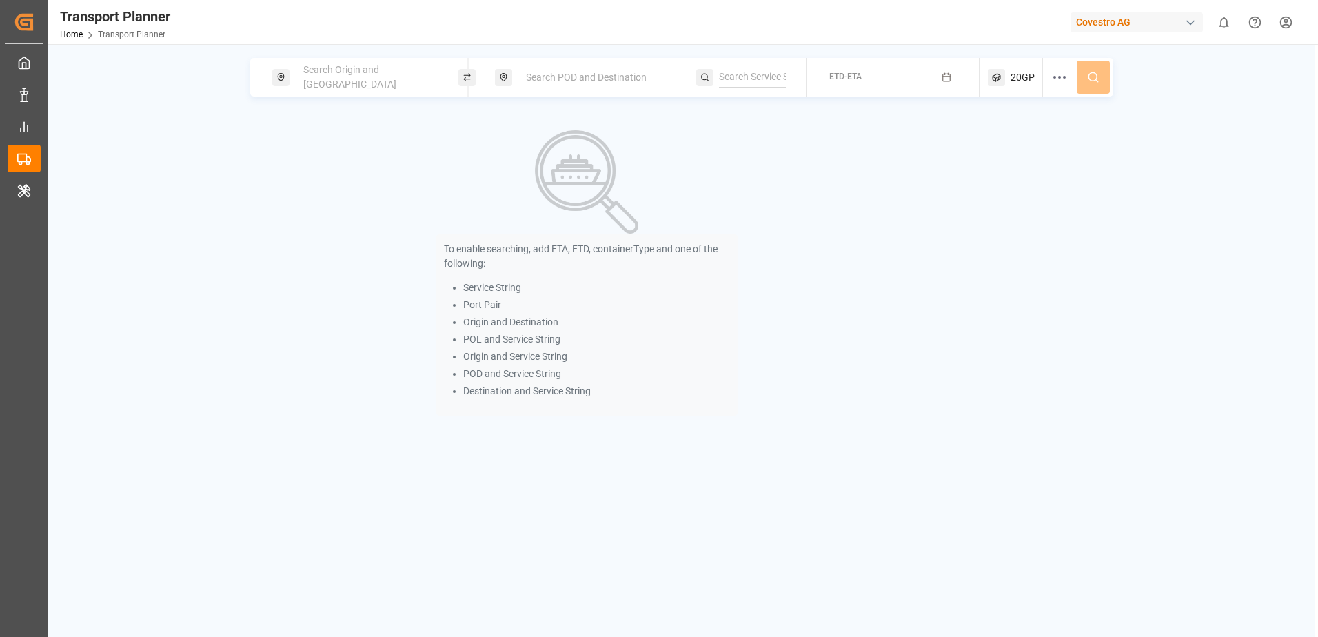
click at [406, 83] on div "Search Origin and [GEOGRAPHIC_DATA]" at bounding box center [369, 77] width 149 height 40
click at [383, 181] on input at bounding box center [357, 187] width 139 height 21
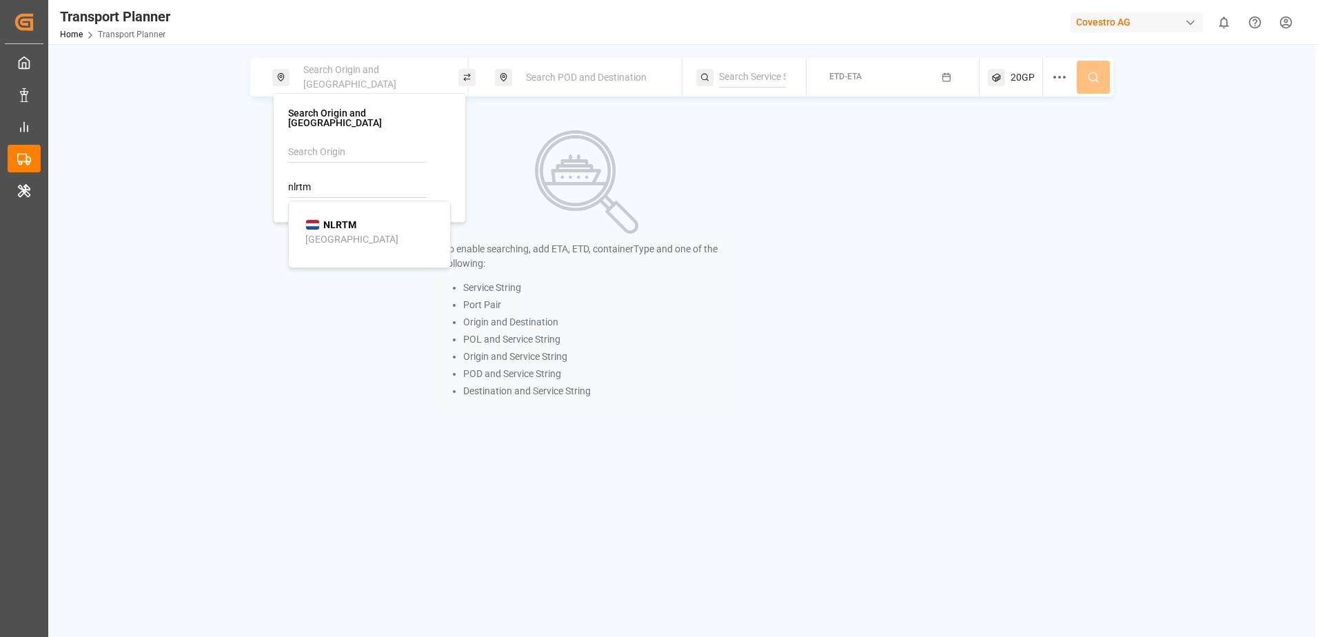
type input "nlrtm"
click at [370, 212] on li "NLRTM Rotterdam" at bounding box center [372, 232] width 156 height 40
click at [542, 79] on span "Search POD and Destination" at bounding box center [586, 77] width 121 height 11
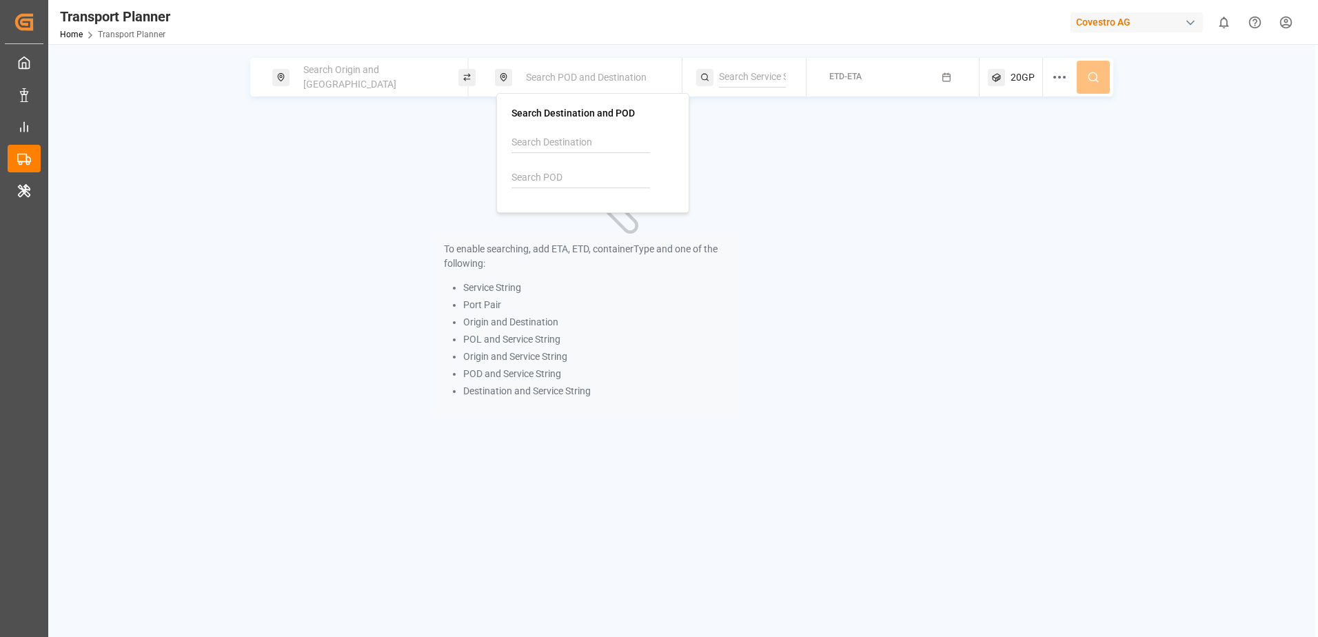
click at [404, 78] on div "Search Origin and [GEOGRAPHIC_DATA]" at bounding box center [369, 77] width 149 height 40
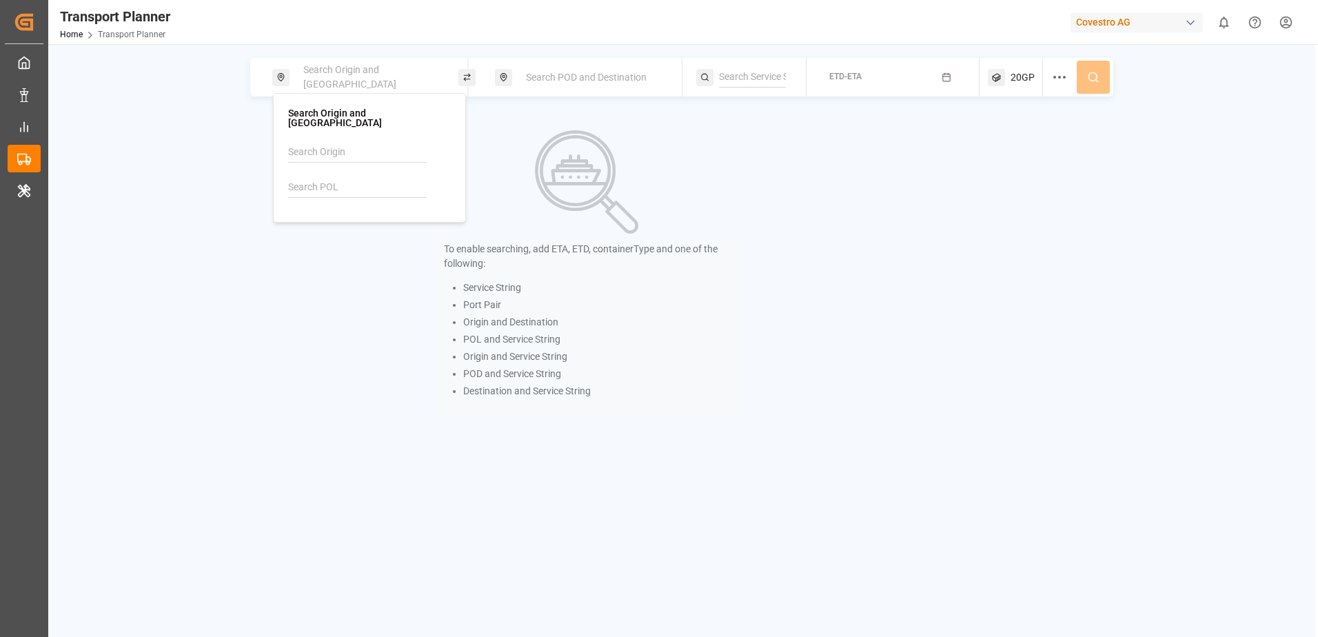
click at [376, 182] on input at bounding box center [357, 187] width 139 height 21
click at [370, 221] on div "NLRTM Rotterdam" at bounding box center [372, 232] width 134 height 29
type input "NLRTM"
click at [562, 73] on span "Search POD and Destination" at bounding box center [586, 77] width 121 height 11
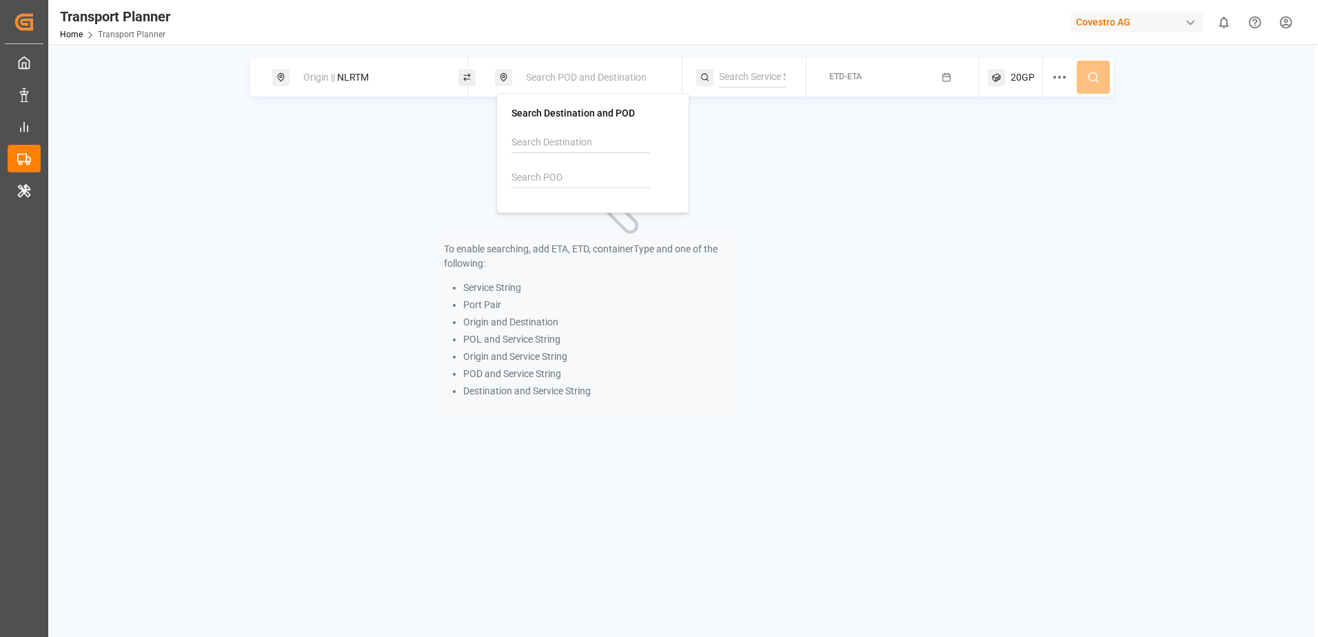
click at [548, 170] on input at bounding box center [581, 178] width 139 height 21
click at [559, 212] on b "CNSHA" at bounding box center [563, 215] width 32 height 11
type input "CNSHA"
click at [599, 176] on input "CNSHA" at bounding box center [581, 178] width 139 height 21
click at [767, 161] on div "To enable searching, add ETA, ETD, containerType and one of the following: Serv…" at bounding box center [587, 273] width 674 height 319
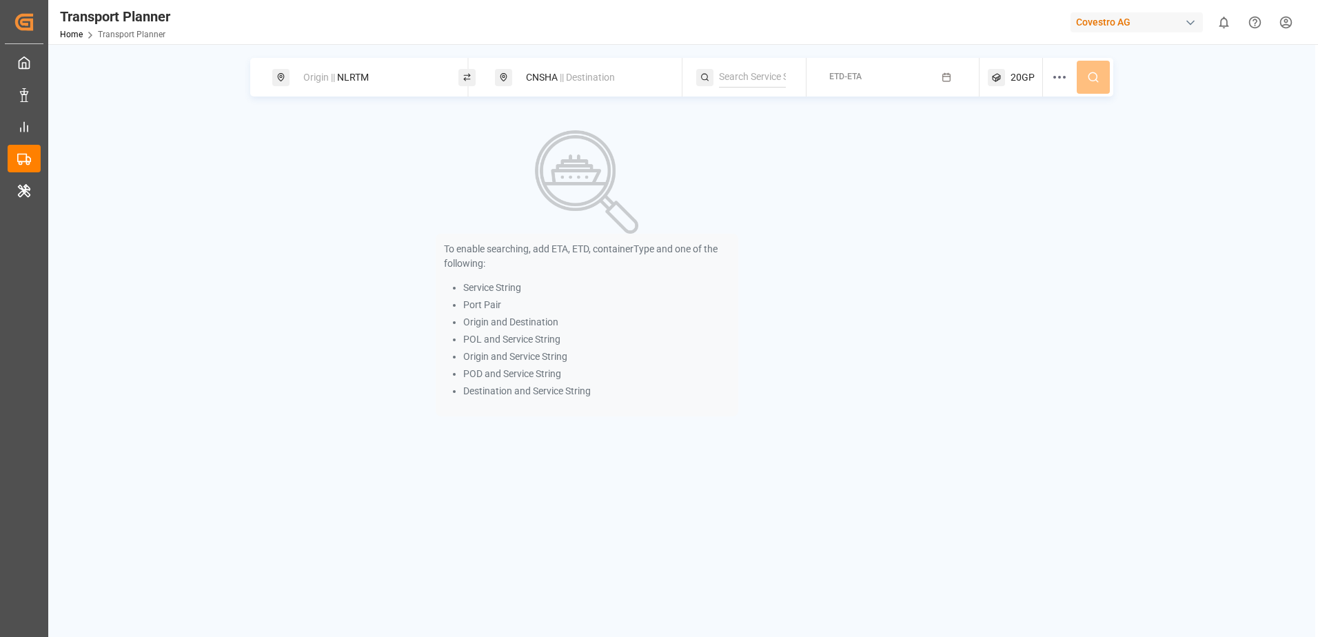
click at [845, 81] on span "ETD-ETA" at bounding box center [845, 77] width 32 height 10
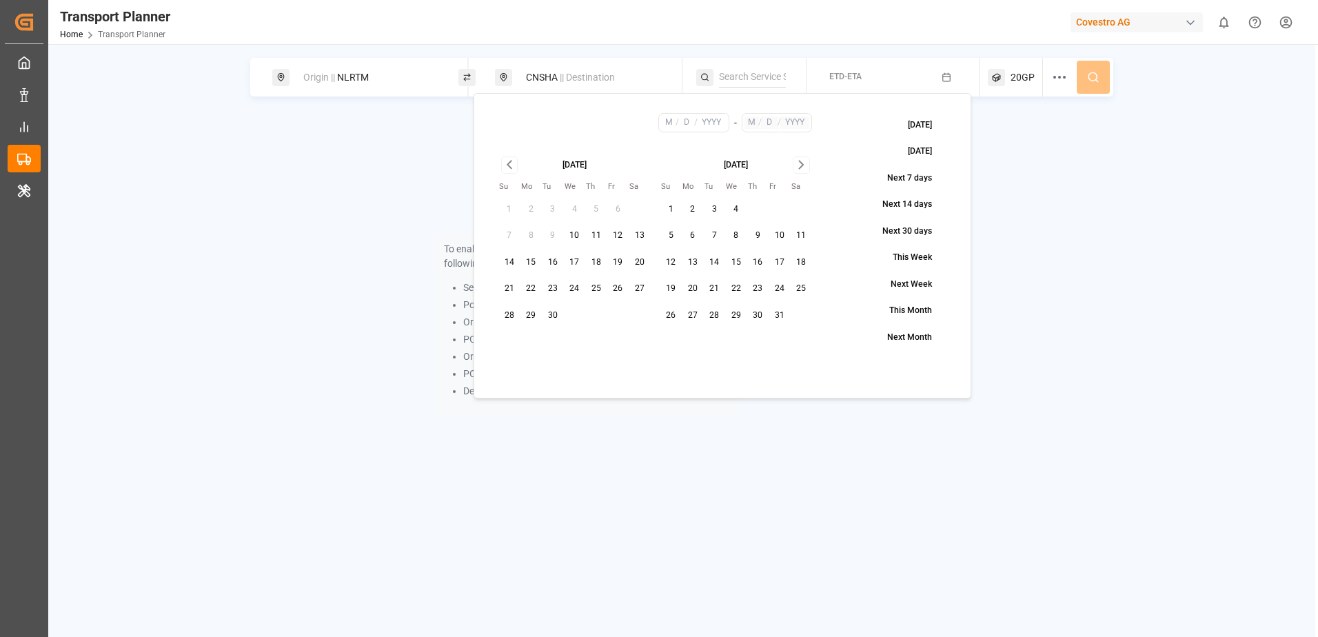
click at [507, 265] on button "14" at bounding box center [509, 263] width 22 height 22
type input "9"
type input "14"
type input "2025"
click at [806, 164] on icon "Go to next month" at bounding box center [802, 164] width 16 height 17
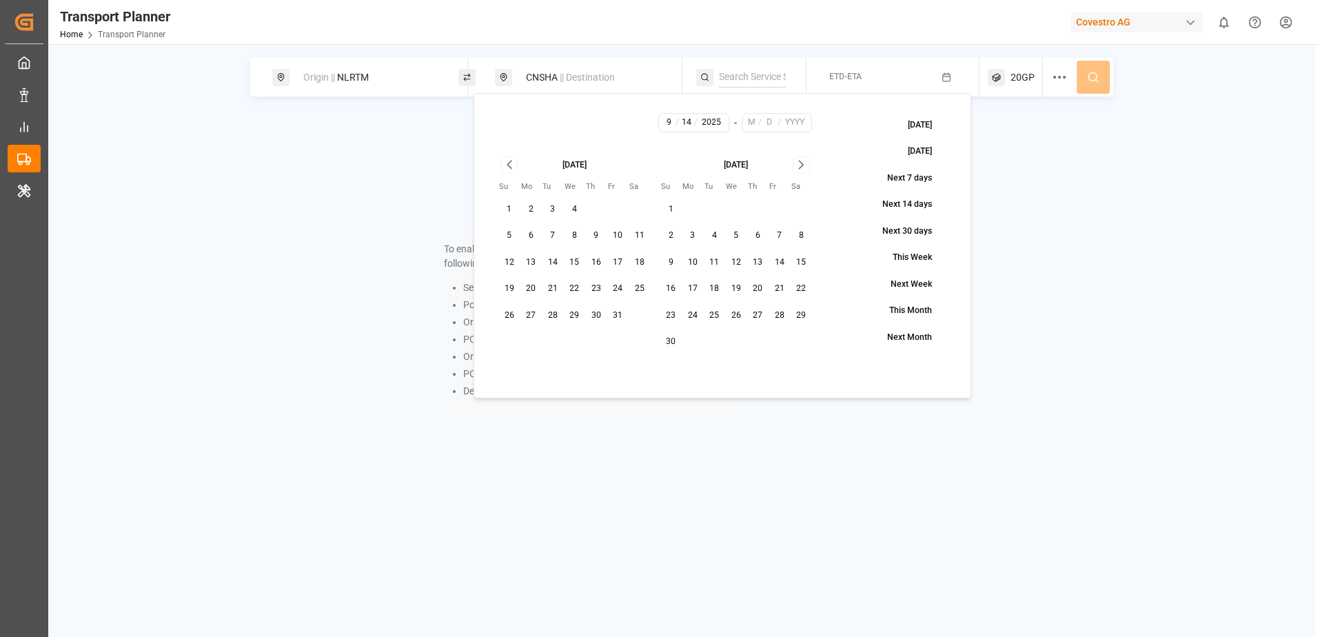
click at [806, 164] on icon "Go to next month" at bounding box center [802, 164] width 16 height 17
click at [736, 284] on button "24" at bounding box center [736, 289] width 22 height 22
type input "12"
type input "24"
type input "2025"
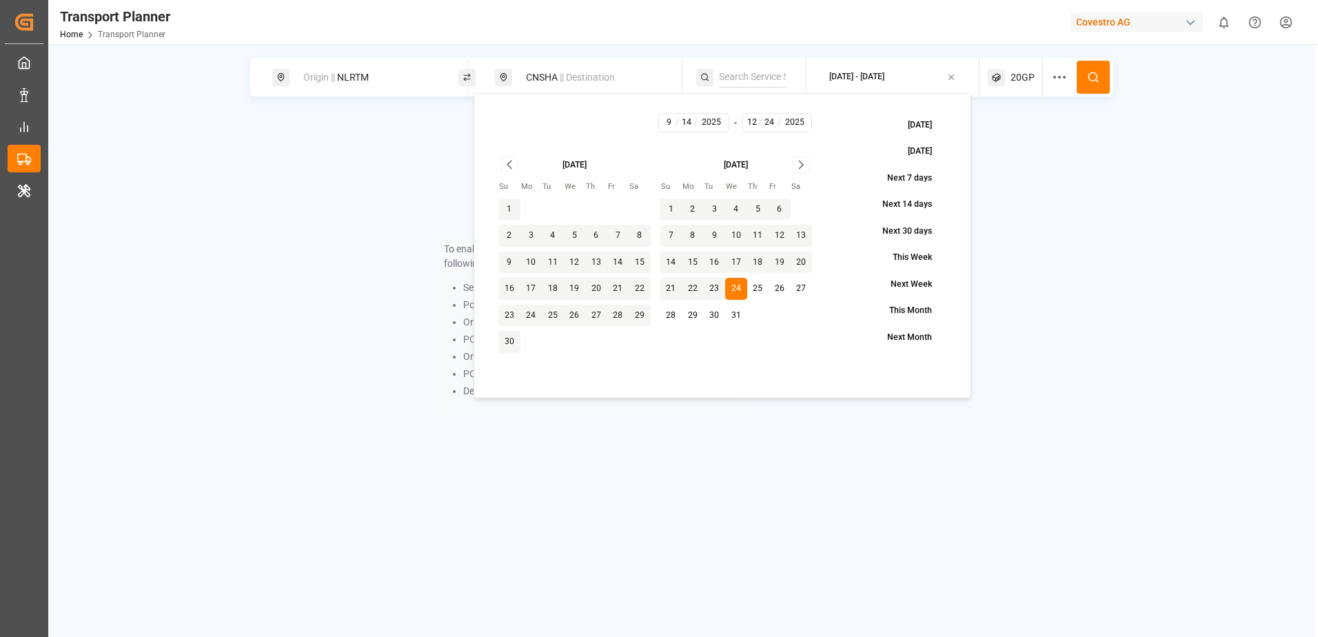
click at [1077, 199] on div "To enable searching, add ETA, ETD, containerType and one of the following: Serv…" at bounding box center [681, 273] width 863 height 319
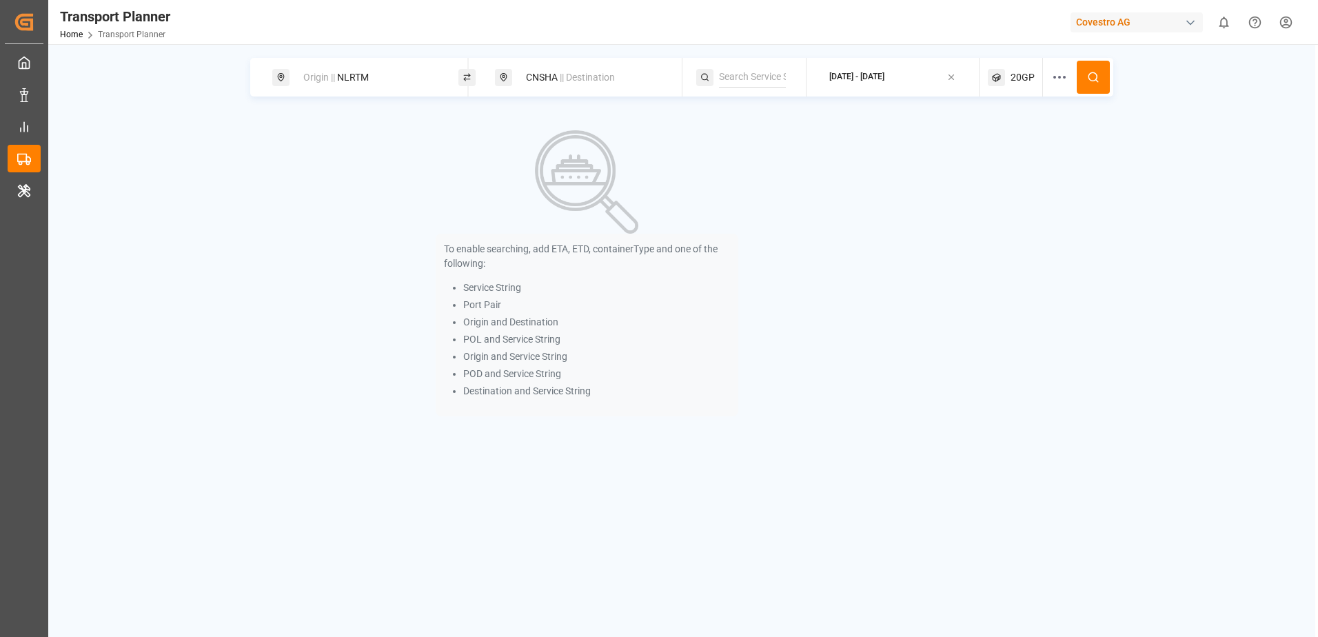
click at [1016, 74] on span "20GP" at bounding box center [1023, 77] width 24 height 14
click at [1031, 148] on div "button" at bounding box center [1050, 144] width 39 height 14
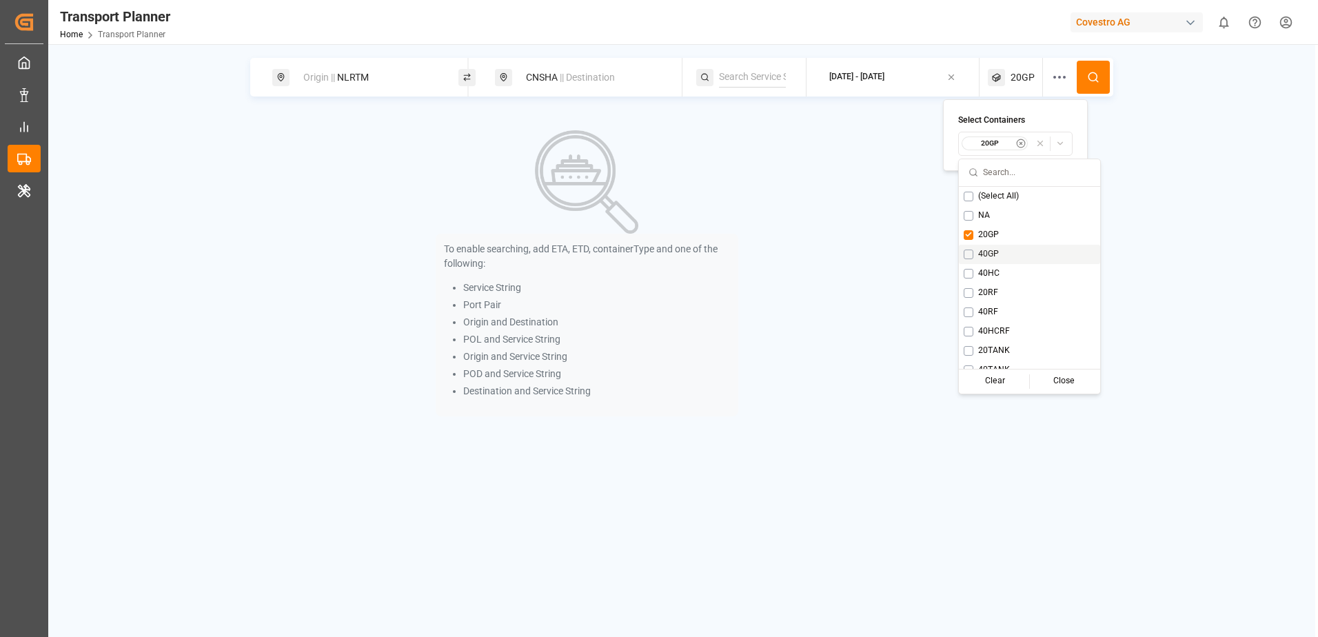
click at [971, 251] on button "Suggestions" at bounding box center [969, 255] width 10 height 10
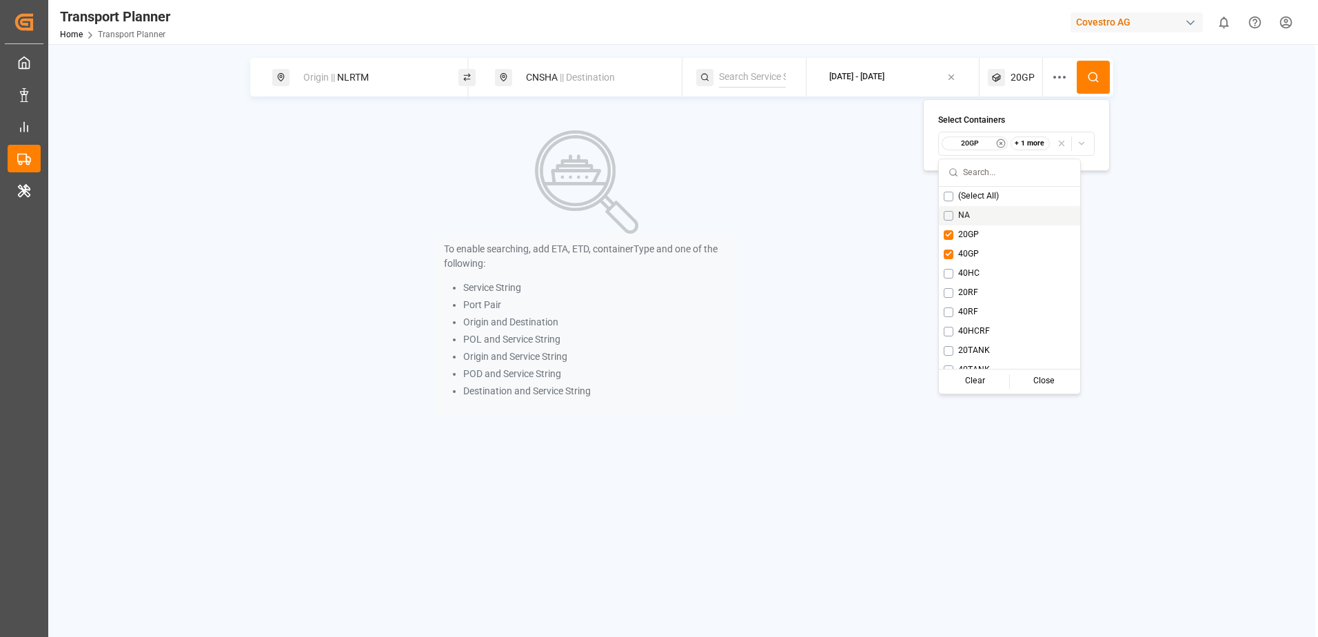
click at [1089, 80] on icon at bounding box center [1093, 77] width 12 height 12
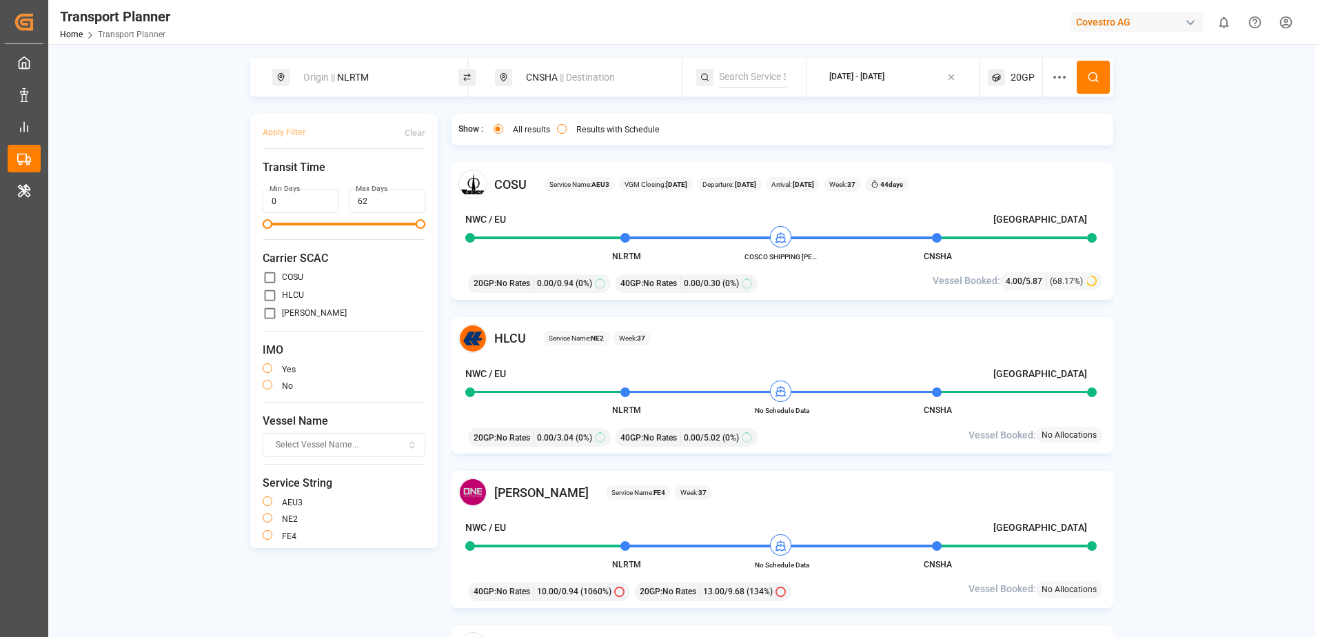
click at [1207, 298] on div "Origin || NLRTM CNSHA || Destination 2025-09-14 - 2025-12-24 20GP Apply Filter …" at bounding box center [681, 365] width 1267 height 614
click at [1027, 85] on div "20GP" at bounding box center [1015, 77] width 55 height 39
click at [1049, 151] on button "20GP + 1 more" at bounding box center [1016, 144] width 156 height 24
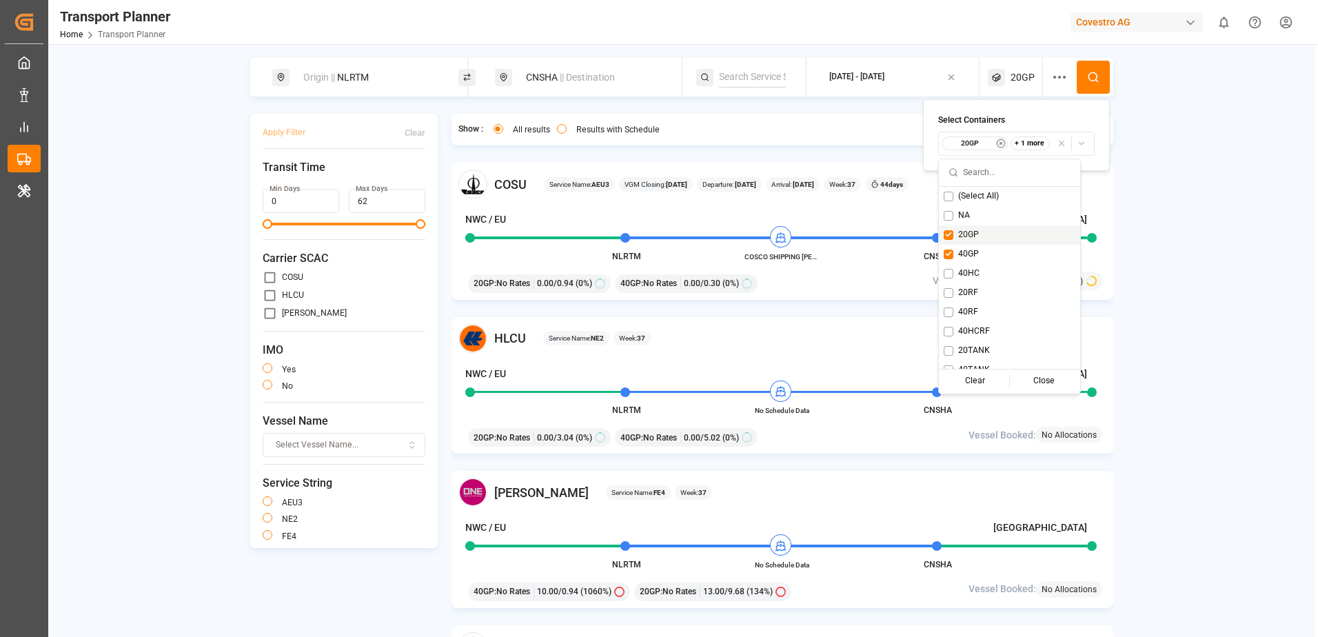
click at [720, 103] on div "Origin || NLRTM CNSHA || Destination 2025-09-14 - 2025-12-24 20GP Apply Filter …" at bounding box center [681, 365] width 1267 height 614
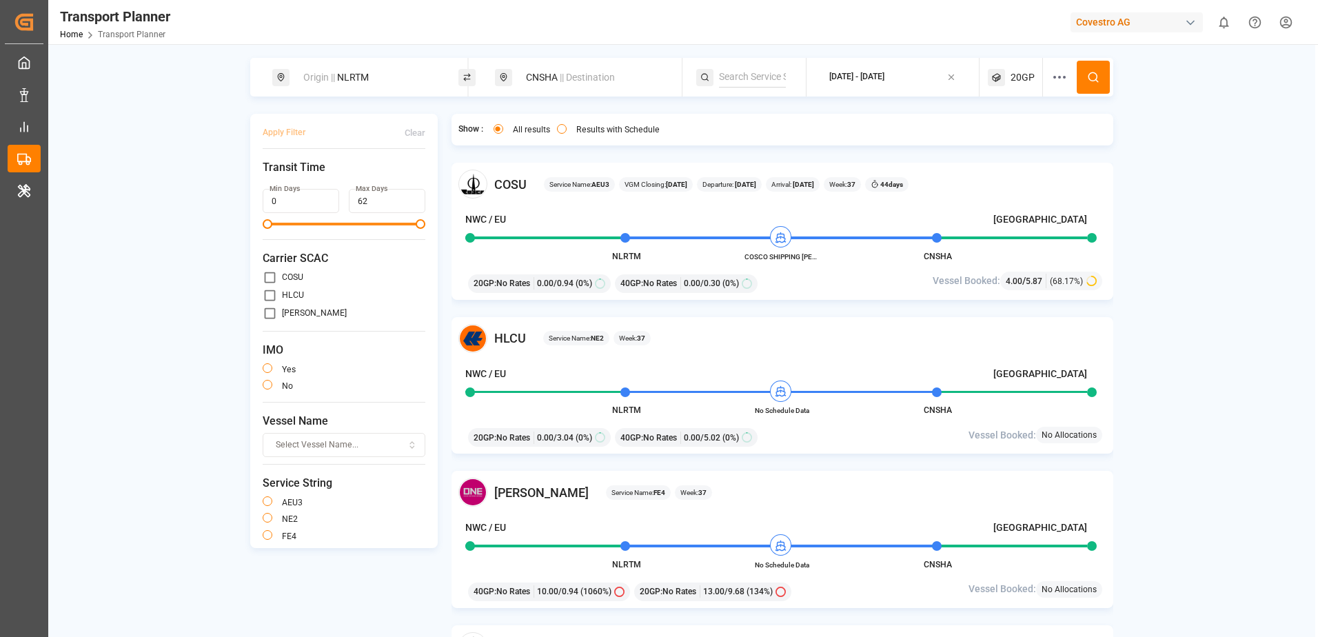
click at [1027, 91] on div "20GP" at bounding box center [1015, 77] width 55 height 39
click at [1034, 156] on div "Select Containers 20GP + 1 more" at bounding box center [1016, 135] width 187 height 72
click at [1041, 153] on button "20GP + 1 more" at bounding box center [1016, 144] width 156 height 24
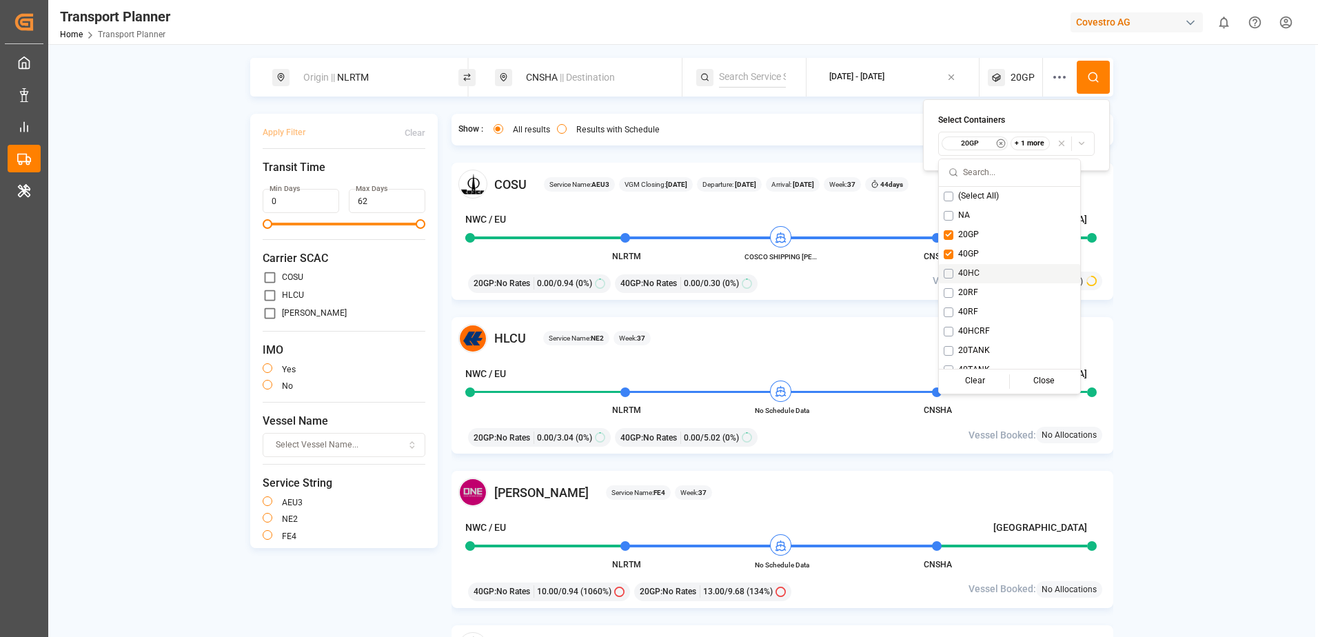
click at [1225, 205] on div "Origin || NLRTM CNSHA || Destination 2025-09-14 - 2025-12-24 20GP Apply Filter …" at bounding box center [681, 365] width 1267 height 614
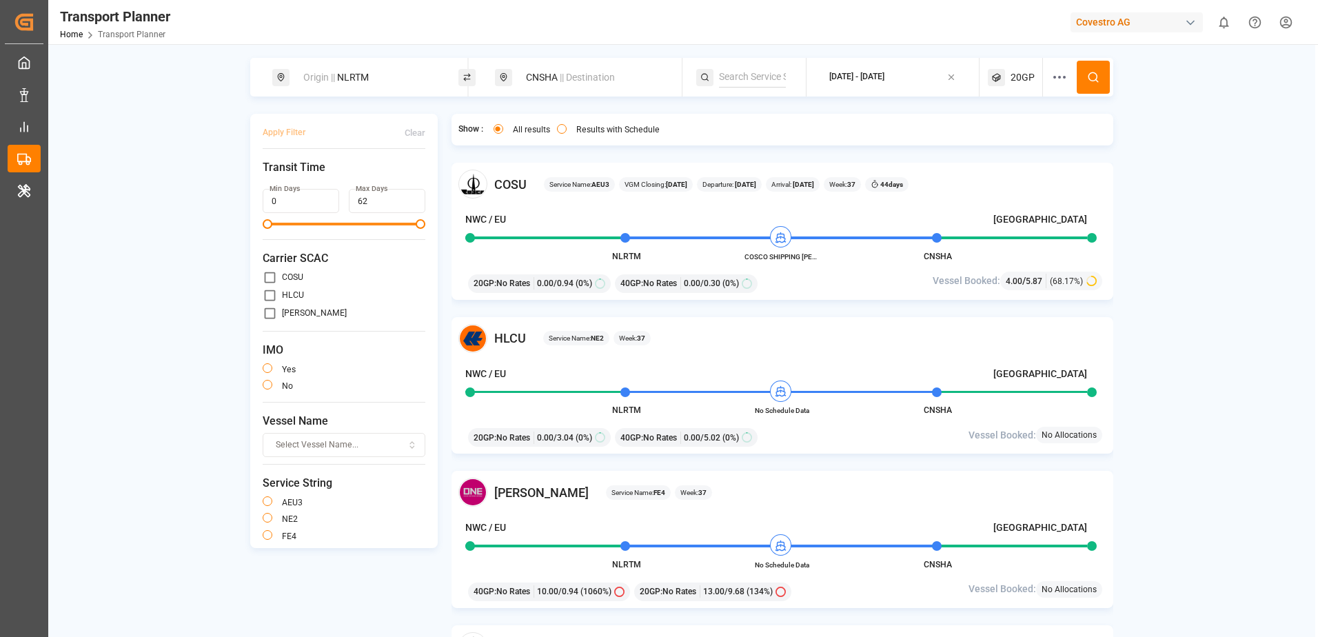
click at [432, 17] on div "Transport Planner Home Transport Planner Covestro AG 0 Notifications Only show …" at bounding box center [679, 22] width 1280 height 44
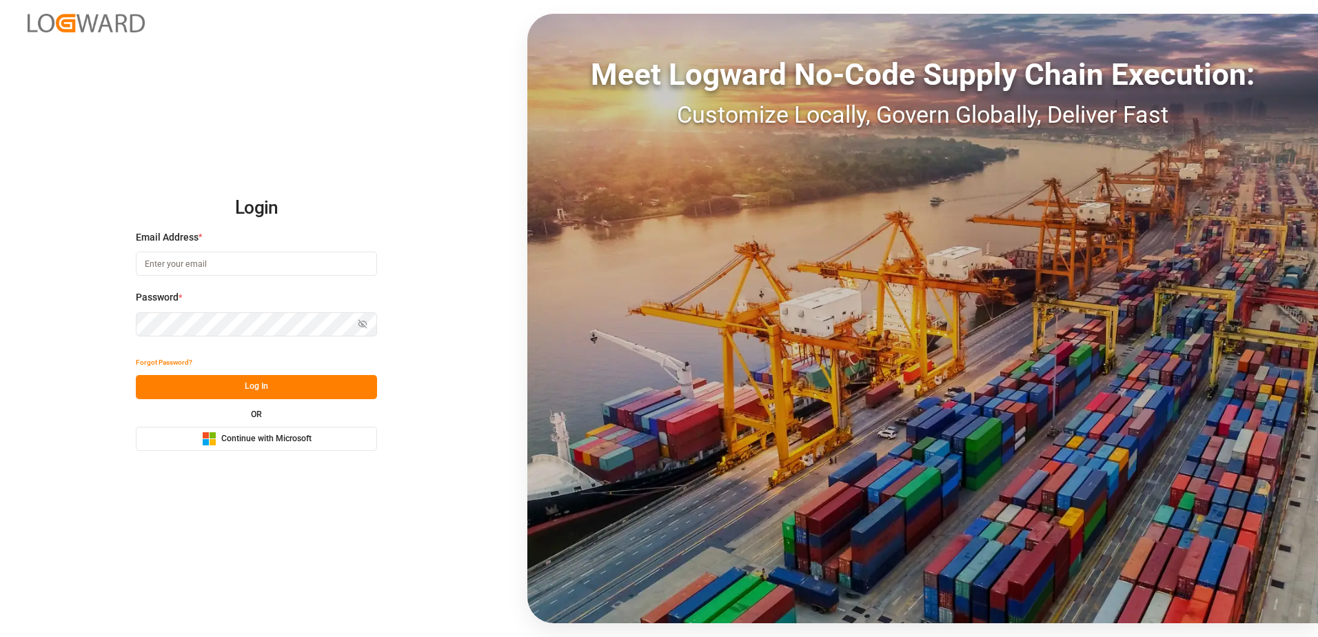
click at [265, 441] on span "Continue with Microsoft" at bounding box center [266, 439] width 90 height 12
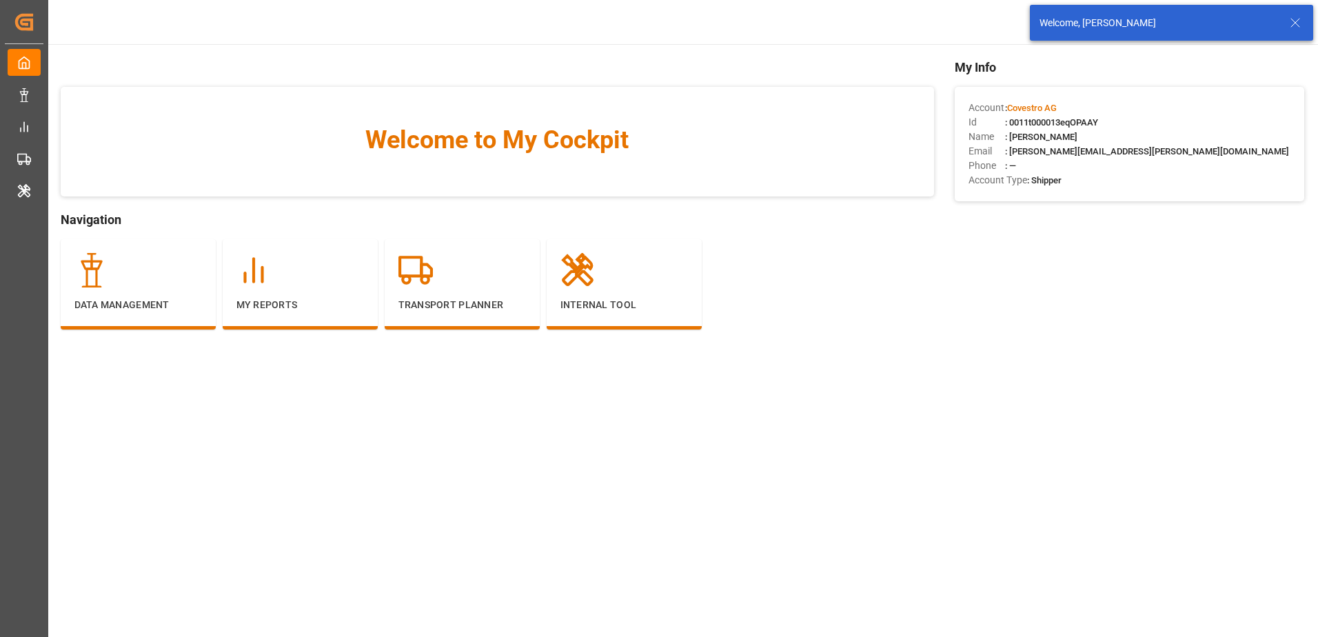
click at [1297, 17] on icon at bounding box center [1295, 22] width 17 height 17
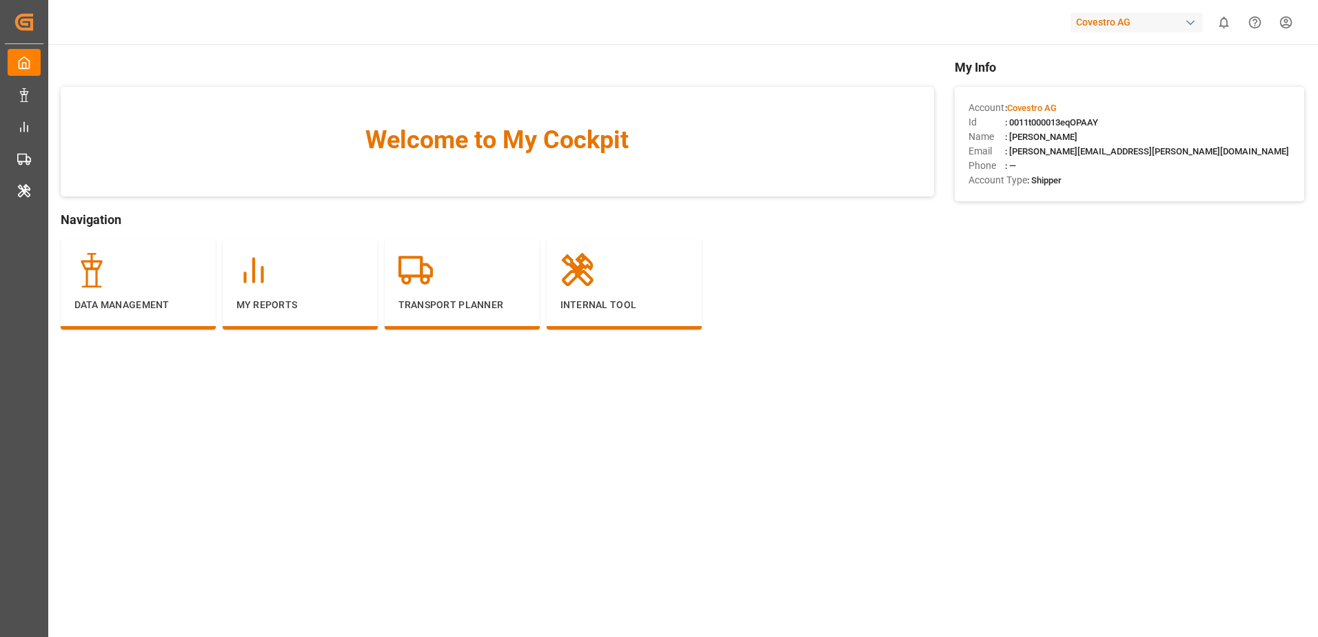
click at [640, 447] on main "Welcome to My Cockpit Navigation Data Management My Reports Transport Planner I…" at bounding box center [682, 350] width 1271 height 585
click at [1095, 27] on div "Covestro AG" at bounding box center [1137, 22] width 132 height 20
type input "shift"
